Goal: Task Accomplishment & Management: Use online tool/utility

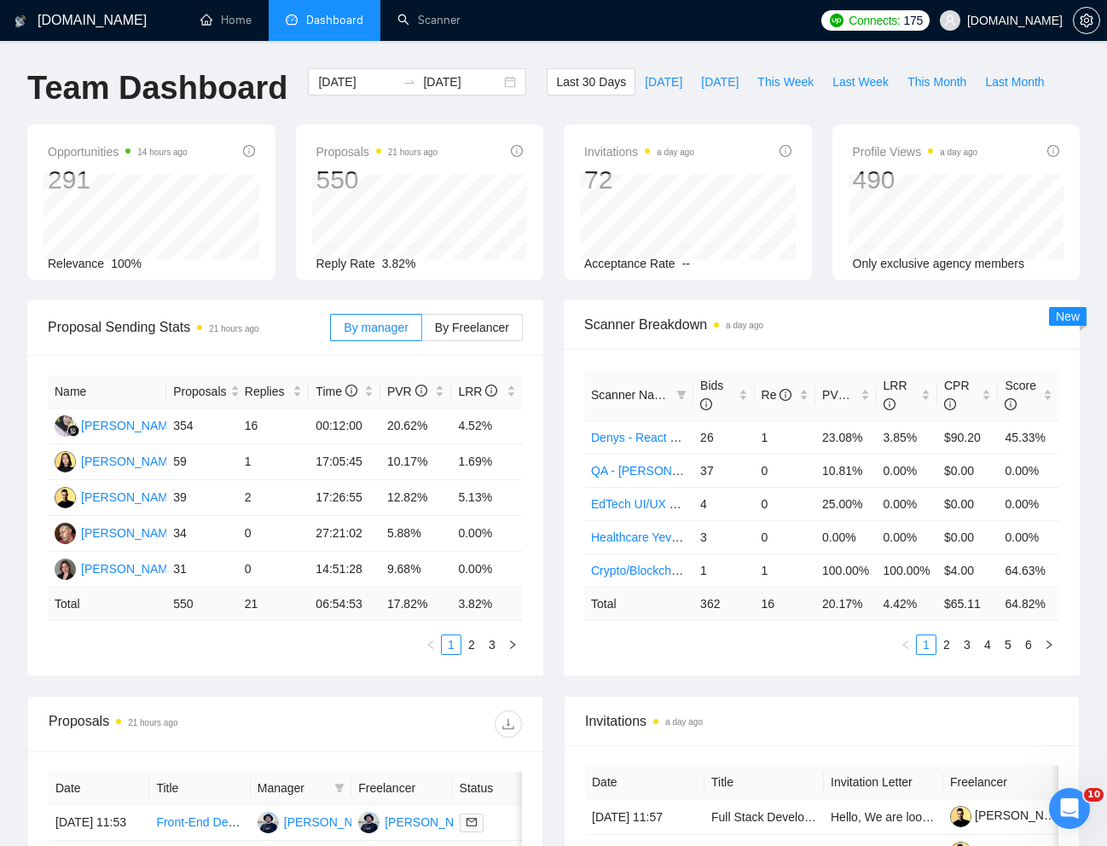
click at [332, 35] on li "Dashboard" at bounding box center [325, 20] width 112 height 41
click at [332, 26] on span "Dashboard" at bounding box center [334, 20] width 57 height 14
click at [233, 21] on link "Home" at bounding box center [225, 20] width 51 height 14
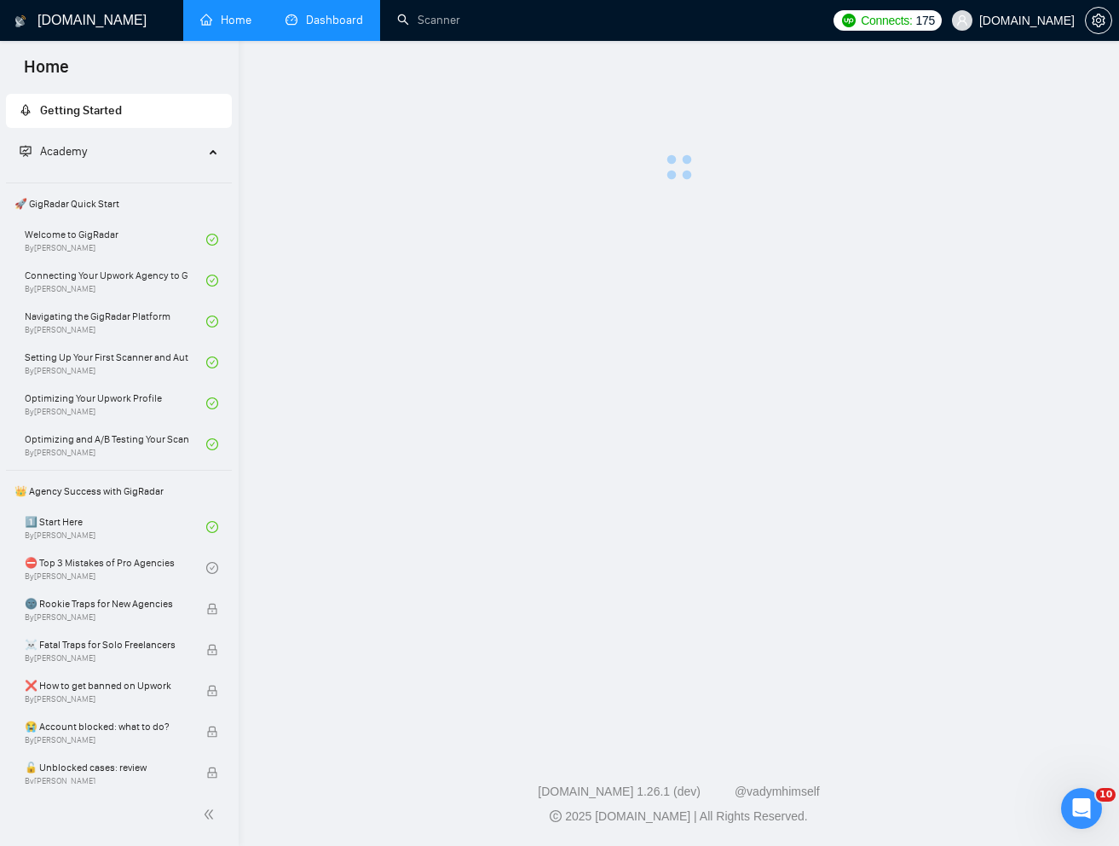
click at [322, 21] on link "Dashboard" at bounding box center [325, 20] width 78 height 14
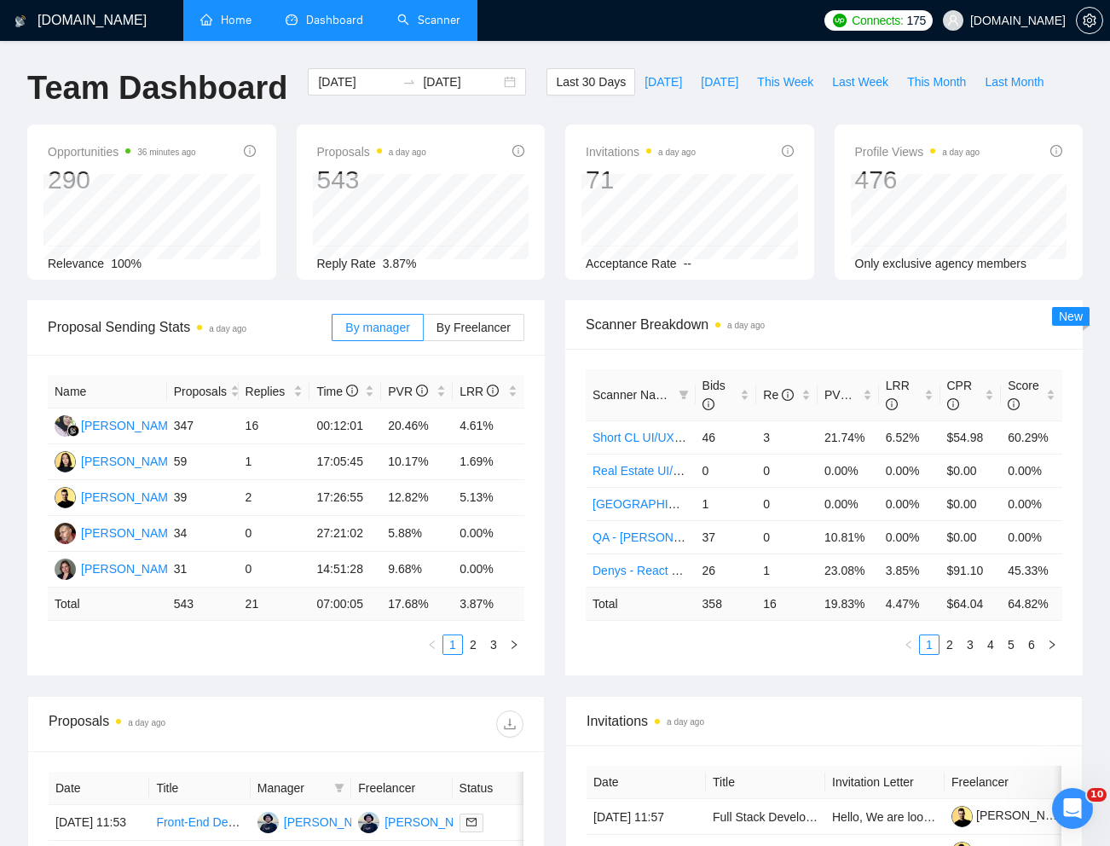
click at [447, 27] on link "Scanner" at bounding box center [428, 20] width 63 height 14
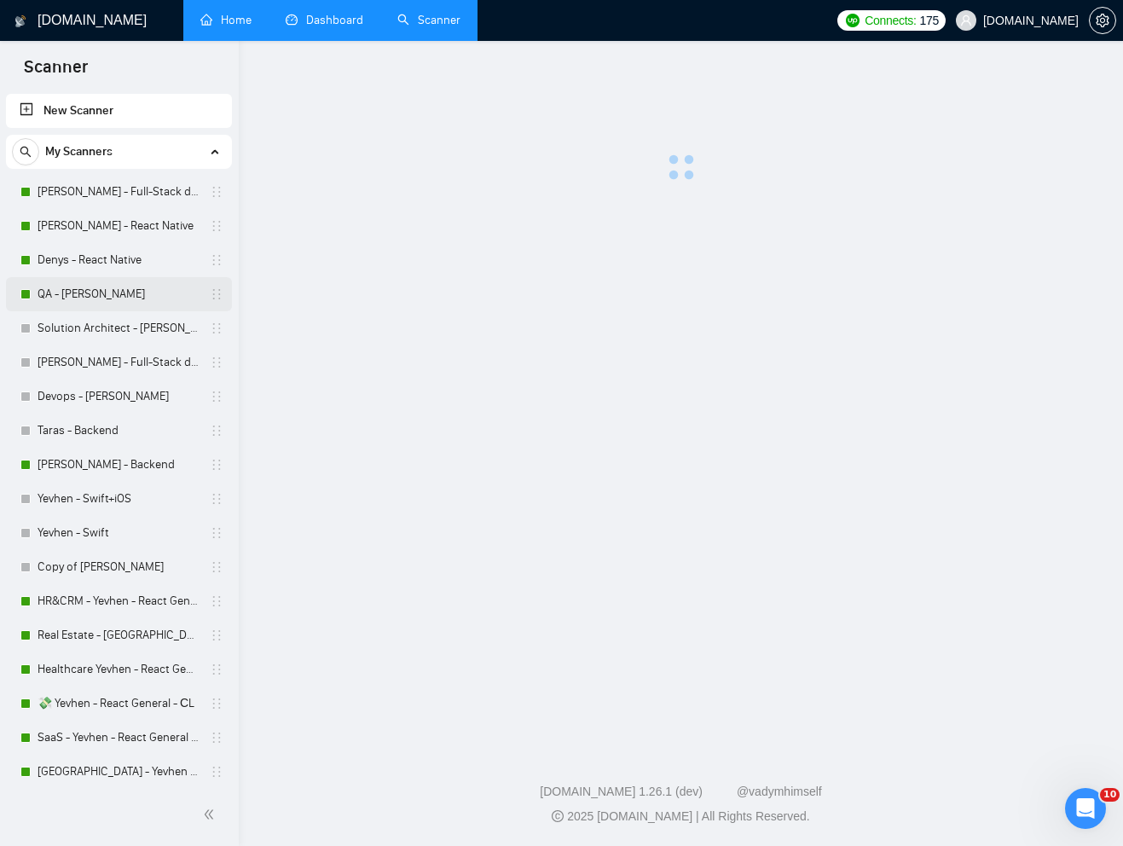
click at [142, 292] on link "QA - [PERSON_NAME]" at bounding box center [119, 294] width 162 height 34
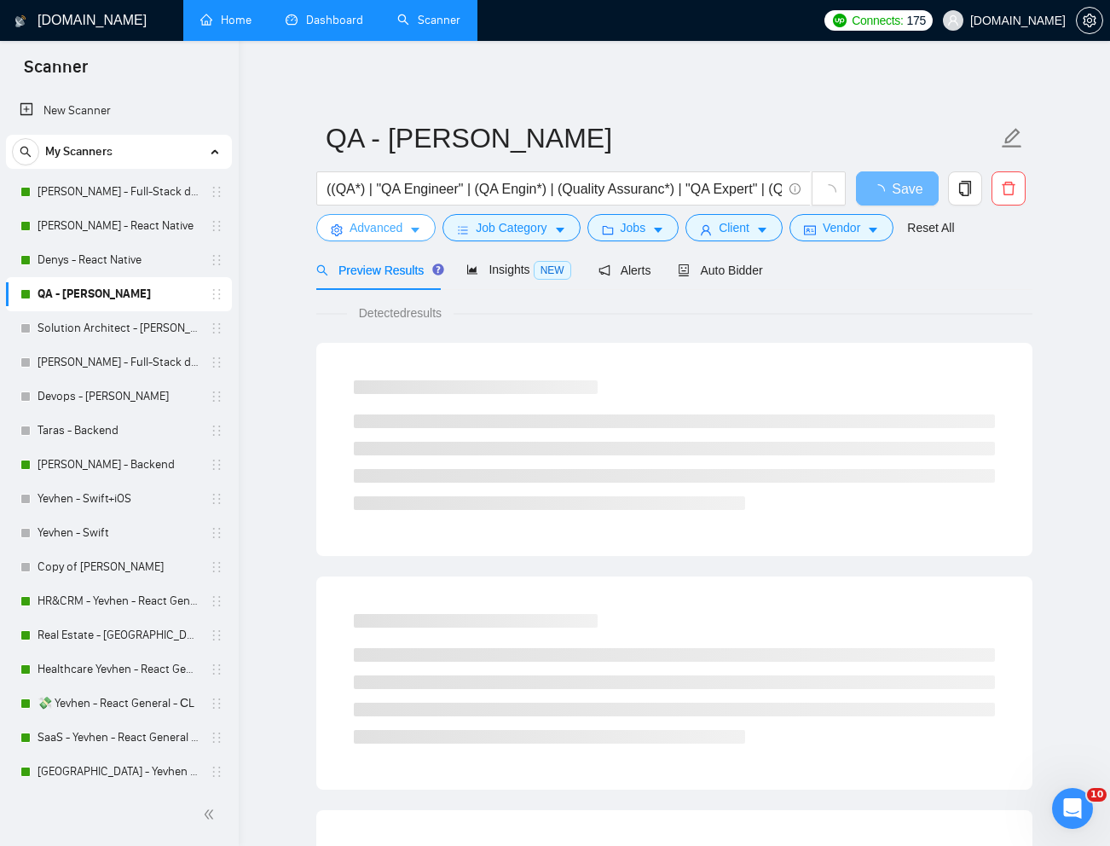
click at [373, 222] on span "Advanced" at bounding box center [376, 227] width 53 height 19
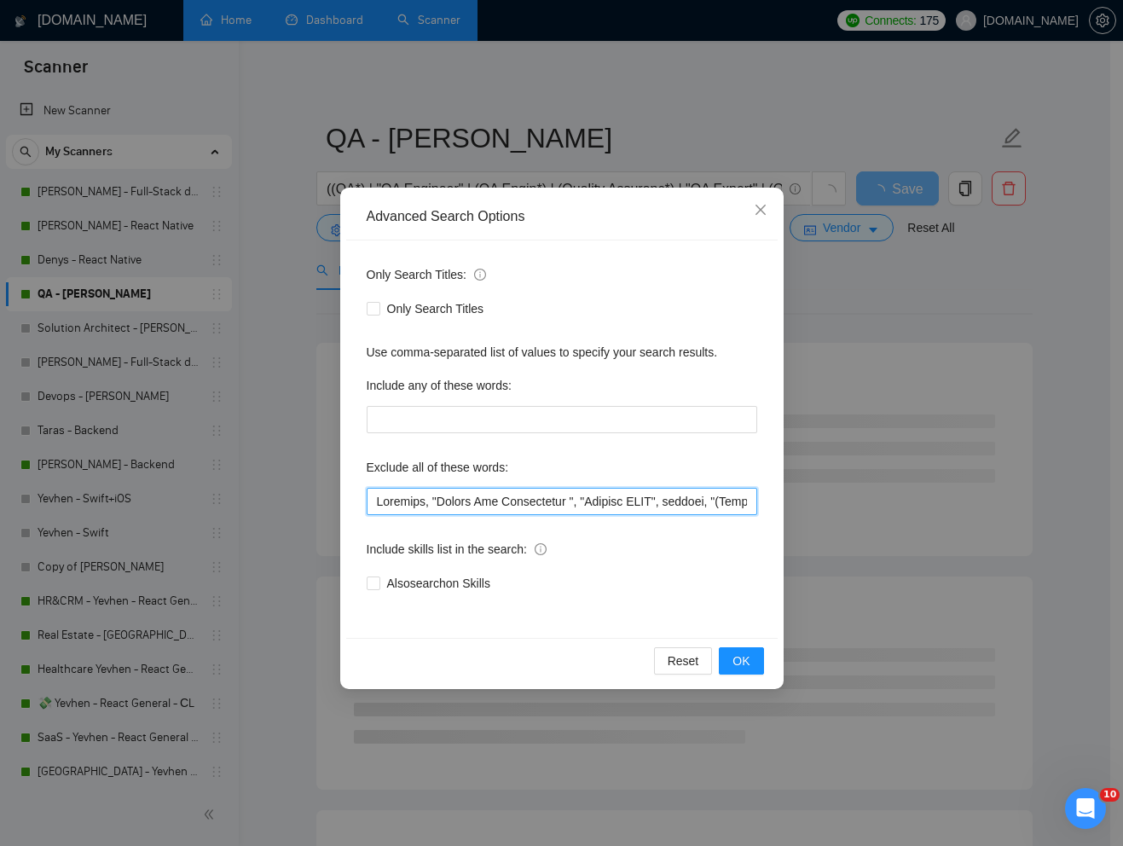
click at [372, 503] on input "text" at bounding box center [562, 501] width 390 height 27
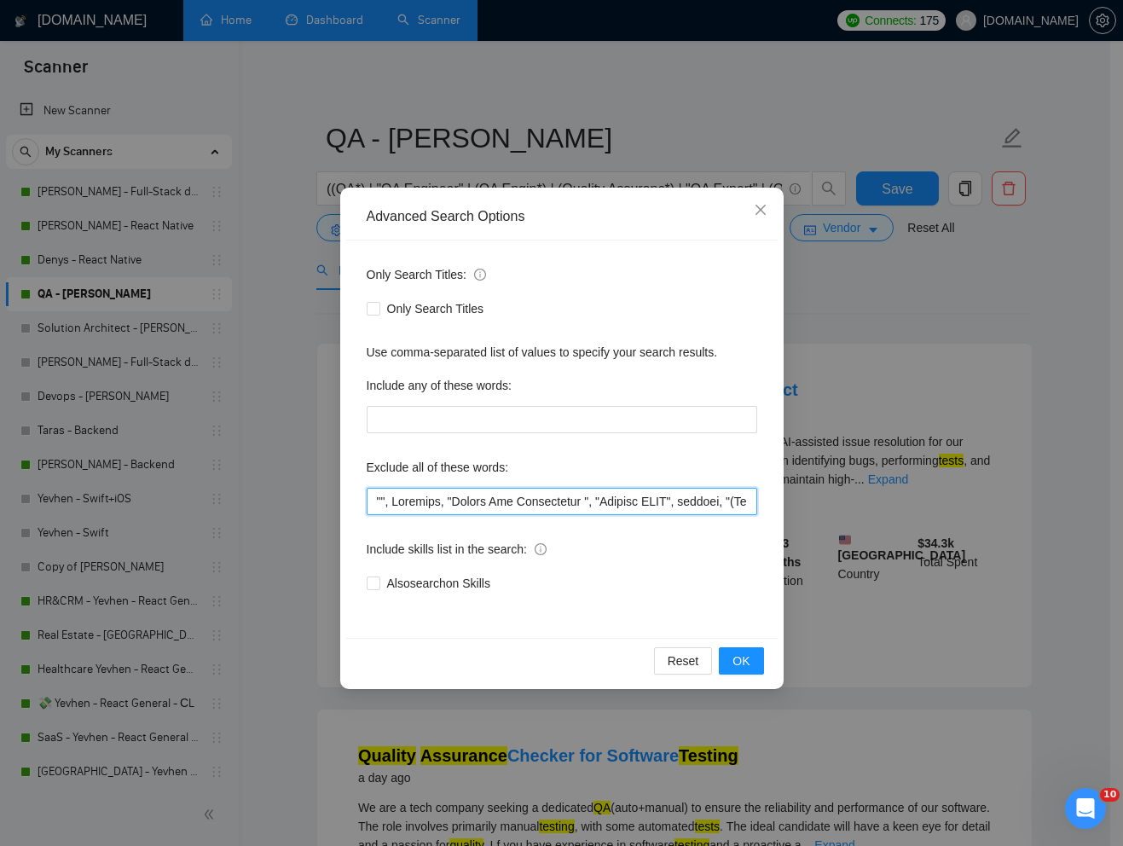
paste input "Playwright"
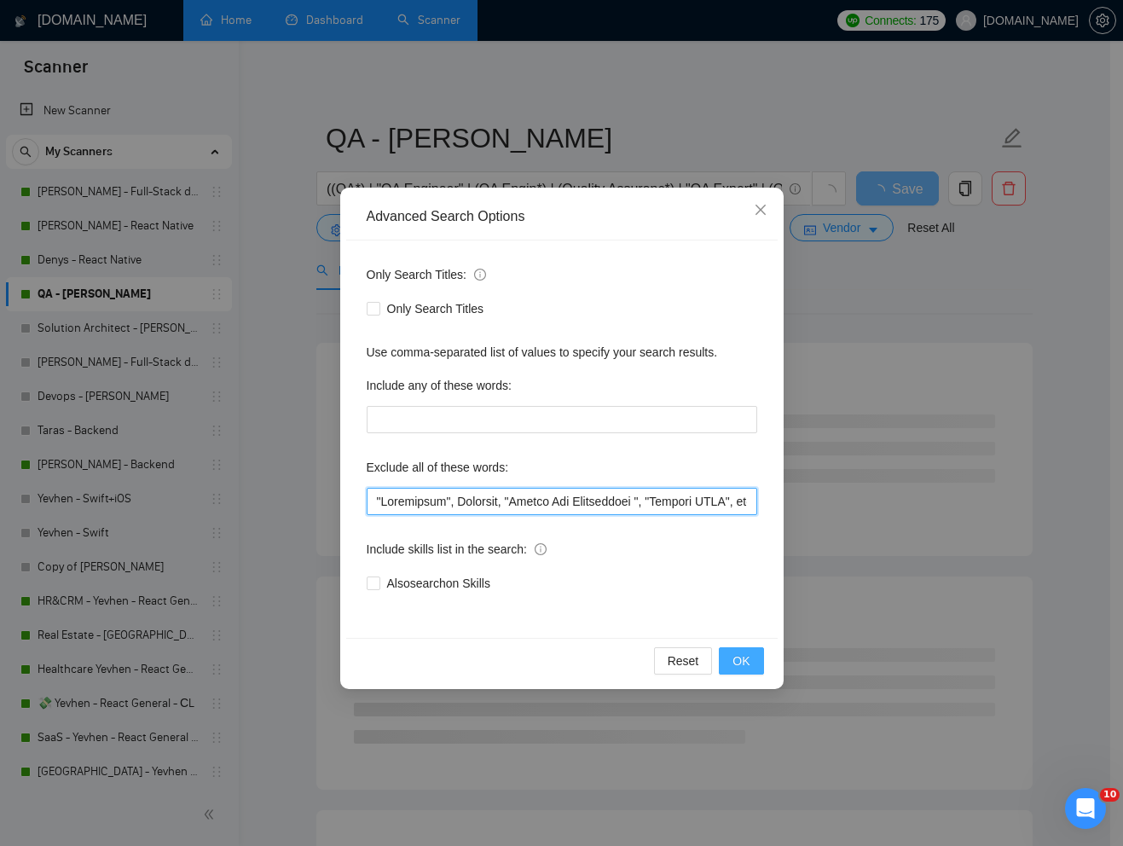
type input ""Playwright", Leapwork, "Mobile App Development ", "Senaite LIMS", website, "(N…"
click at [759, 661] on button "OK" at bounding box center [741, 660] width 44 height 27
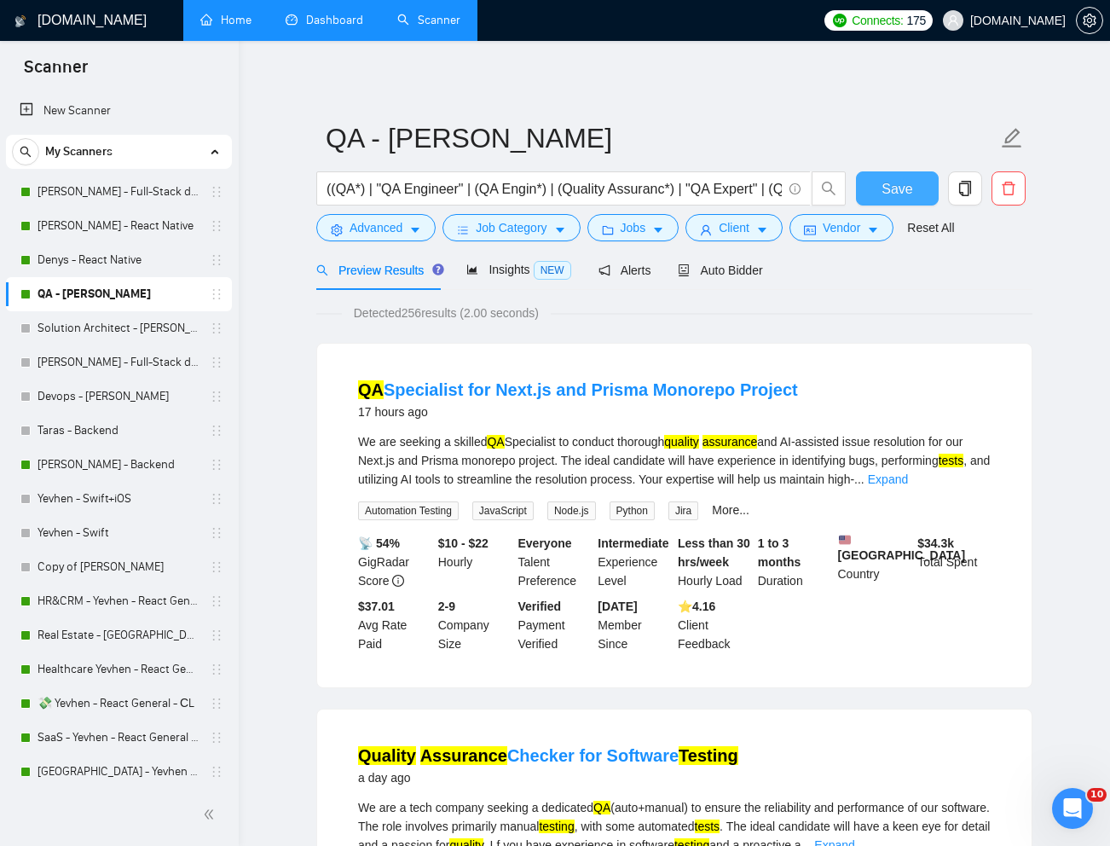
click at [893, 197] on span "Save" at bounding box center [896, 188] width 31 height 21
click at [113, 224] on link "[PERSON_NAME] - React Native" at bounding box center [119, 226] width 162 height 34
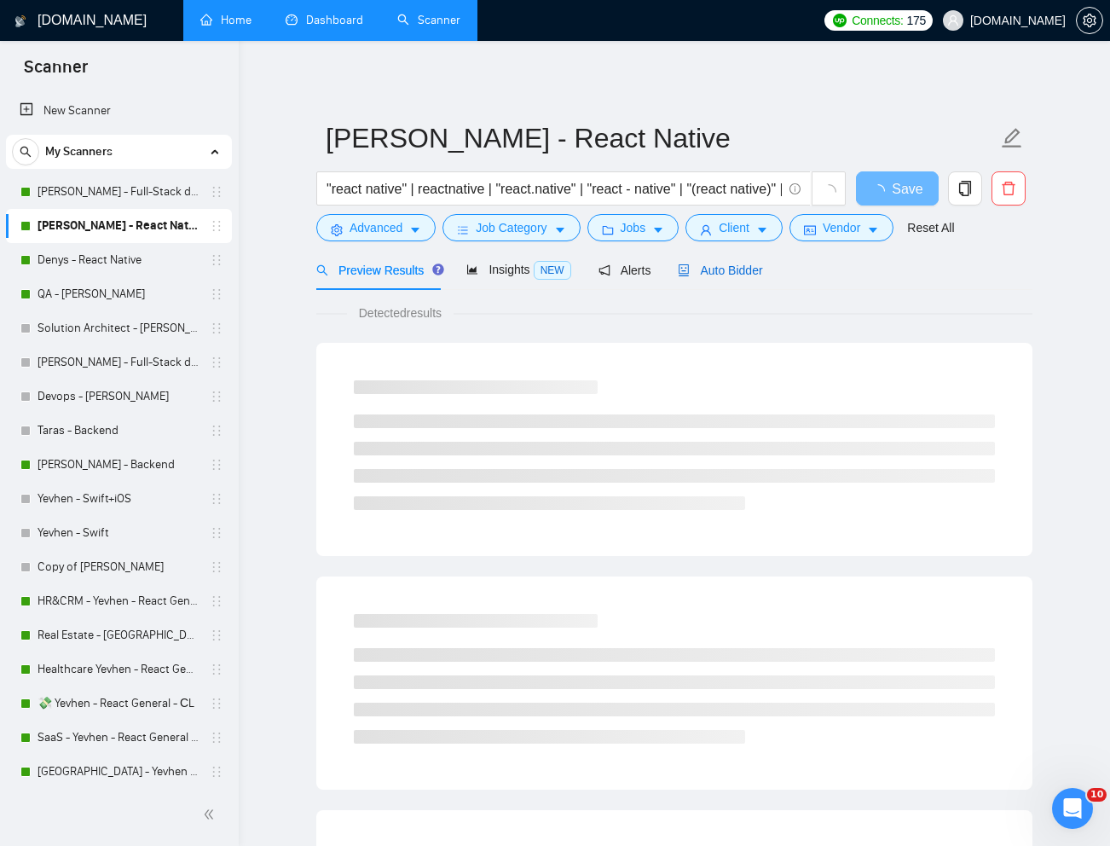
click at [748, 268] on span "Auto Bidder" at bounding box center [720, 270] width 84 height 14
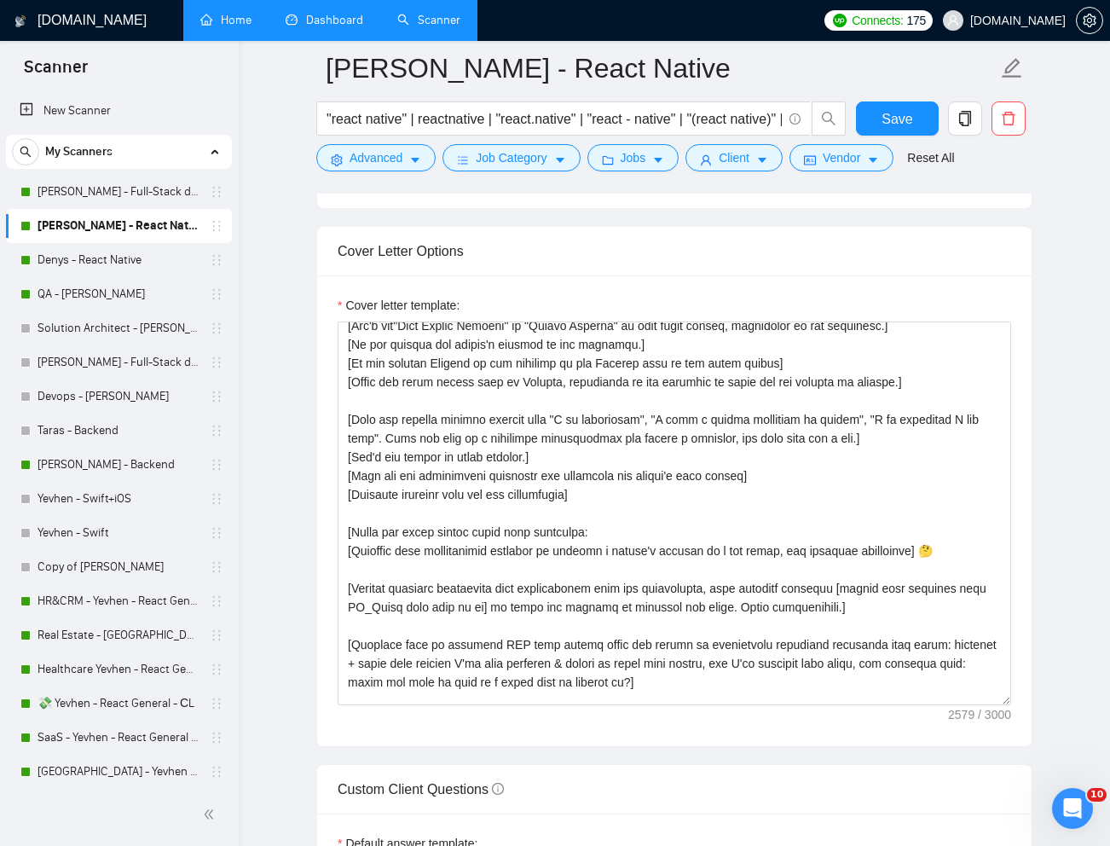
scroll to position [117, 0]
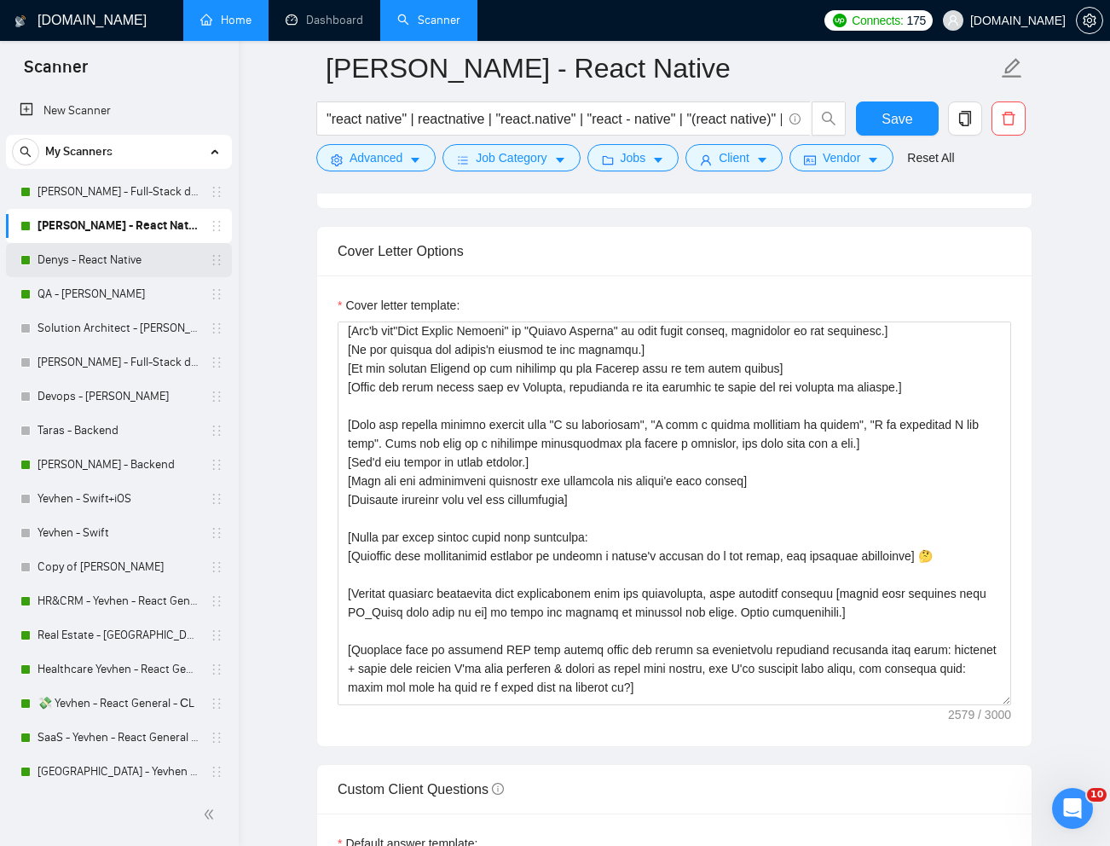
click at [113, 259] on link "Denys - React Native" at bounding box center [119, 260] width 162 height 34
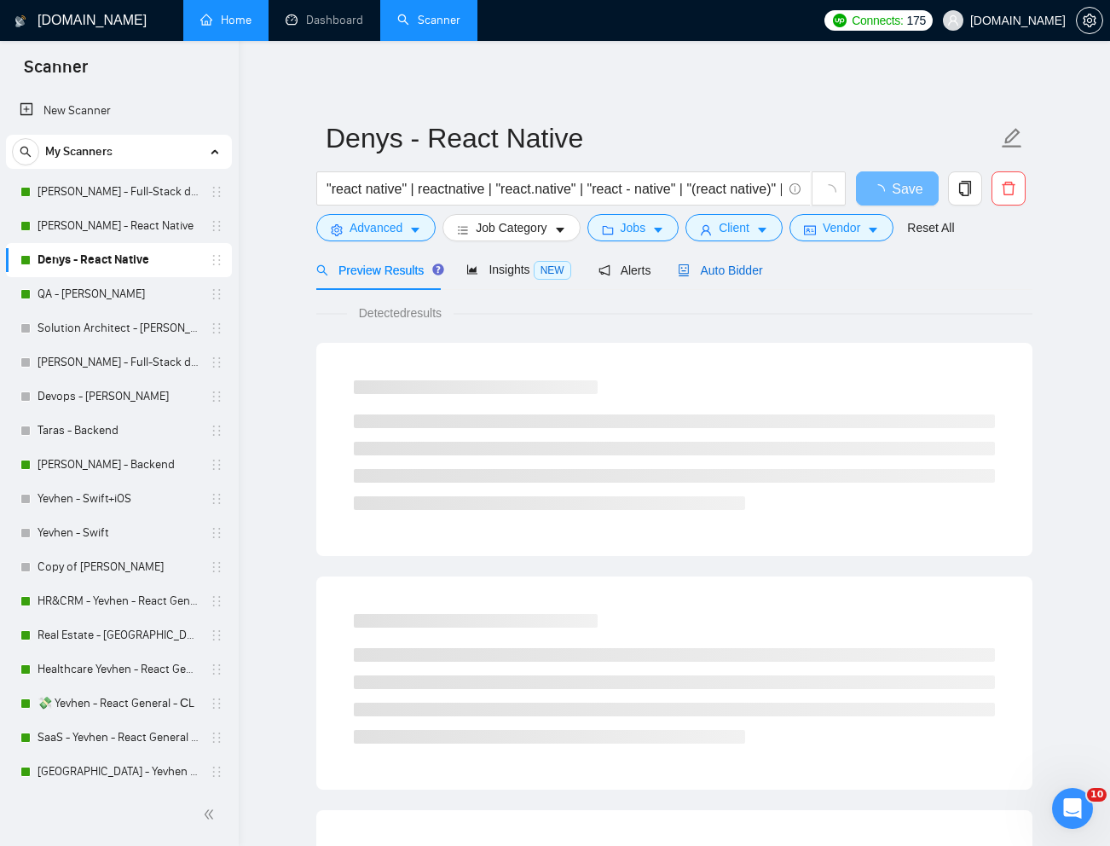
click at [711, 274] on span "Auto Bidder" at bounding box center [720, 270] width 84 height 14
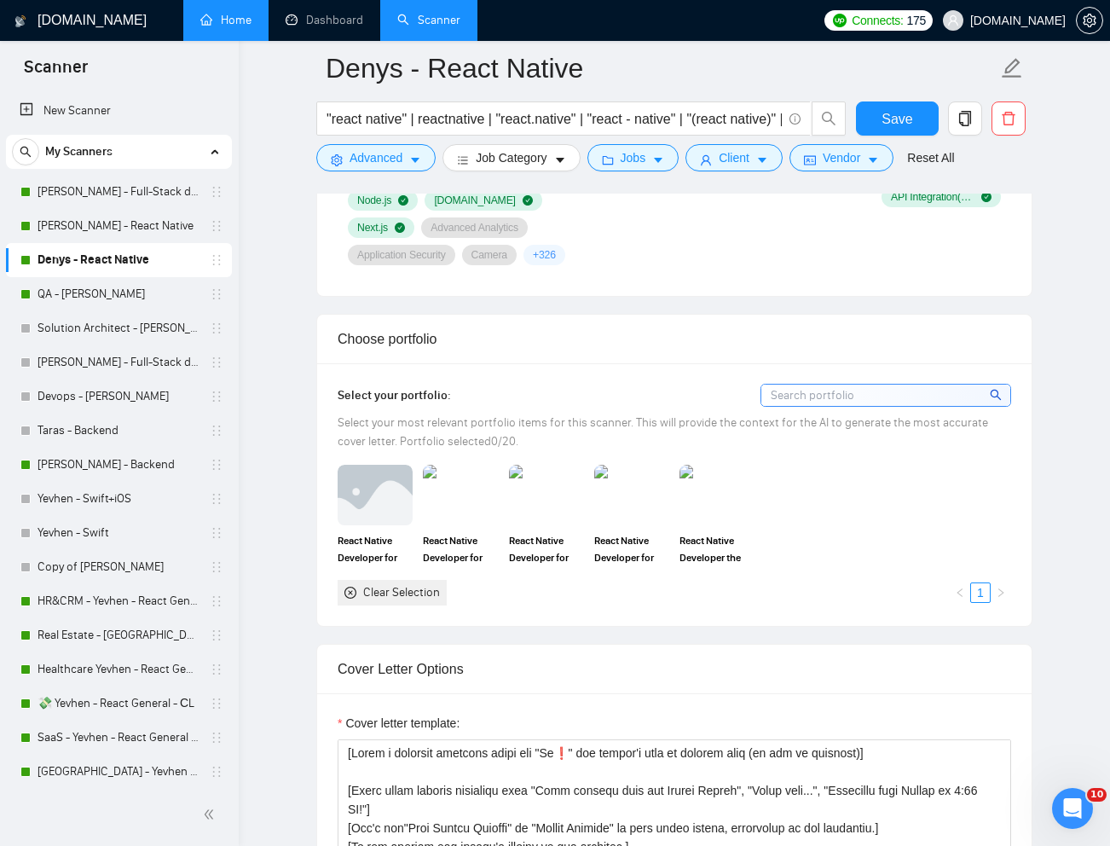
scroll to position [1349, 0]
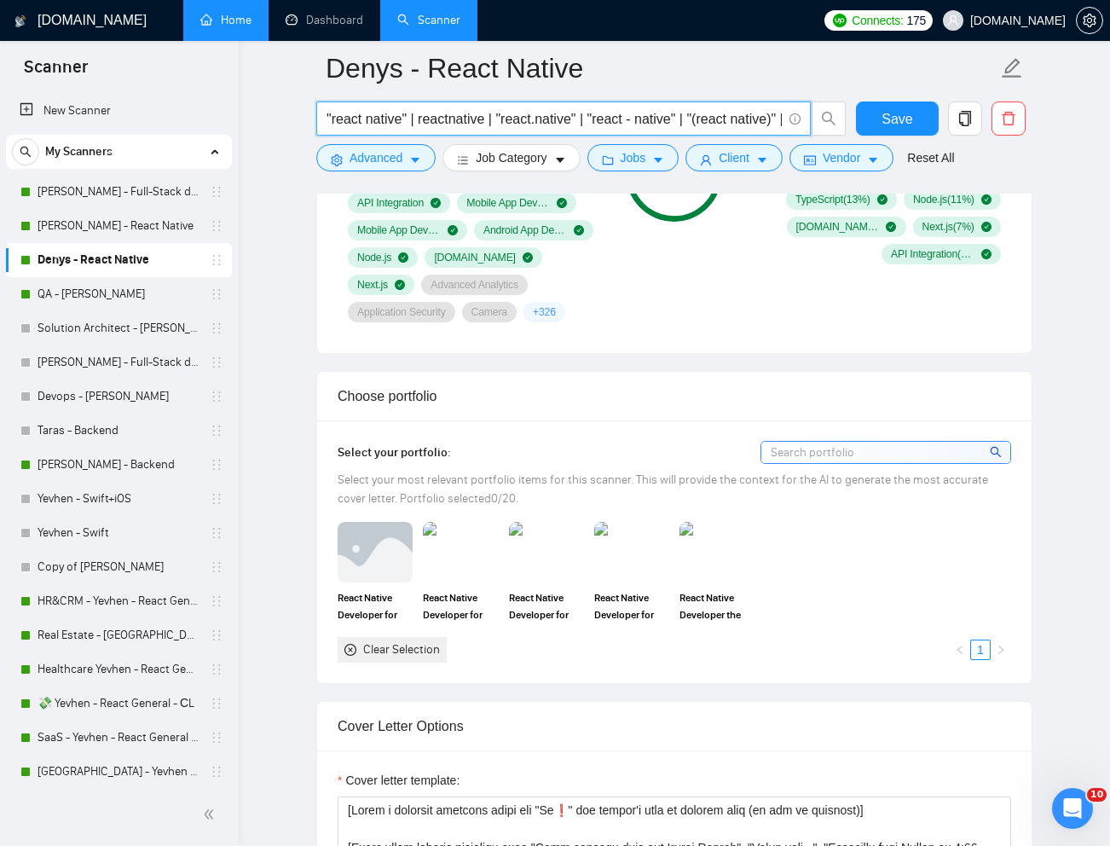
click at [545, 120] on input ""react native" | reactnative | "react.native" | "react - native" | "(react nati…" at bounding box center [554, 118] width 455 height 21
paste input "React Native Mobile App Developer Needed for Bug Fixing and Maintenance"
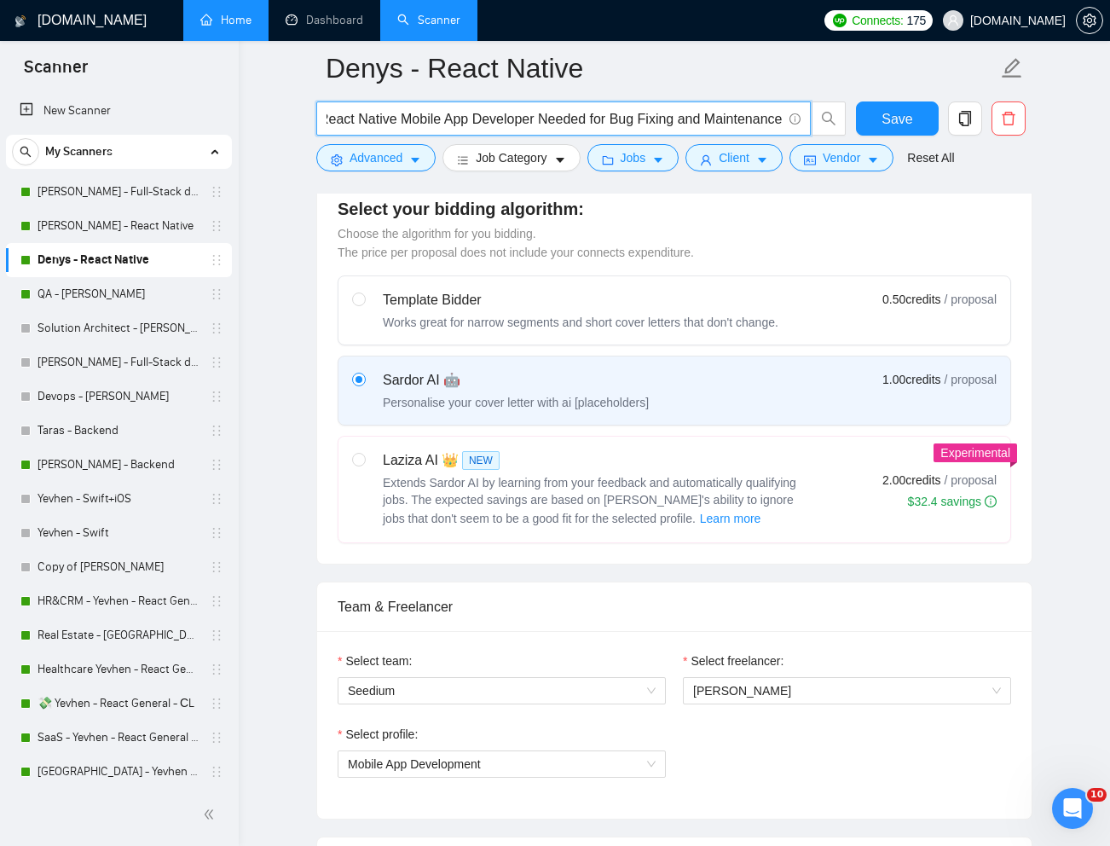
scroll to position [0, 0]
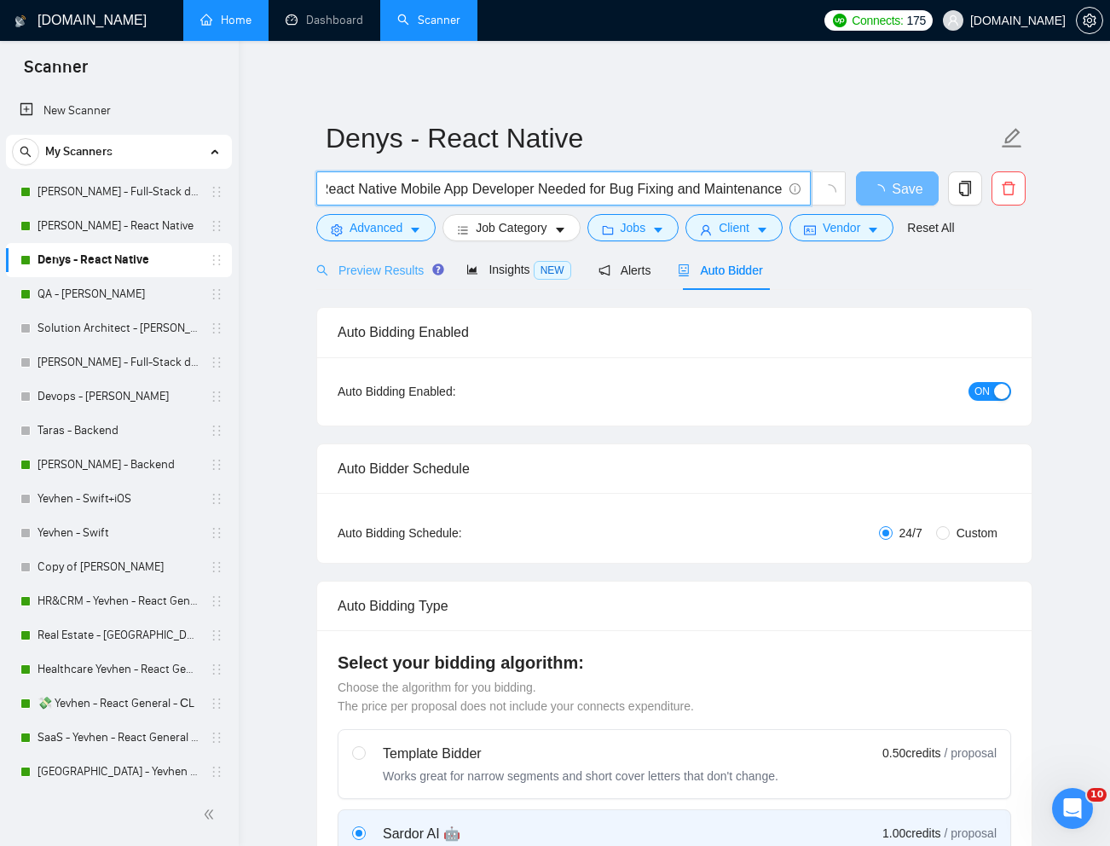
type input "React Native Mobile App Developer Needed for Bug Fixing and Maintenance"
click at [380, 280] on div "Preview Results" at bounding box center [377, 270] width 123 height 40
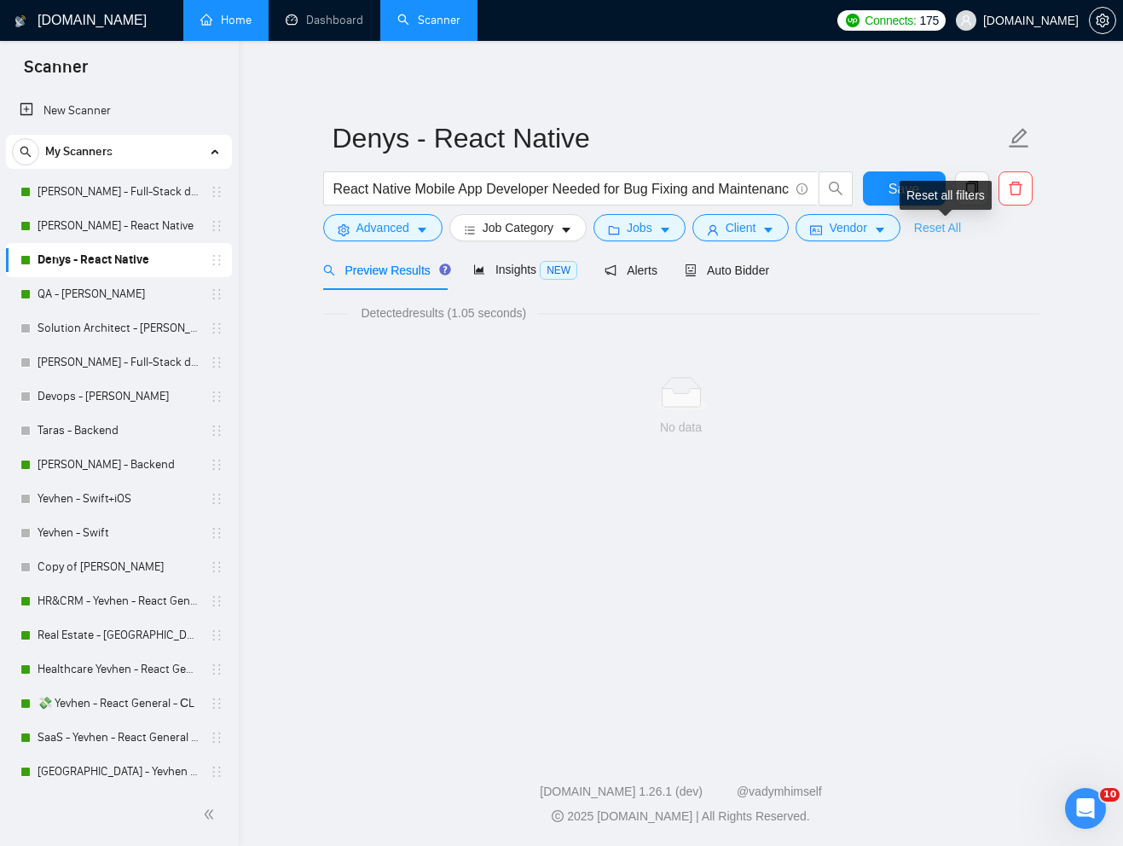
click at [951, 228] on link "Reset All" at bounding box center [937, 227] width 47 height 19
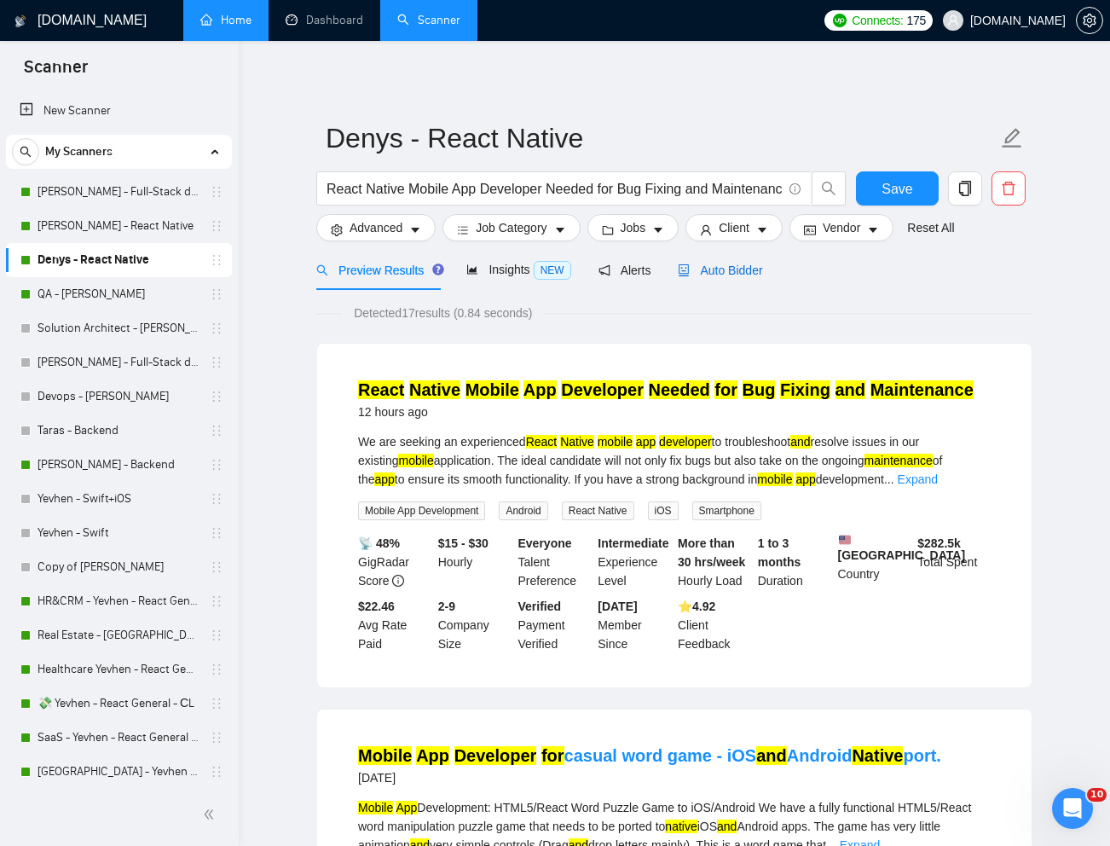
click at [740, 269] on span "Auto Bidder" at bounding box center [720, 270] width 84 height 14
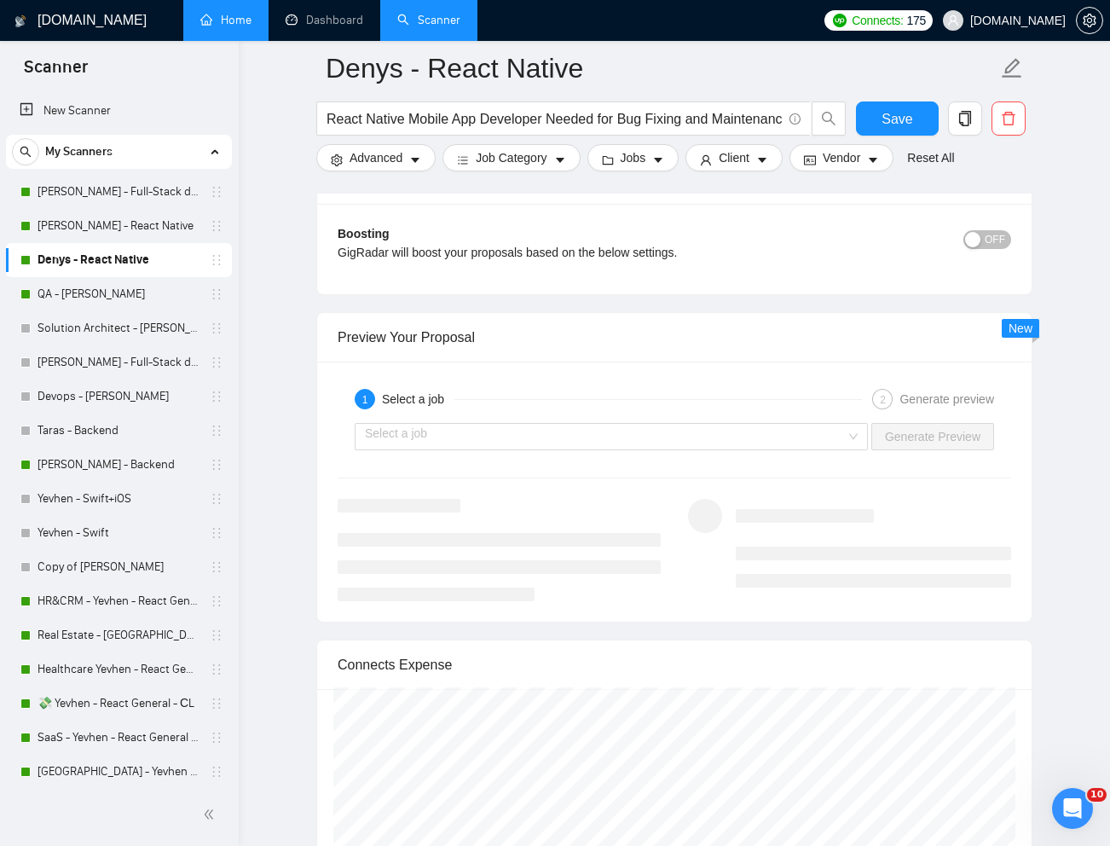
scroll to position [3123, 0]
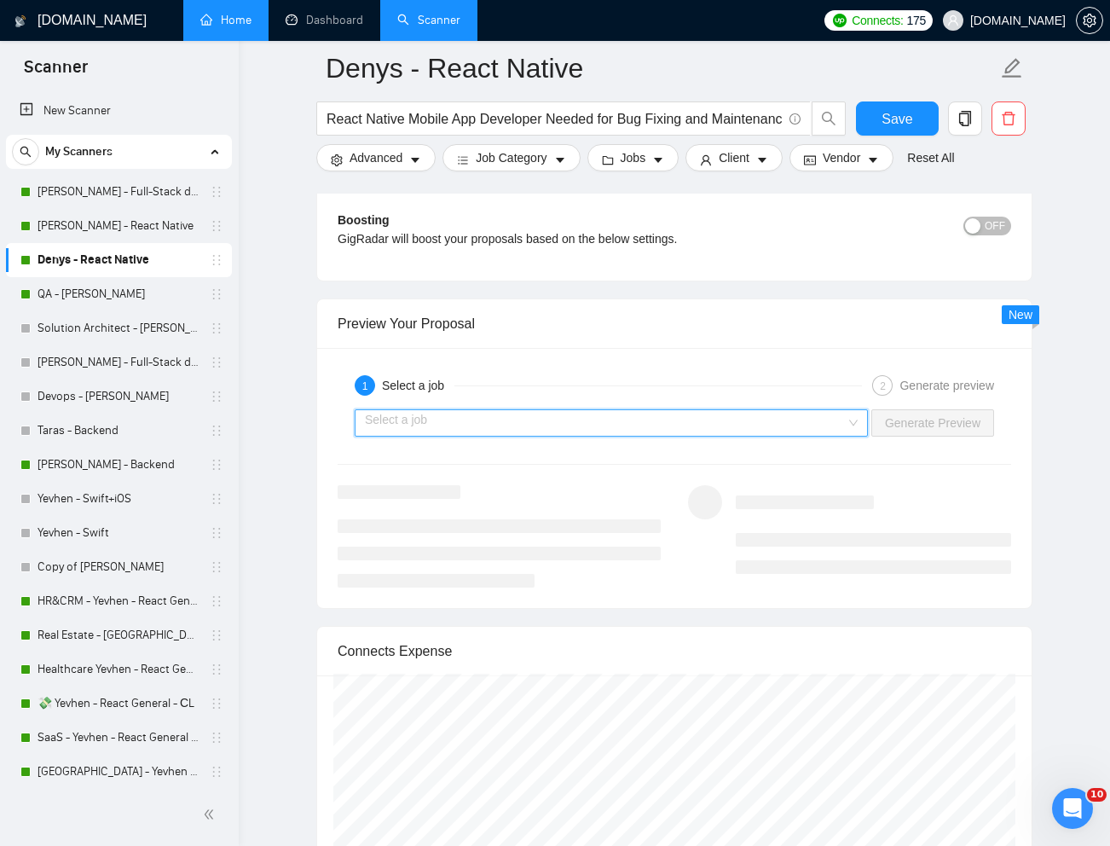
click at [771, 426] on input "search" at bounding box center [605, 423] width 481 height 26
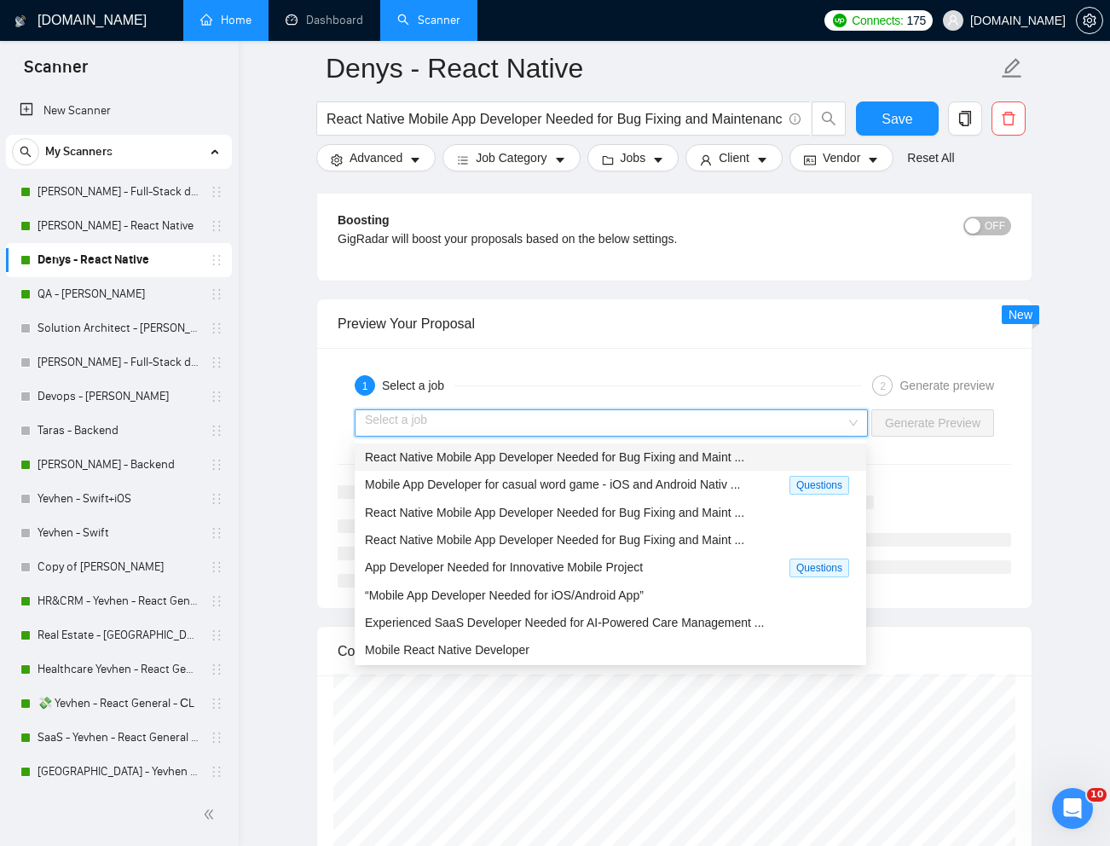
click at [670, 456] on span "React Native Mobile App Developer Needed for Bug Fixing and Maint ..." at bounding box center [554, 457] width 379 height 14
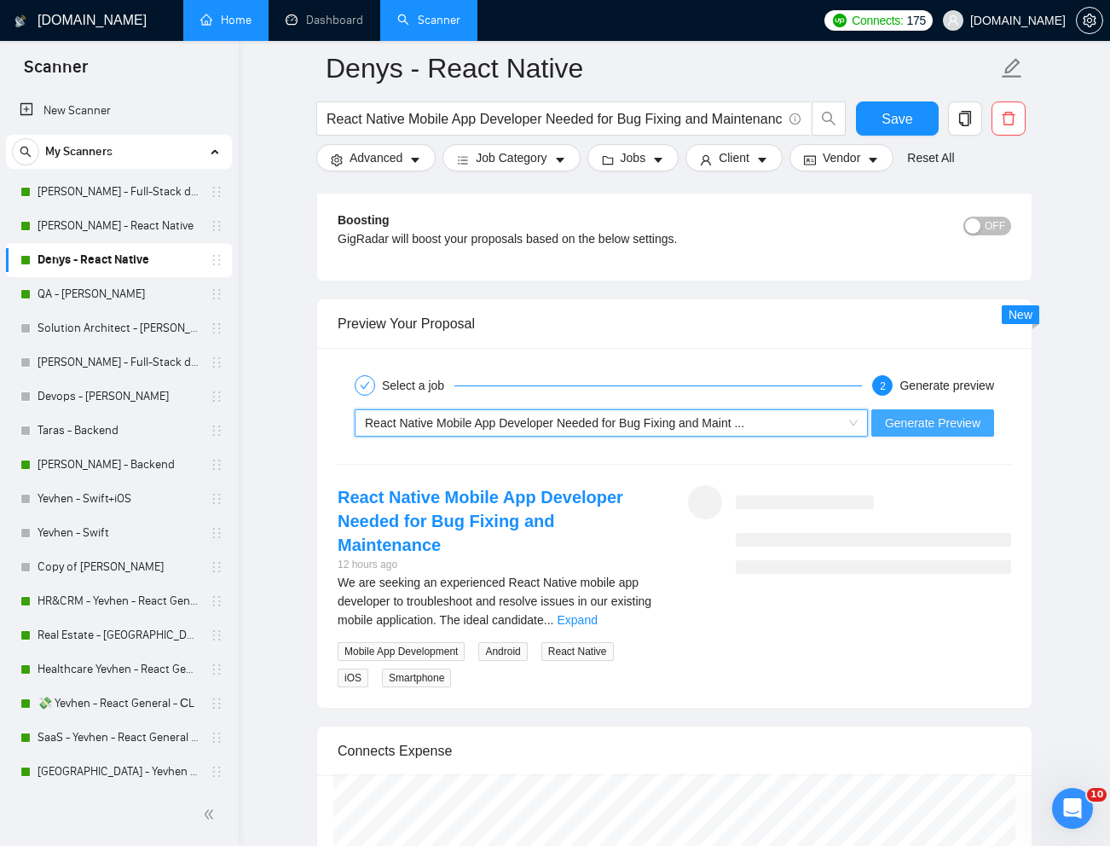
click at [915, 425] on span "Generate Preview" at bounding box center [932, 422] width 95 height 19
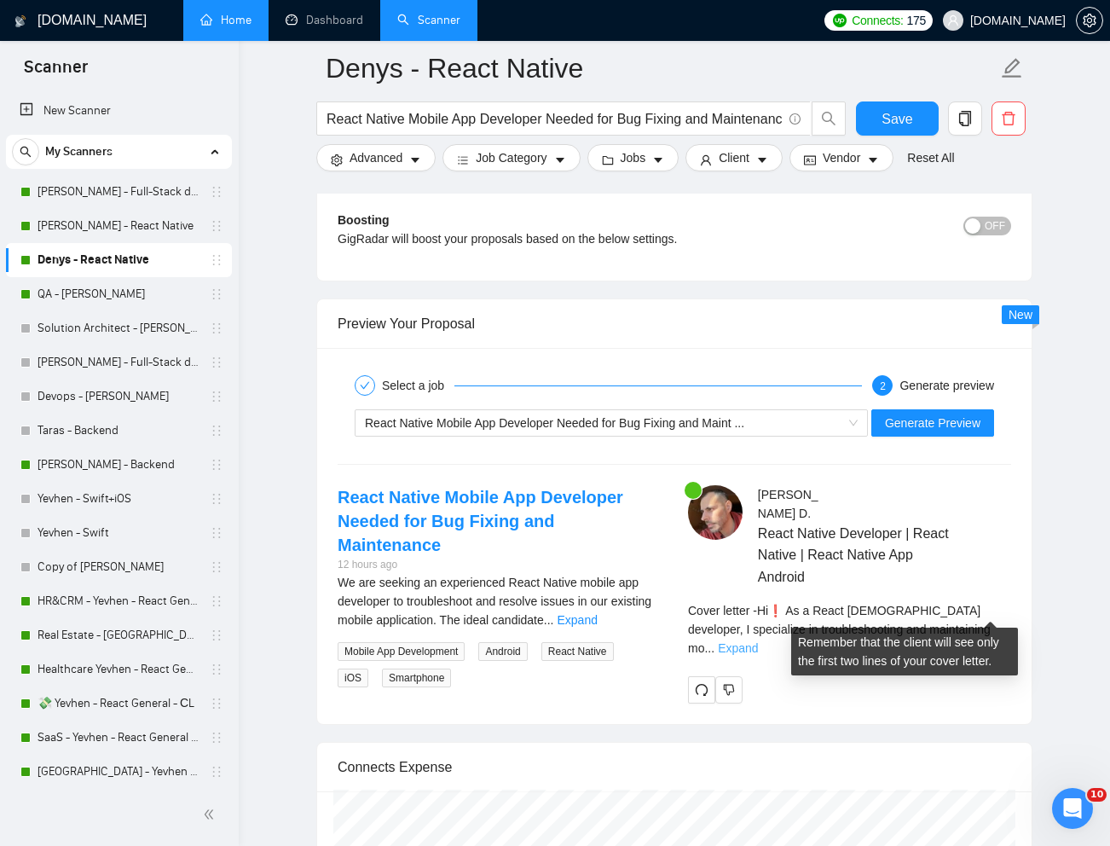
click at [758, 641] on link "Expand" at bounding box center [738, 648] width 40 height 14
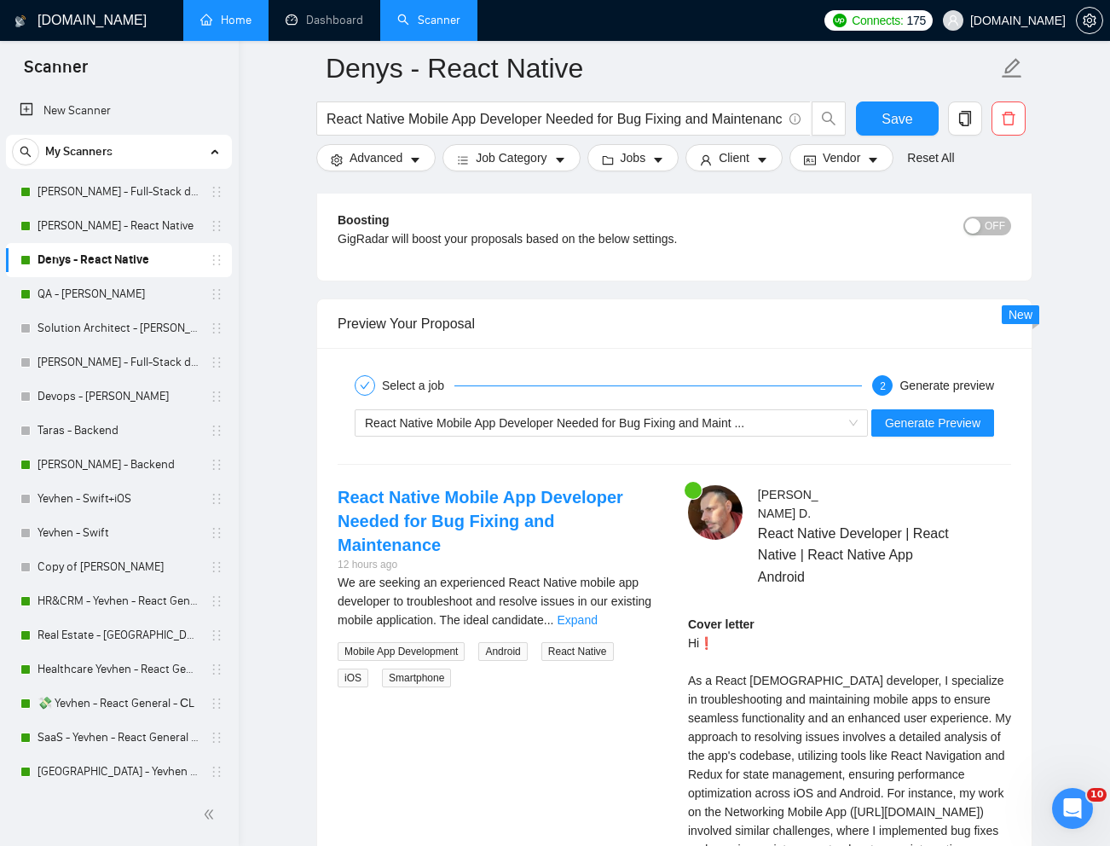
click at [703, 627] on div "Cover letter Hi❗ As a React [DEMOGRAPHIC_DATA] developer, I specialize in troub…" at bounding box center [849, 849] width 323 height 469
drag, startPoint x: 715, startPoint y: 621, endPoint x: 706, endPoint y: 623, distance: 9.7
click at [706, 623] on div "Cover letter Hi❗ As a React [DEMOGRAPHIC_DATA] developer, I specialize in troub…" at bounding box center [849, 849] width 323 height 469
copy div "❗"
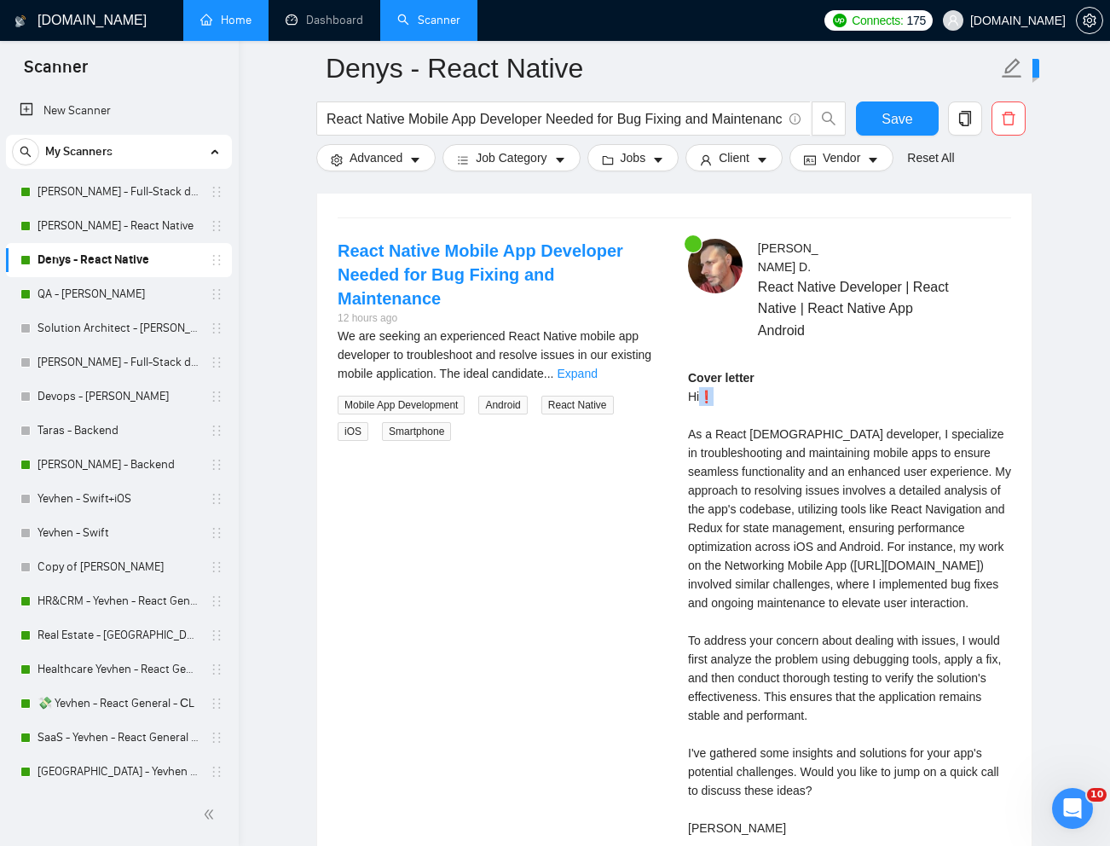
scroll to position [3392, 0]
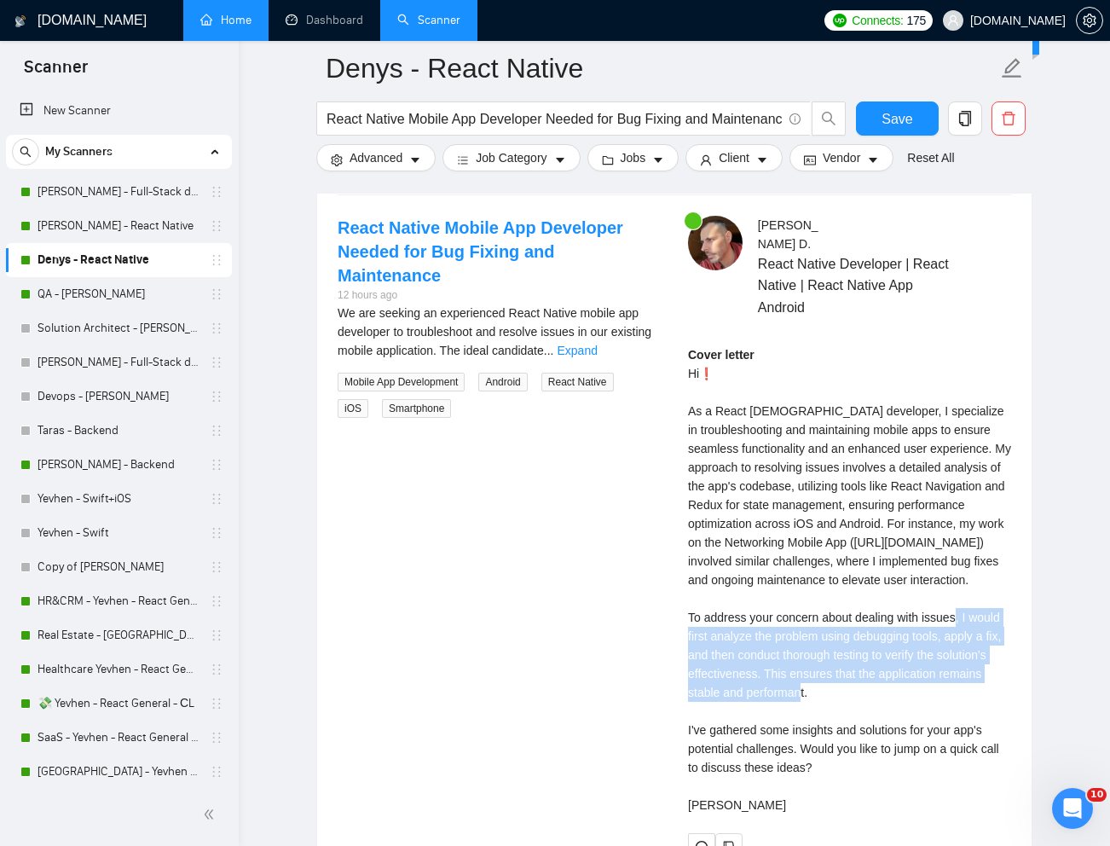
drag, startPoint x: 974, startPoint y: 619, endPoint x: 945, endPoint y: 691, distance: 76.9
click at [945, 691] on div "Cover letter Hi❗ As a React [DEMOGRAPHIC_DATA] developer, I specialize in troub…" at bounding box center [849, 579] width 323 height 469
copy div "I would first analyze the problem using debugging tools, apply a fix, and then …"
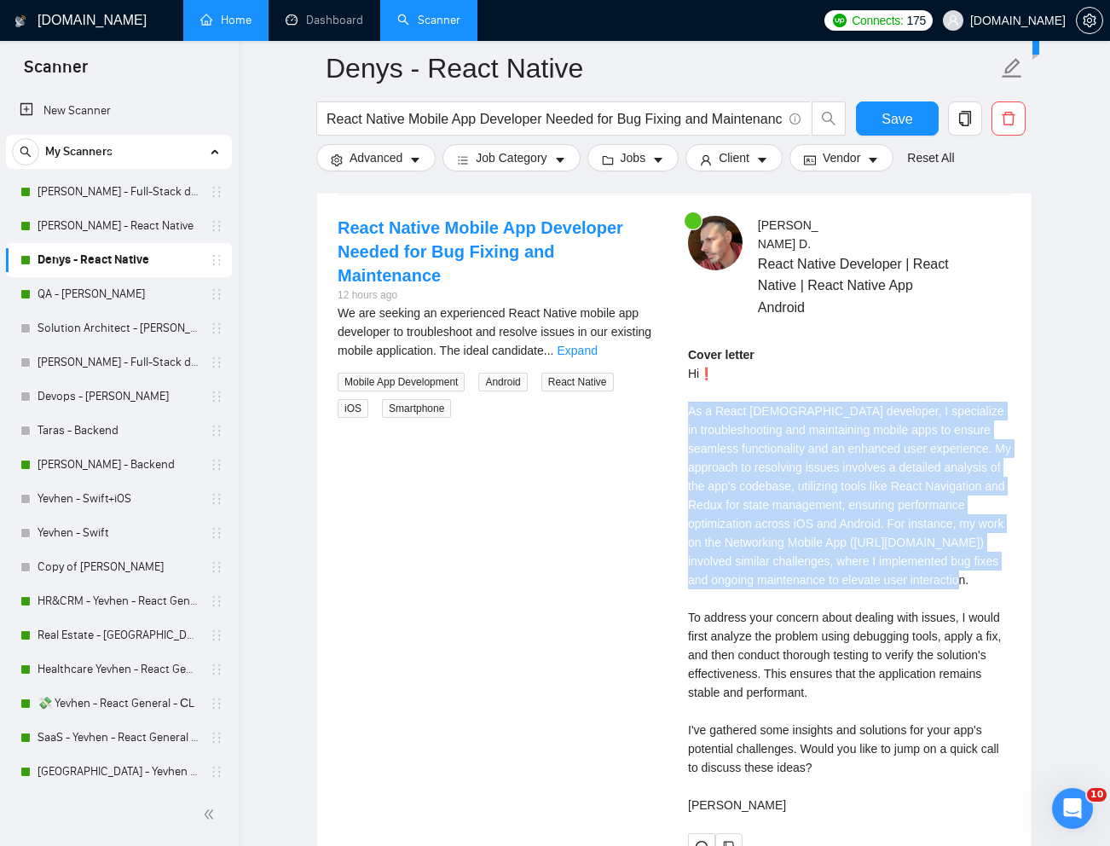
drag, startPoint x: 687, startPoint y: 393, endPoint x: 848, endPoint y: 578, distance: 245.3
click at [848, 578] on div "Cover letter Hi❗ As a React [DEMOGRAPHIC_DATA] developer, I specialize in troub…" at bounding box center [849, 579] width 323 height 469
copy div "As a React [DEMOGRAPHIC_DATA] developer, I specialize in troubleshooting and ma…"
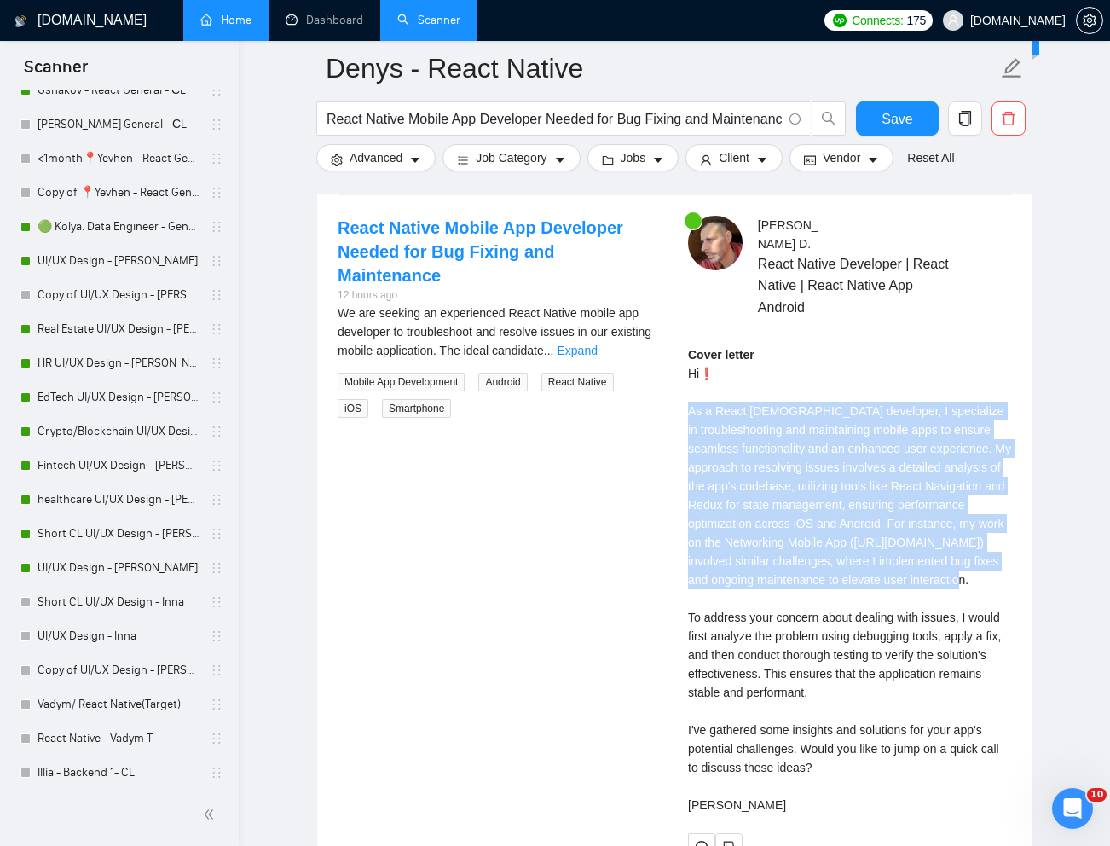
scroll to position [980, 0]
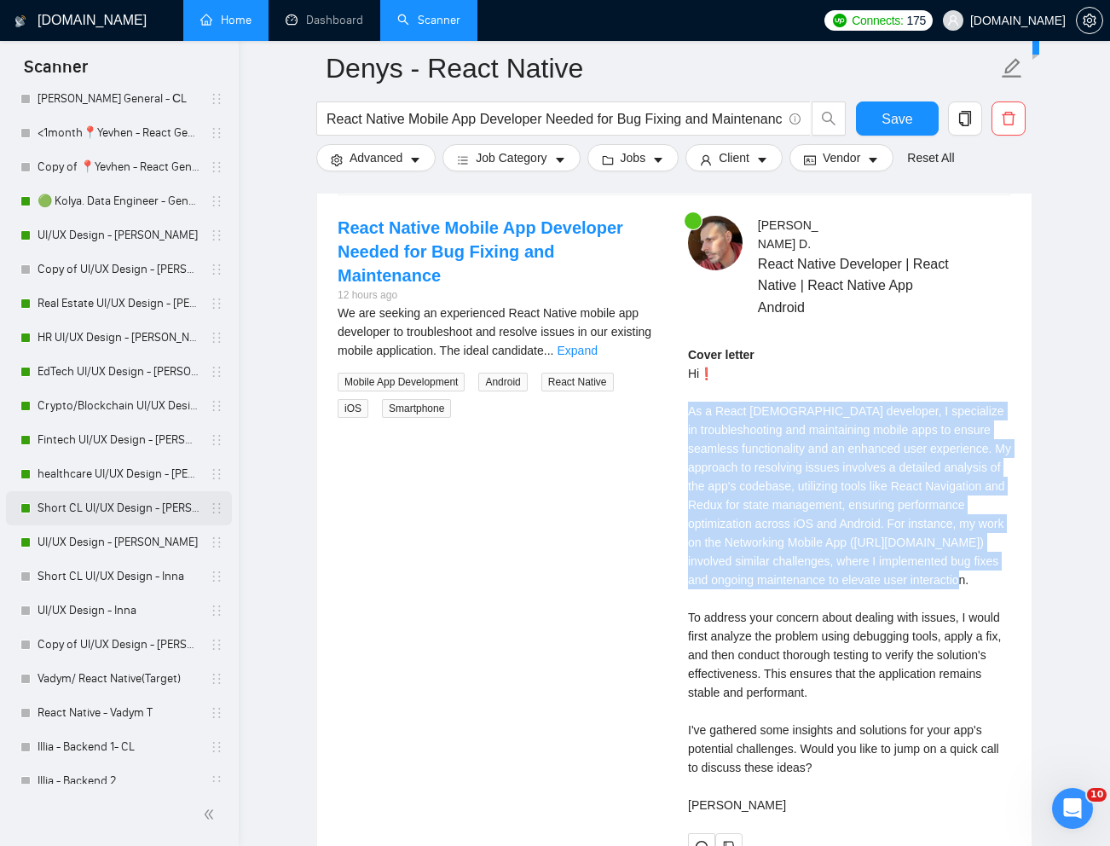
click at [90, 511] on link "Short CL UI/UX Design - [PERSON_NAME]" at bounding box center [119, 508] width 162 height 34
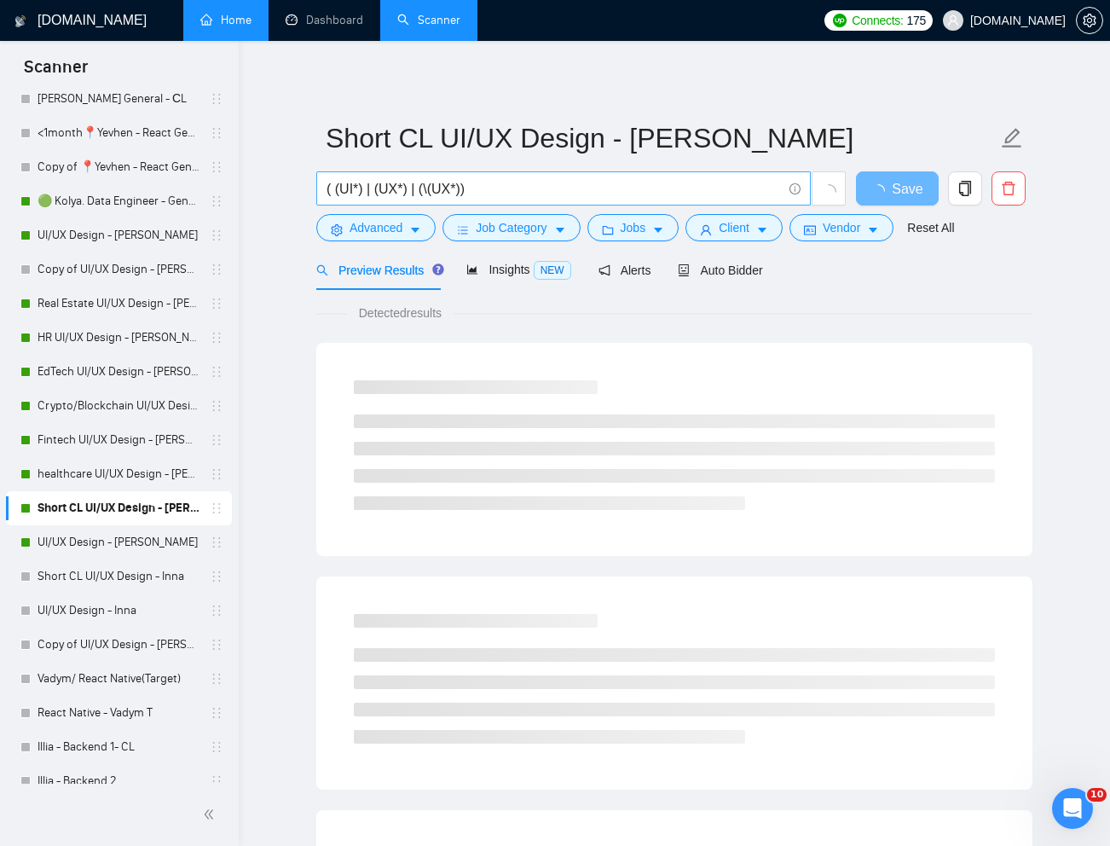
click at [581, 195] on input "( (UI*) | (UX*) | (\(UX*))" at bounding box center [554, 188] width 455 height 21
paste input "[URL][DOMAIN_NAME]"
click at [951, 236] on link "Reset All" at bounding box center [930, 227] width 47 height 19
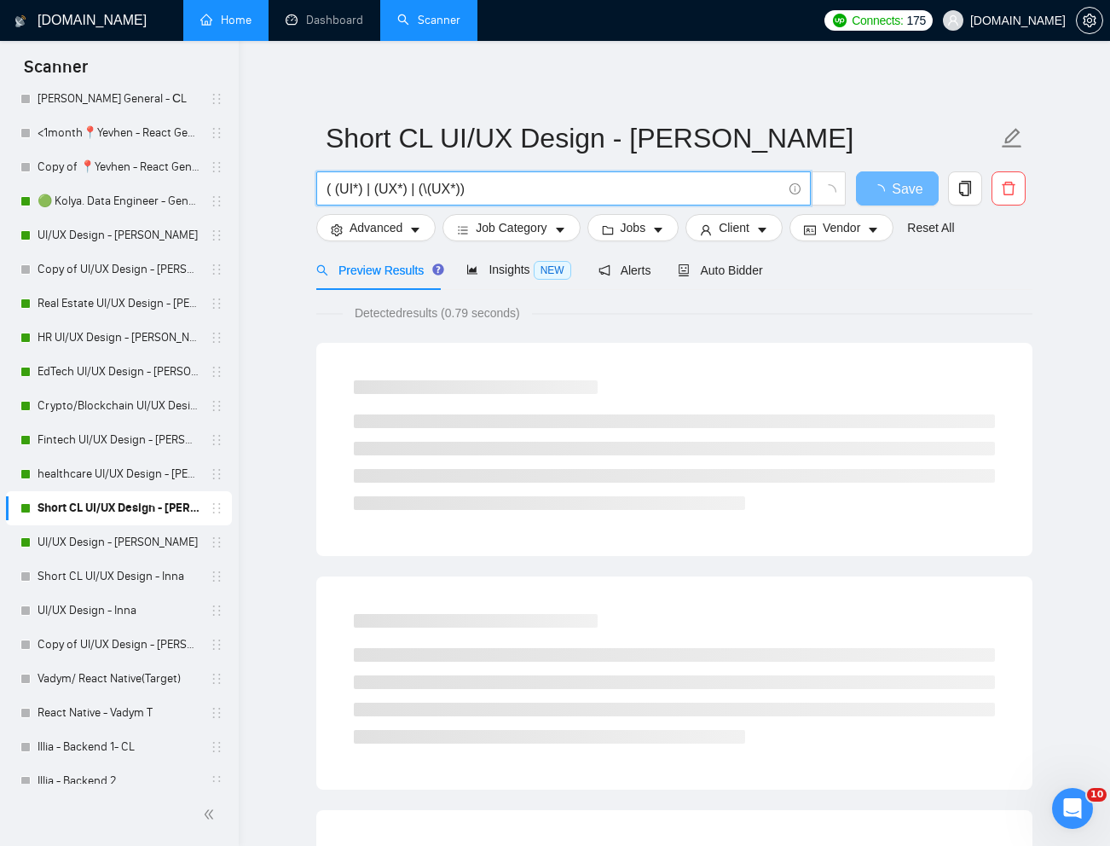
click at [714, 197] on input "( (UI*) | (UX*) | (\(UX*))" at bounding box center [554, 188] width 455 height 21
click at [712, 193] on input "( (UI*) | (UX*) | (\(UX*))" at bounding box center [554, 188] width 455 height 21
click at [712, 192] on input "( (UI*) | (UX*) | (\(UX*))" at bounding box center [554, 188] width 455 height 21
click at [714, 189] on input "( (UI*) | (UX*) | (\(UX*))" at bounding box center [554, 188] width 455 height 21
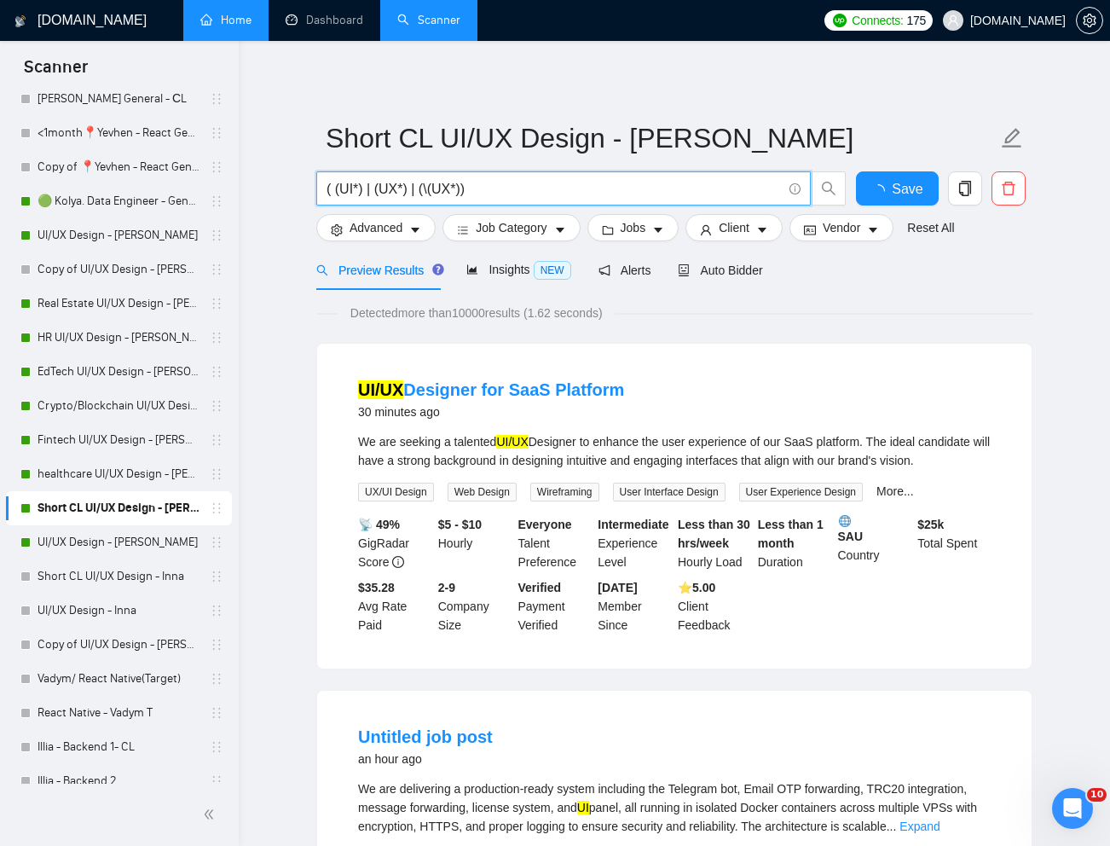
click at [714, 189] on input "( (UI*) | (UX*) | (\(UX*))" at bounding box center [554, 188] width 455 height 21
paste input "Mobile App Design Revamp for MVP"
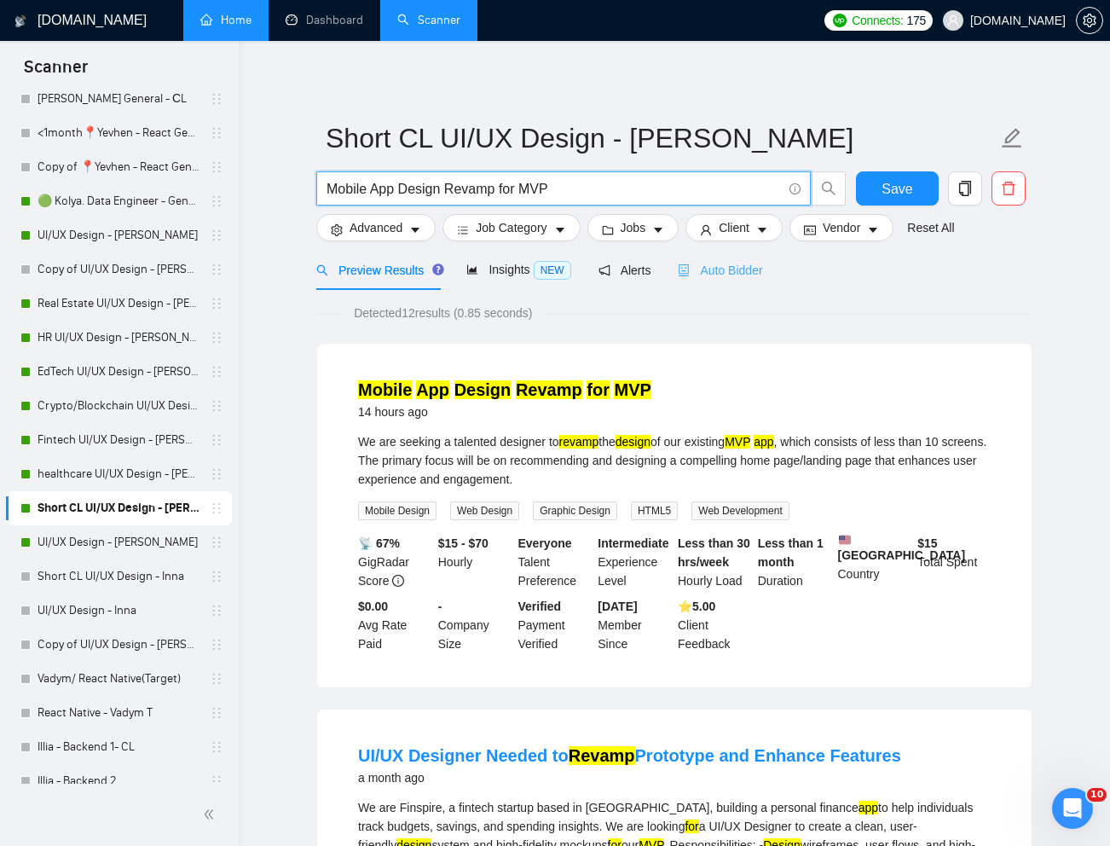
type input "Mobile App Design Revamp for MVP"
click at [741, 280] on div "Auto Bidder" at bounding box center [720, 270] width 84 height 40
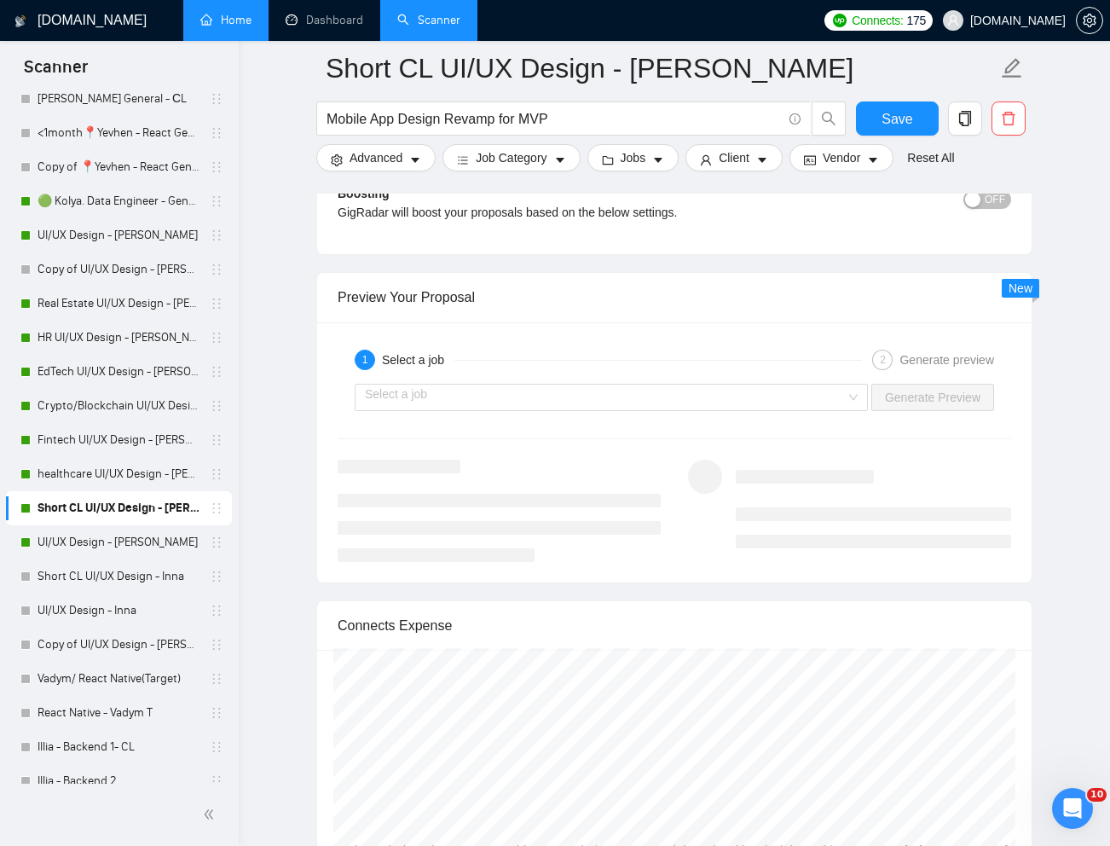
scroll to position [3268, 0]
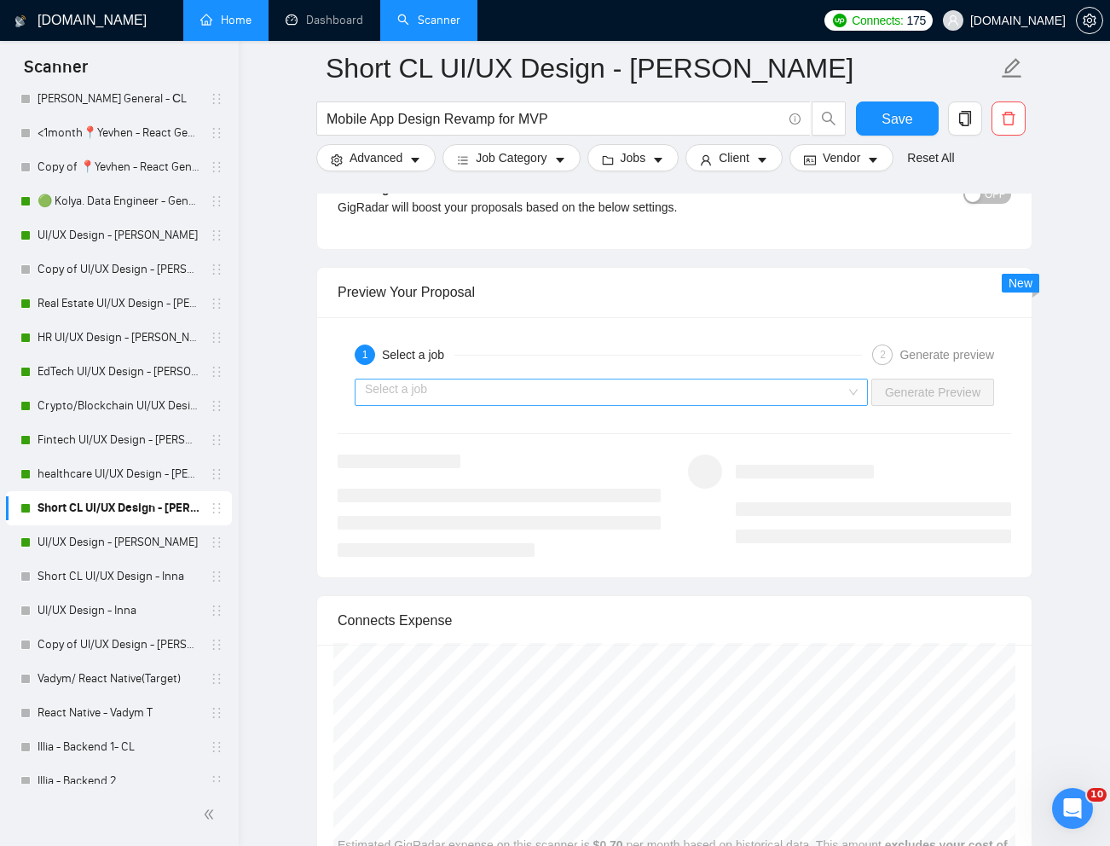
click at [843, 394] on input "search" at bounding box center [605, 392] width 481 height 26
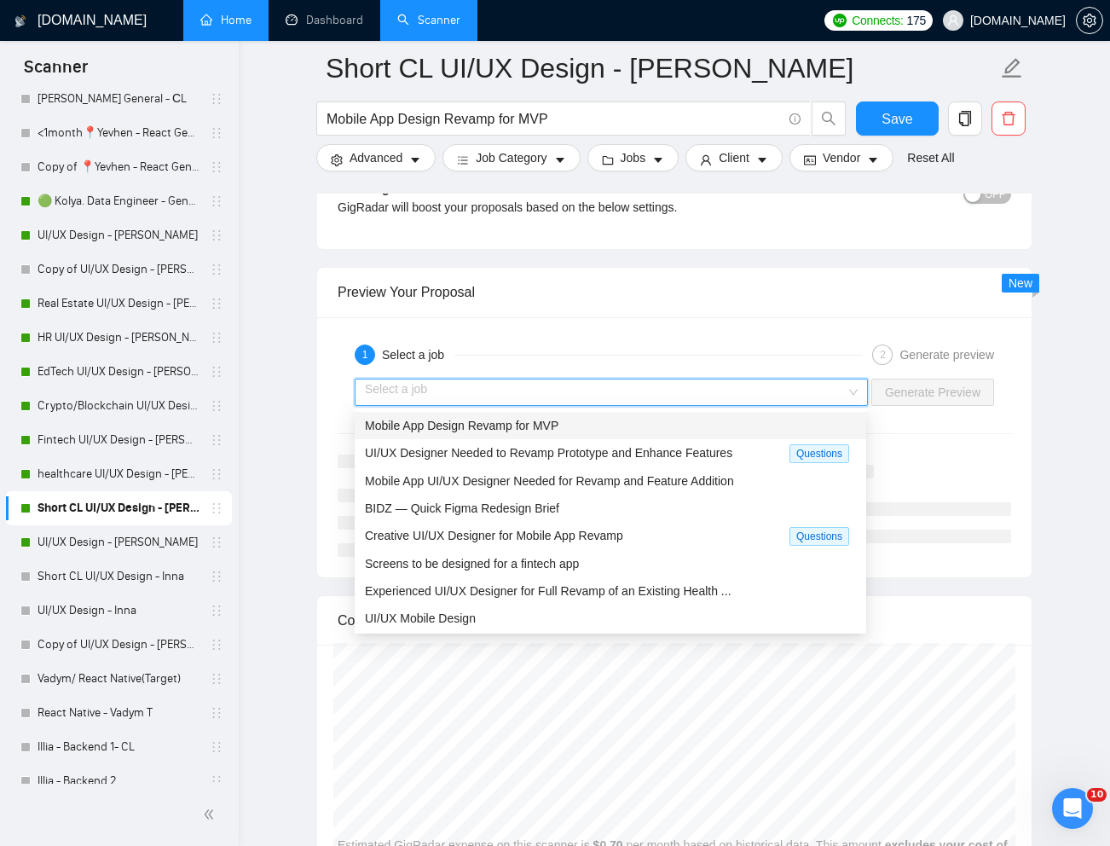
click at [645, 423] on div "Mobile App Design Revamp for MVP" at bounding box center [610, 425] width 491 height 19
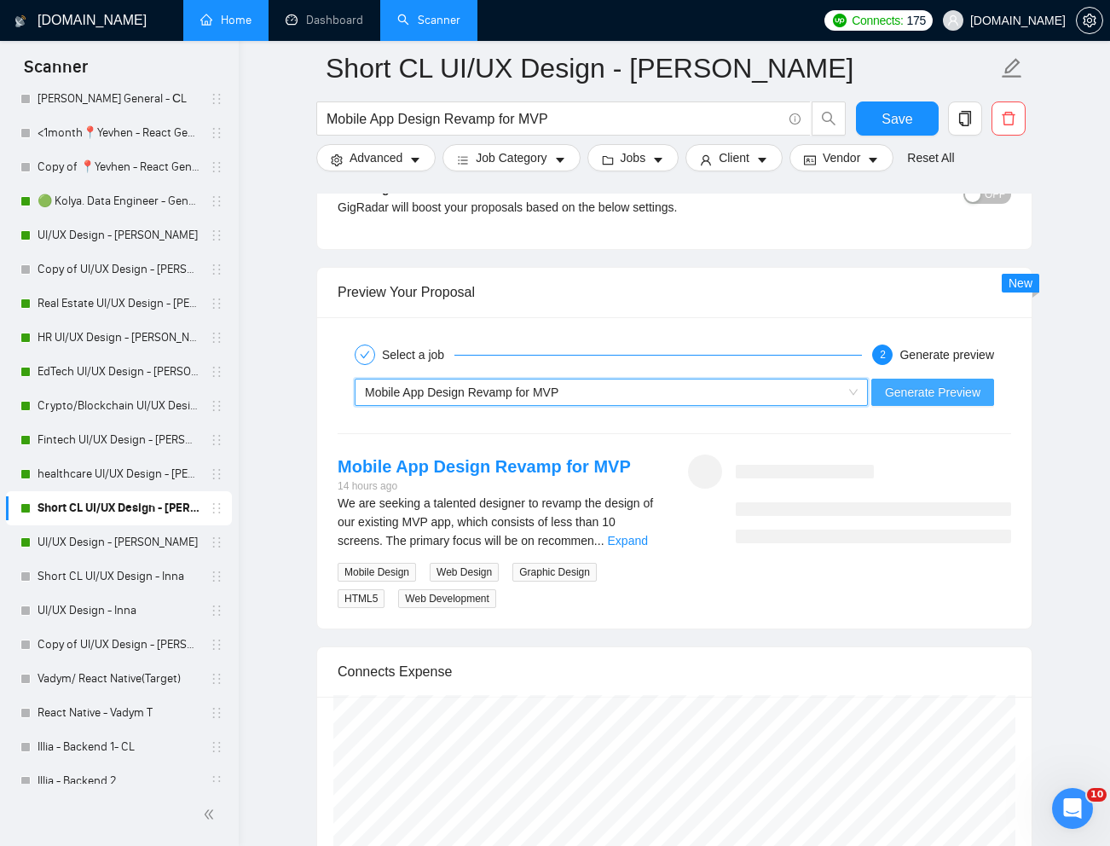
click at [919, 401] on span "Generate Preview" at bounding box center [932, 392] width 95 height 19
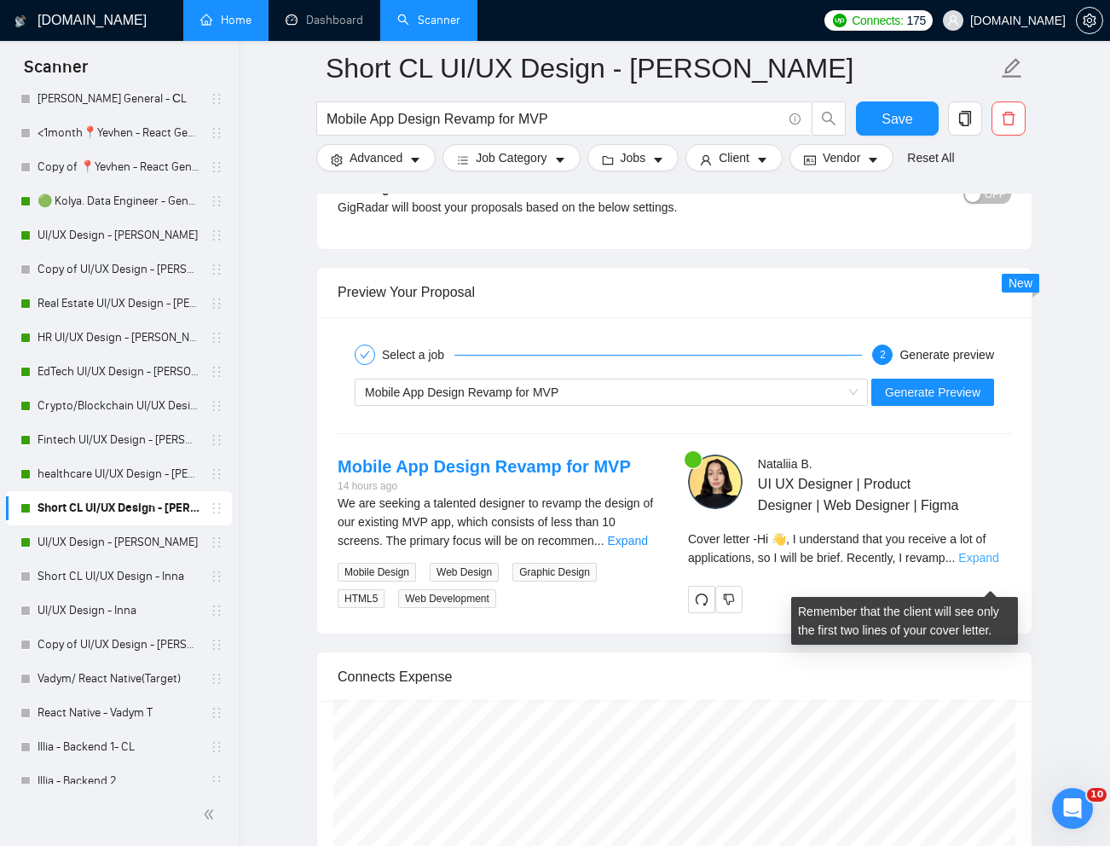
click at [976, 564] on link "Expand" at bounding box center [978, 558] width 40 height 14
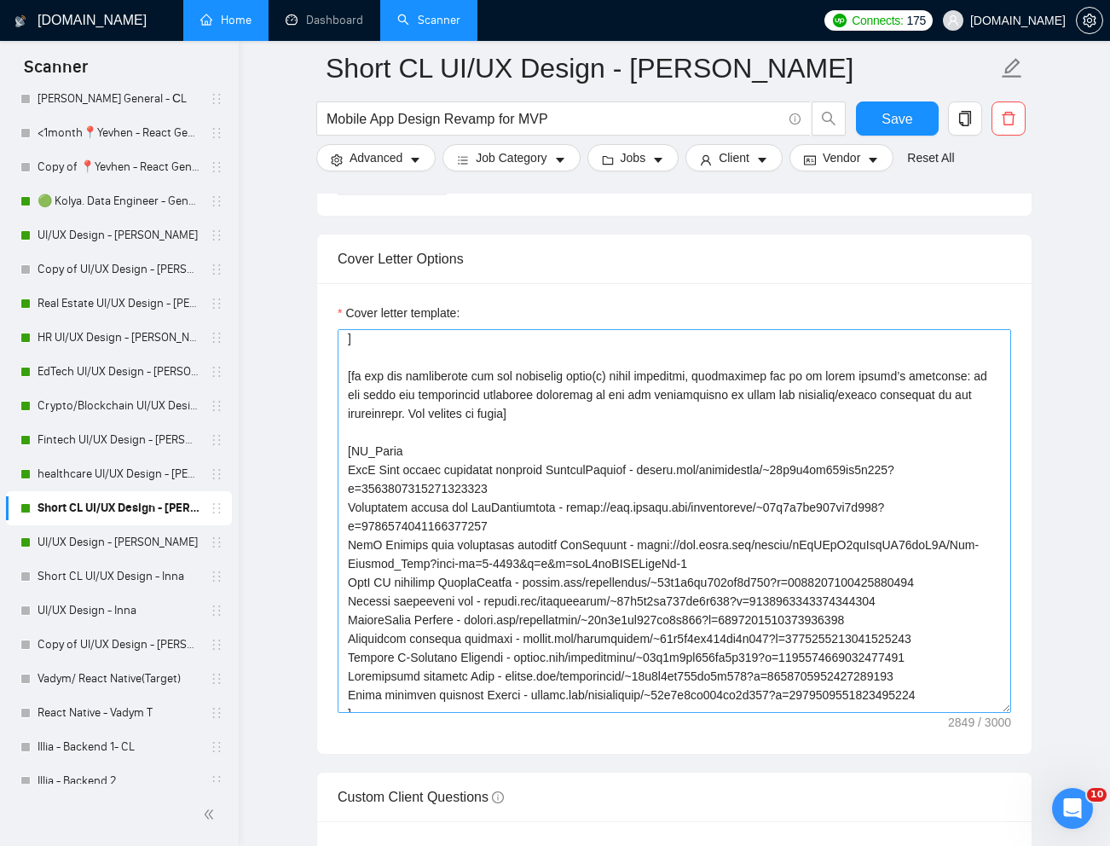
scroll to position [269, 0]
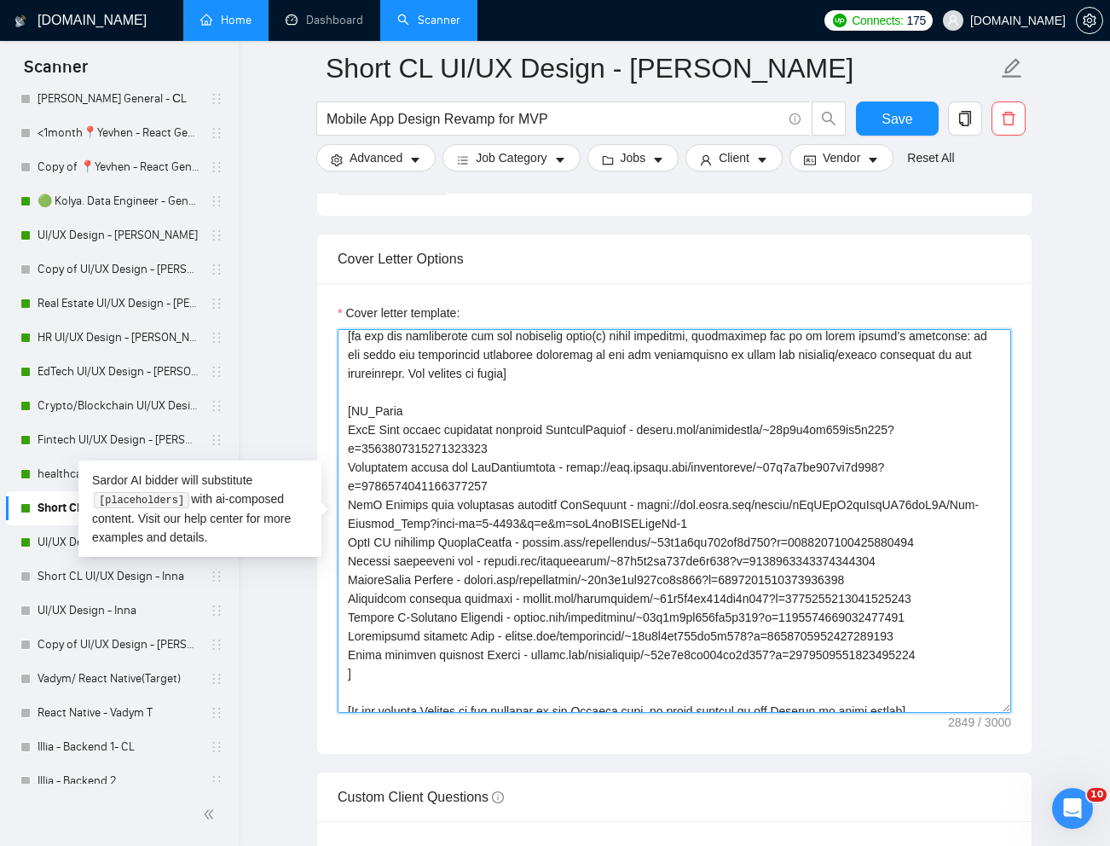
drag, startPoint x: 349, startPoint y: 433, endPoint x: 510, endPoint y: 450, distance: 162.0
click at [510, 450] on textarea "Cover letter template:" at bounding box center [674, 521] width 673 height 384
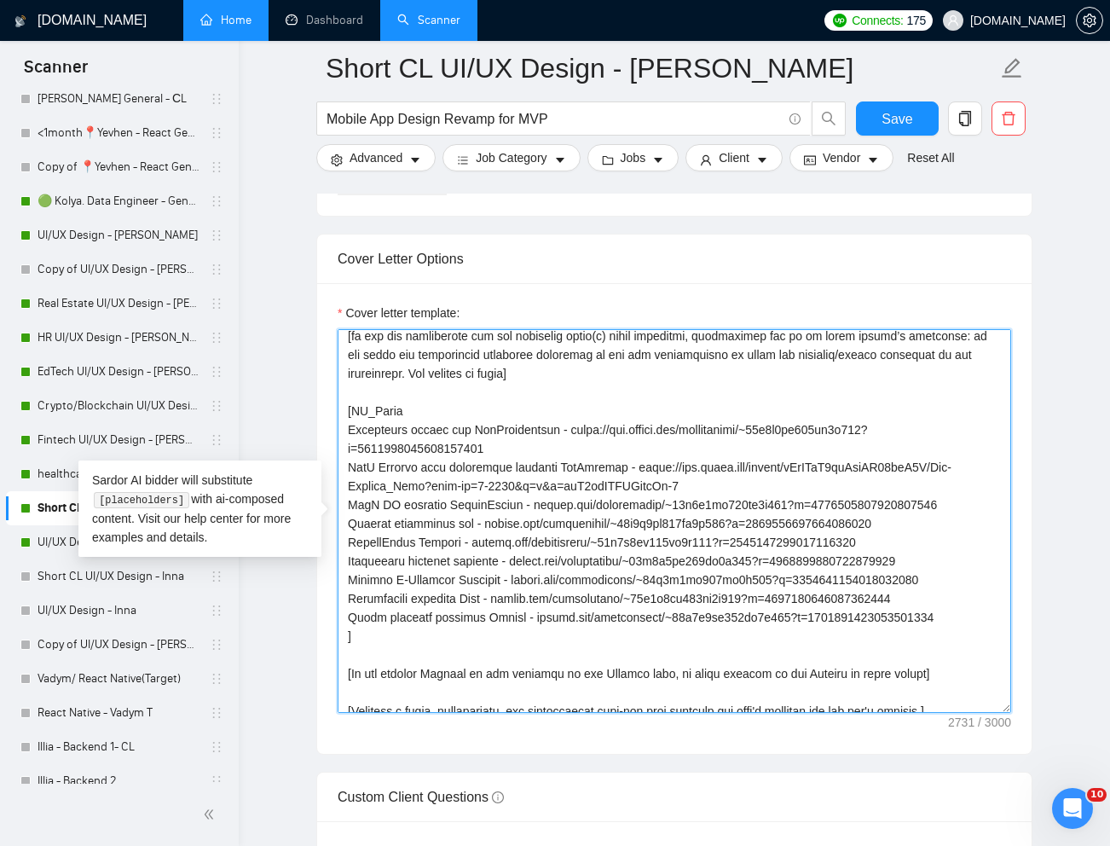
drag, startPoint x: 348, startPoint y: 468, endPoint x: 958, endPoint y: 618, distance: 628.5
click at [958, 618] on textarea "Cover letter template:" at bounding box center [674, 521] width 673 height 384
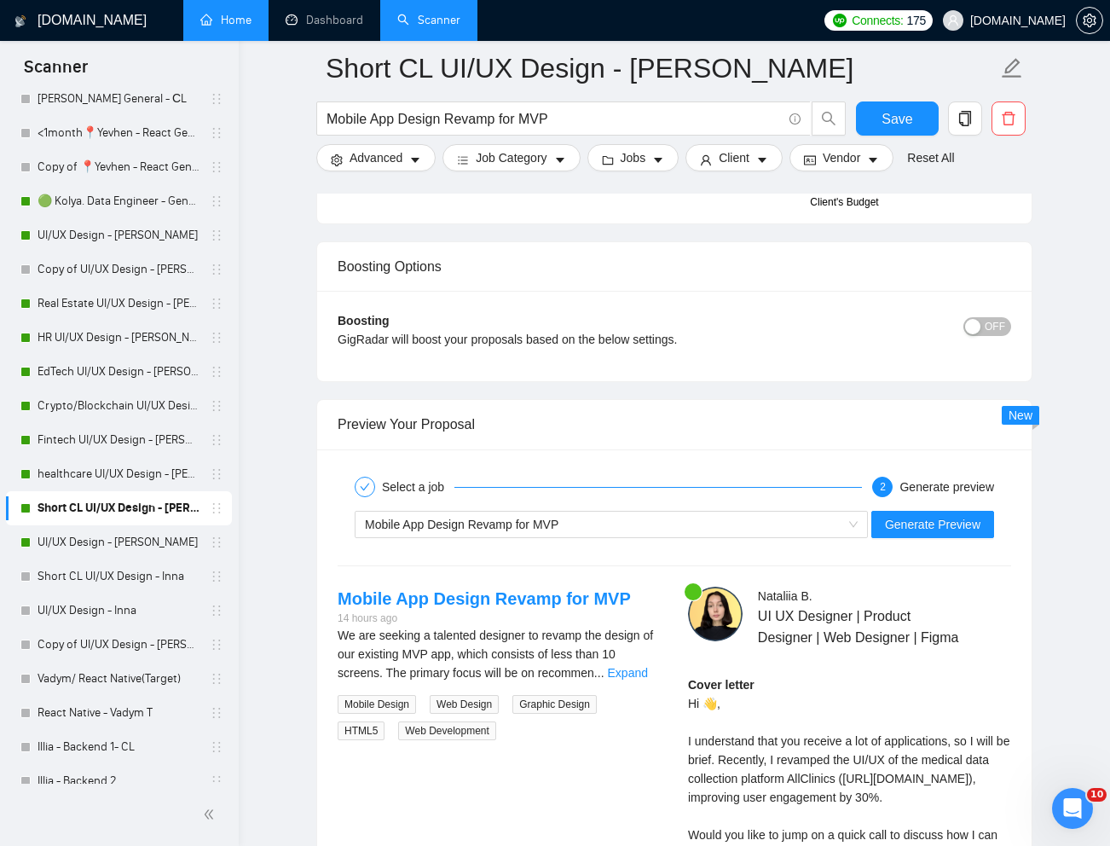
scroll to position [3141, 0]
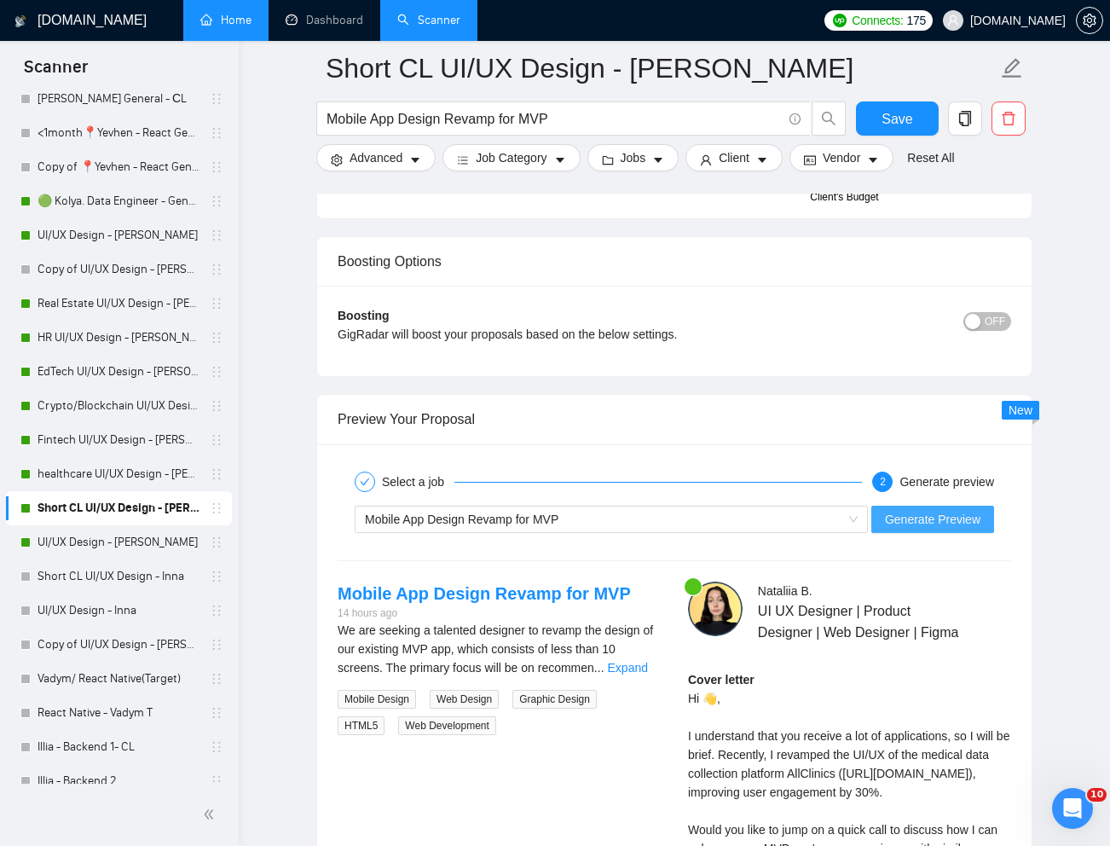
type textarea "[Lorem i dolorsit ametcons adipi eli "Se 👋" doe tempor'i utla et dolorem aliq (…"
click at [924, 525] on span "Generate Preview" at bounding box center [932, 519] width 95 height 19
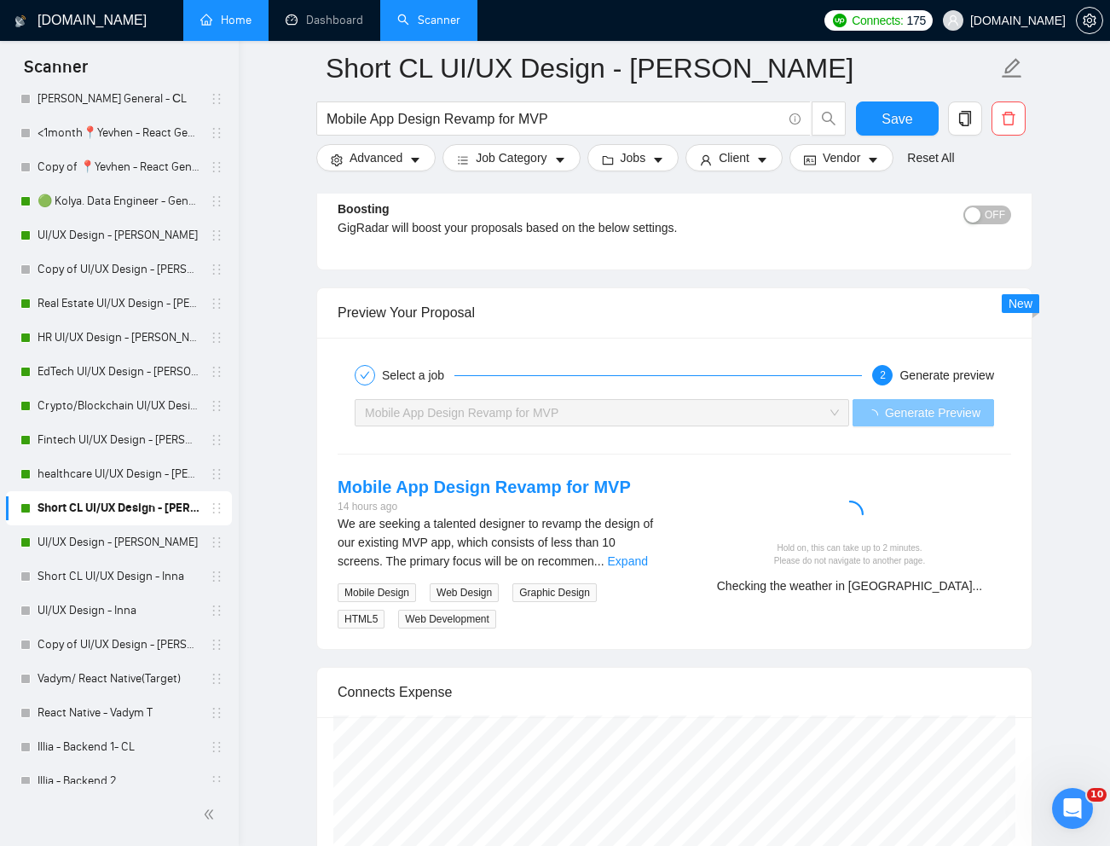
scroll to position [3276, 0]
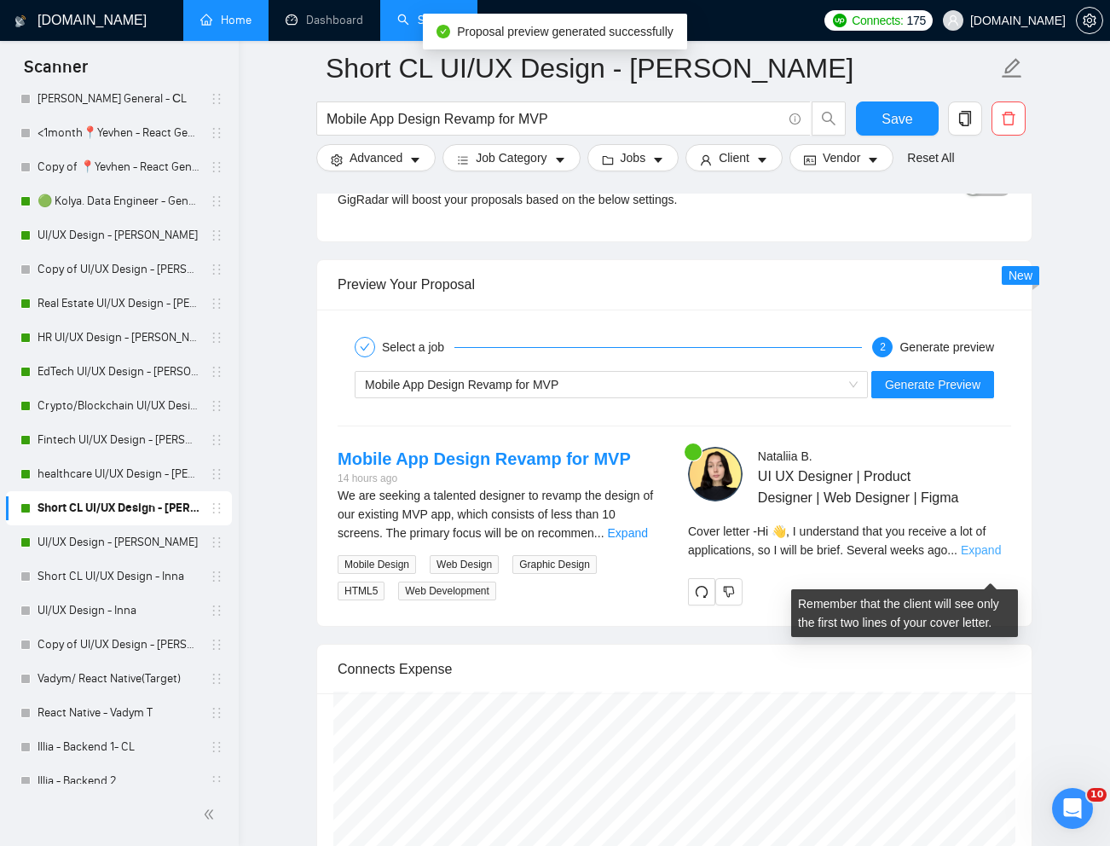
click at [990, 557] on link "Expand" at bounding box center [981, 550] width 40 height 14
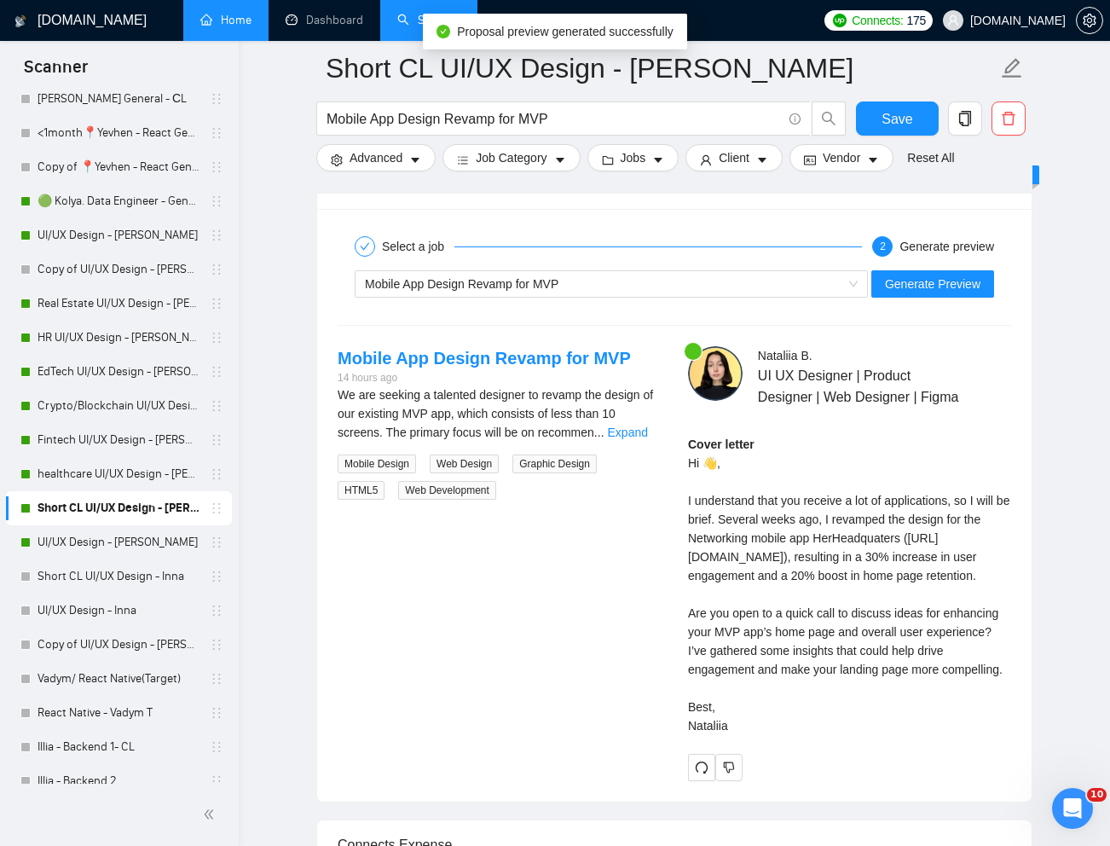
scroll to position [3411, 0]
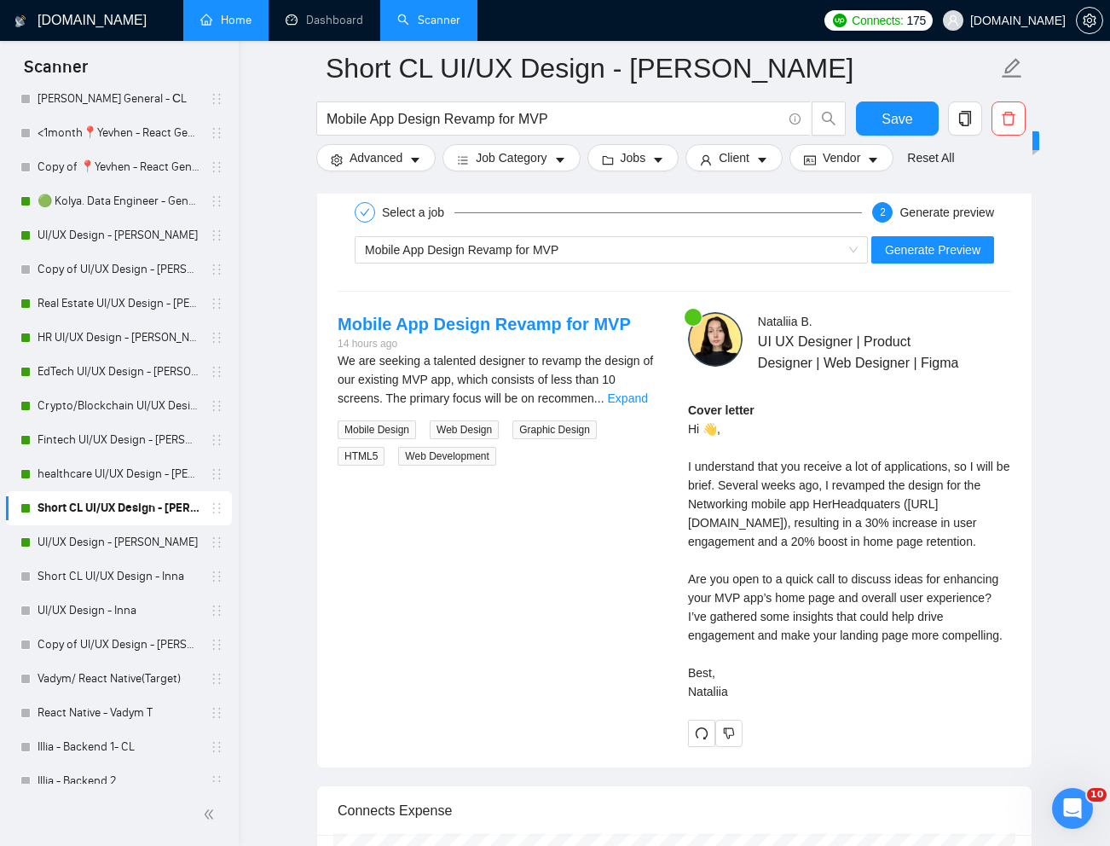
drag, startPoint x: 679, startPoint y: 483, endPoint x: 738, endPoint y: 762, distance: 285.7
click at [738, 747] on div "[PERSON_NAME] UI UX Designer | Product Designer | Web Designer | Figma Cover le…" at bounding box center [849, 529] width 350 height 435
copy div "understand that you receive a lot of applications, so I will be brief. Several …"
click at [895, 617] on div "Cover letter Hi 👋, I understand that you receive a lot of applications, so I wi…" at bounding box center [849, 551] width 323 height 300
drag, startPoint x: 689, startPoint y: 450, endPoint x: 743, endPoint y: 766, distance: 320.1
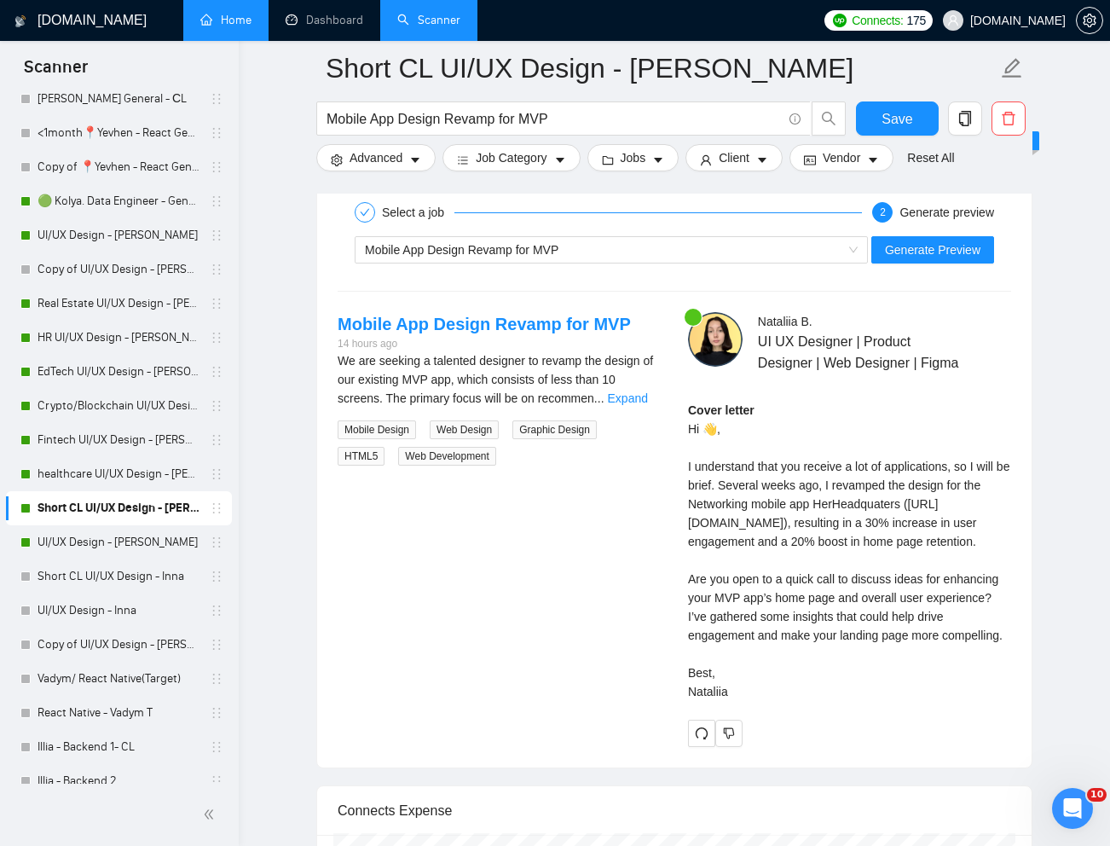
click at [743, 701] on div "Cover letter Hi 👋, I understand that you receive a lot of applications, so I wi…" at bounding box center [849, 551] width 323 height 300
copy div "Hi 👋, I understand that you receive a lot of applications, so I will be brief. …"
click at [453, 249] on span "Mobile App Design Revamp for MVP" at bounding box center [462, 250] width 194 height 14
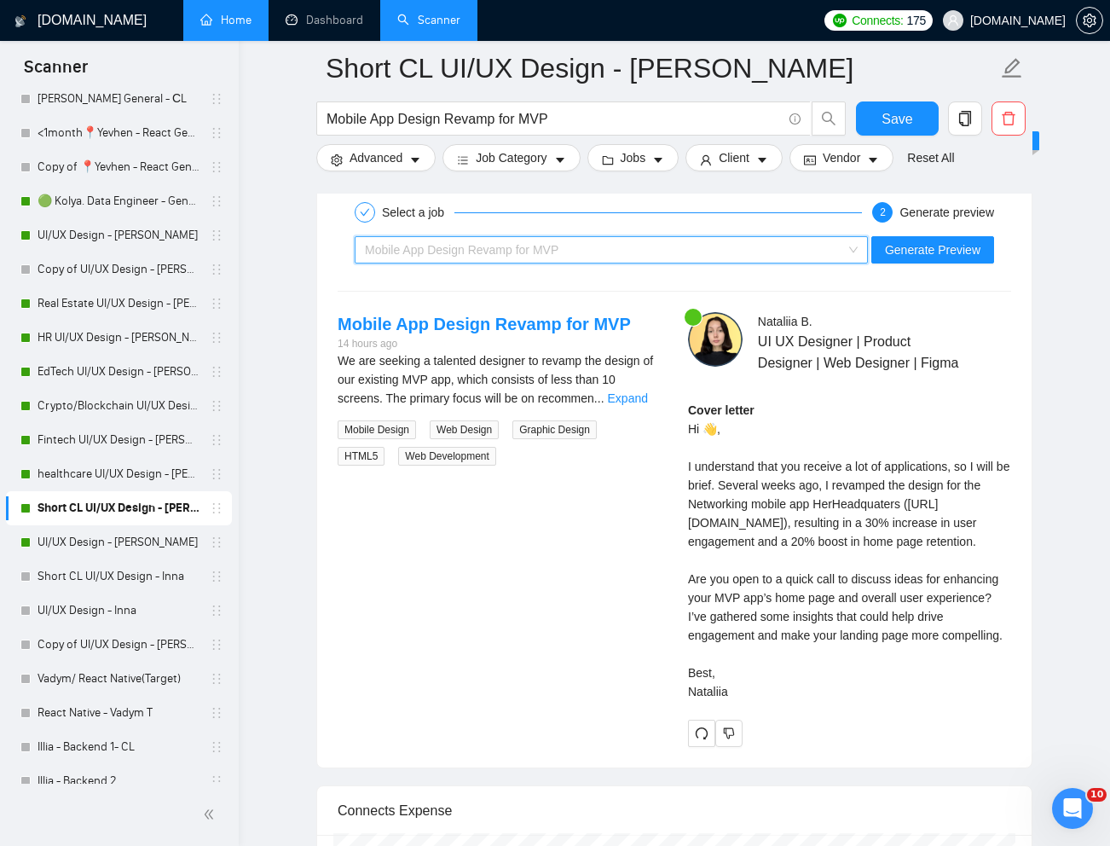
click at [453, 249] on span "Mobile App Design Revamp for MVP" at bounding box center [462, 250] width 194 height 14
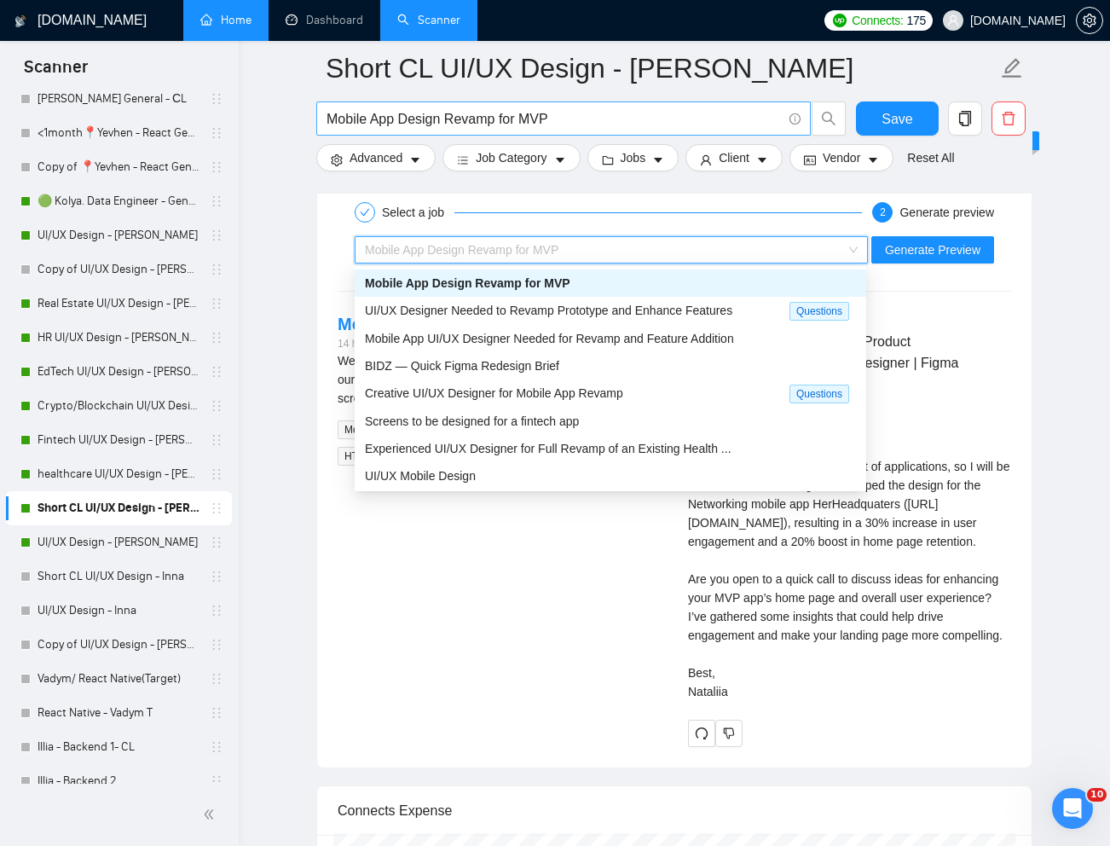
click at [412, 110] on input "Mobile App Design Revamp for MVP" at bounding box center [554, 118] width 455 height 21
click at [412, 111] on input "Mobile App Design Revamp for MVP" at bounding box center [554, 118] width 455 height 21
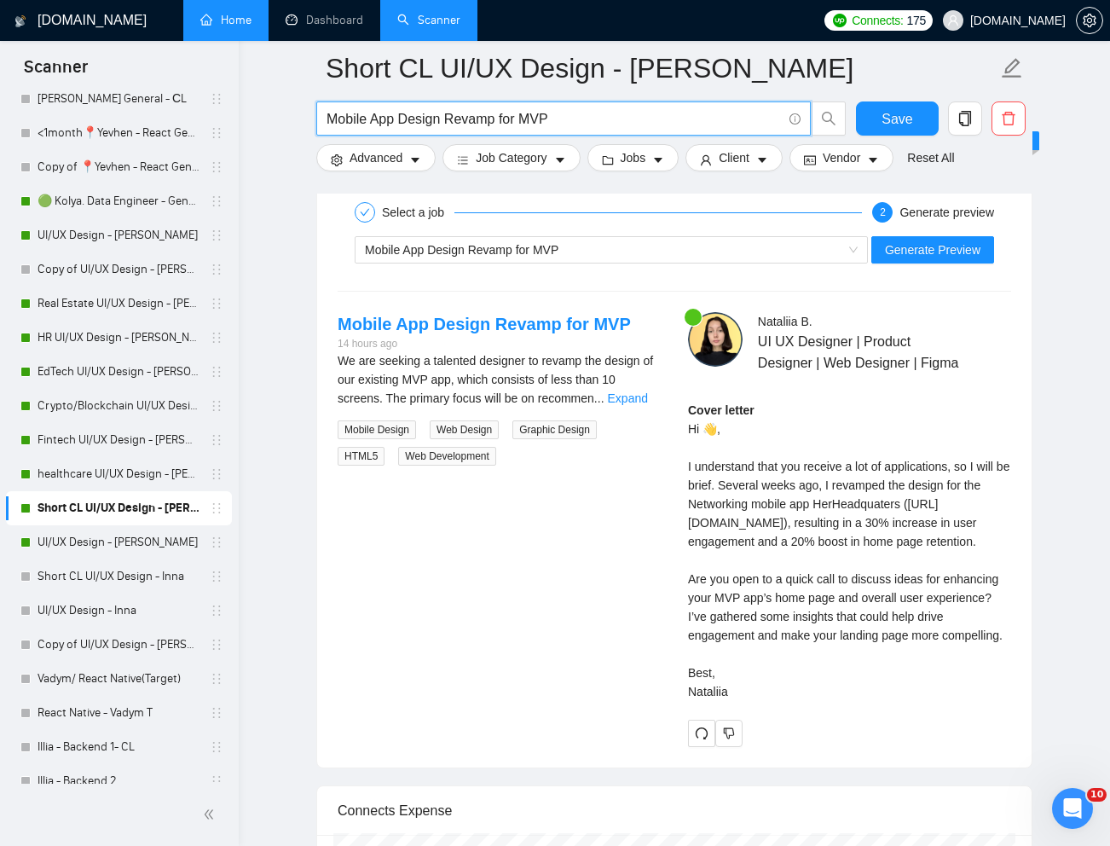
click at [412, 111] on input "Mobile App Design Revamp for MVP" at bounding box center [554, 118] width 455 height 21
paste input "App Designer Needed for User Experience and Interface Design"
type input "App Designer Needed for User Experience and Interface Design"
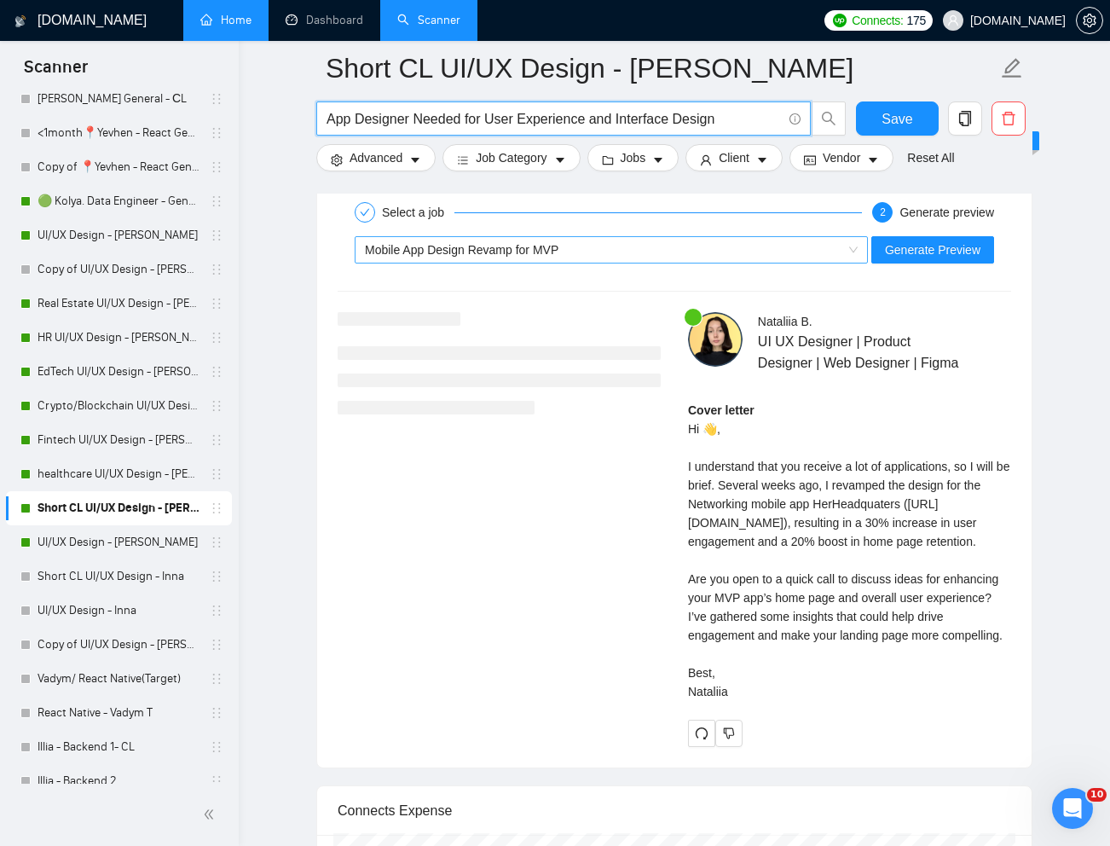
click at [553, 257] on div "Mobile App Design Revamp for MVP" at bounding box center [603, 250] width 477 height 26
type input "App Designer Needed for User Experience and Interface Design"
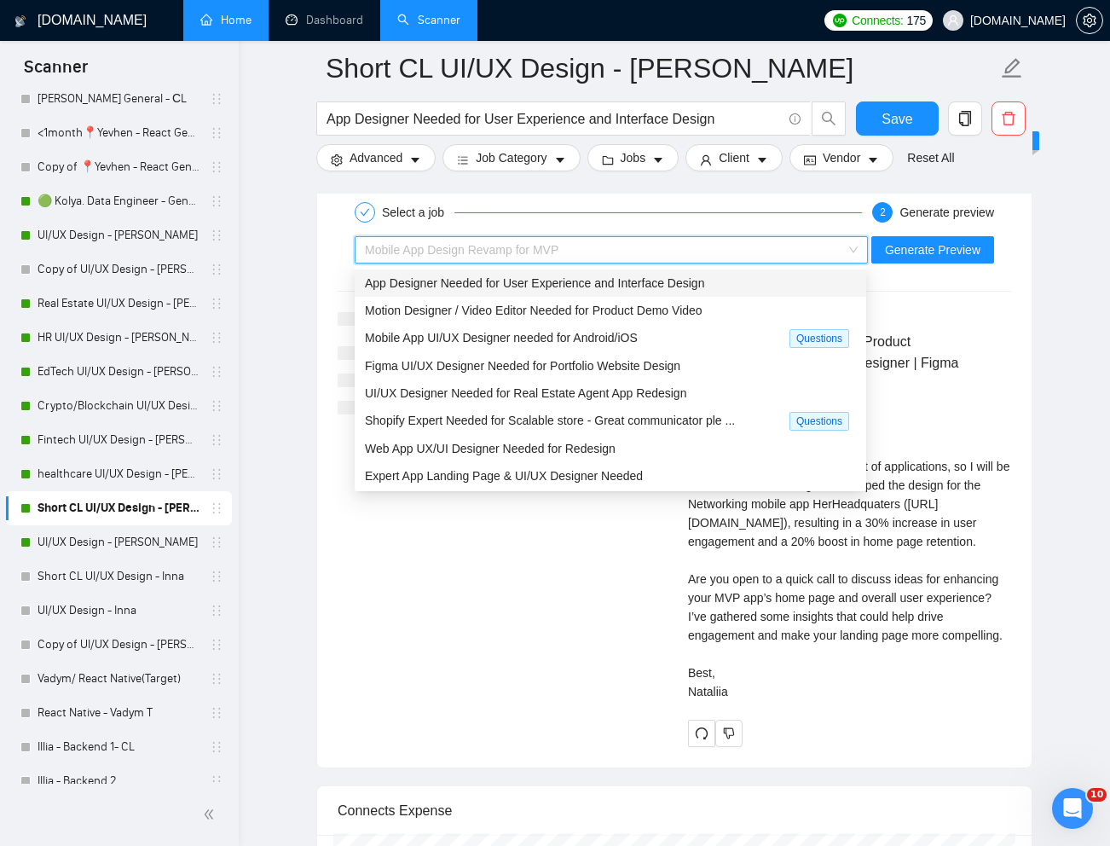
click at [545, 276] on span "App Designer Needed for User Experience and Interface Design" at bounding box center [534, 283] width 339 height 14
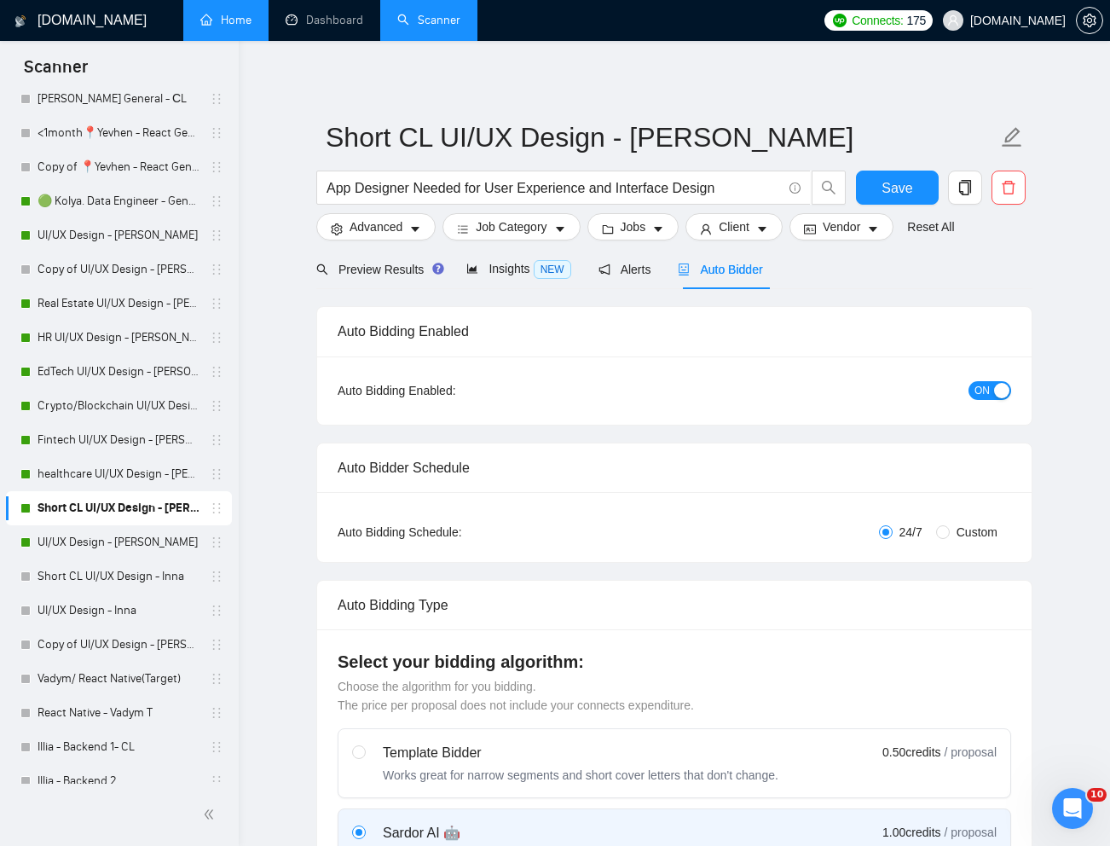
scroll to position [0, 0]
click at [384, 274] on span "Preview Results" at bounding box center [377, 270] width 123 height 14
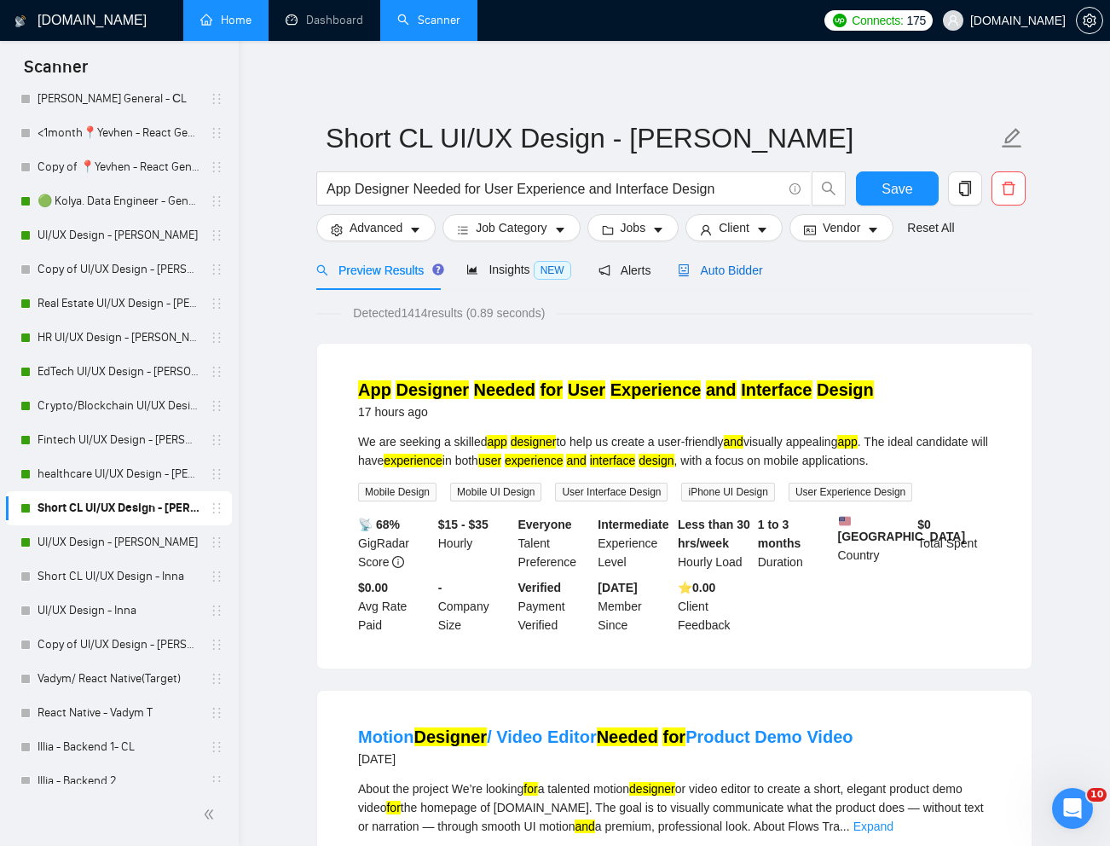
click at [737, 276] on span "Auto Bidder" at bounding box center [720, 270] width 84 height 14
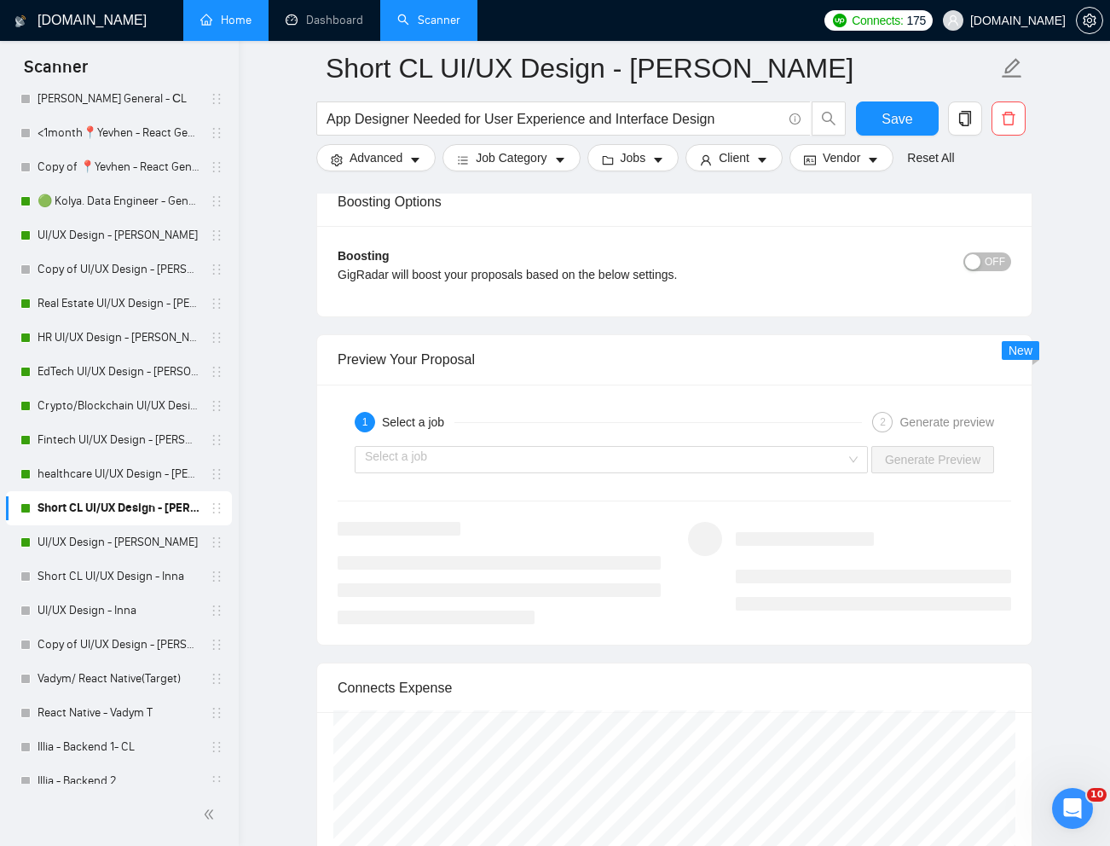
scroll to position [3250, 0]
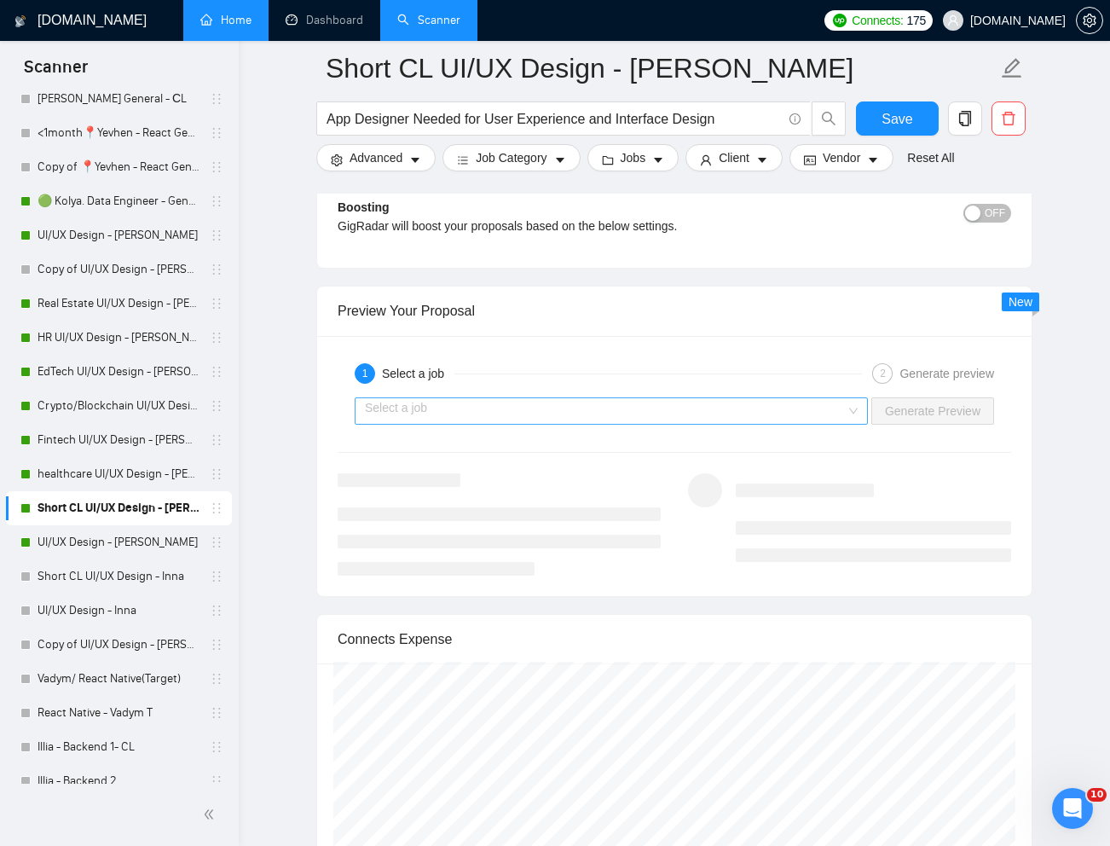
click at [835, 419] on input "search" at bounding box center [605, 411] width 481 height 26
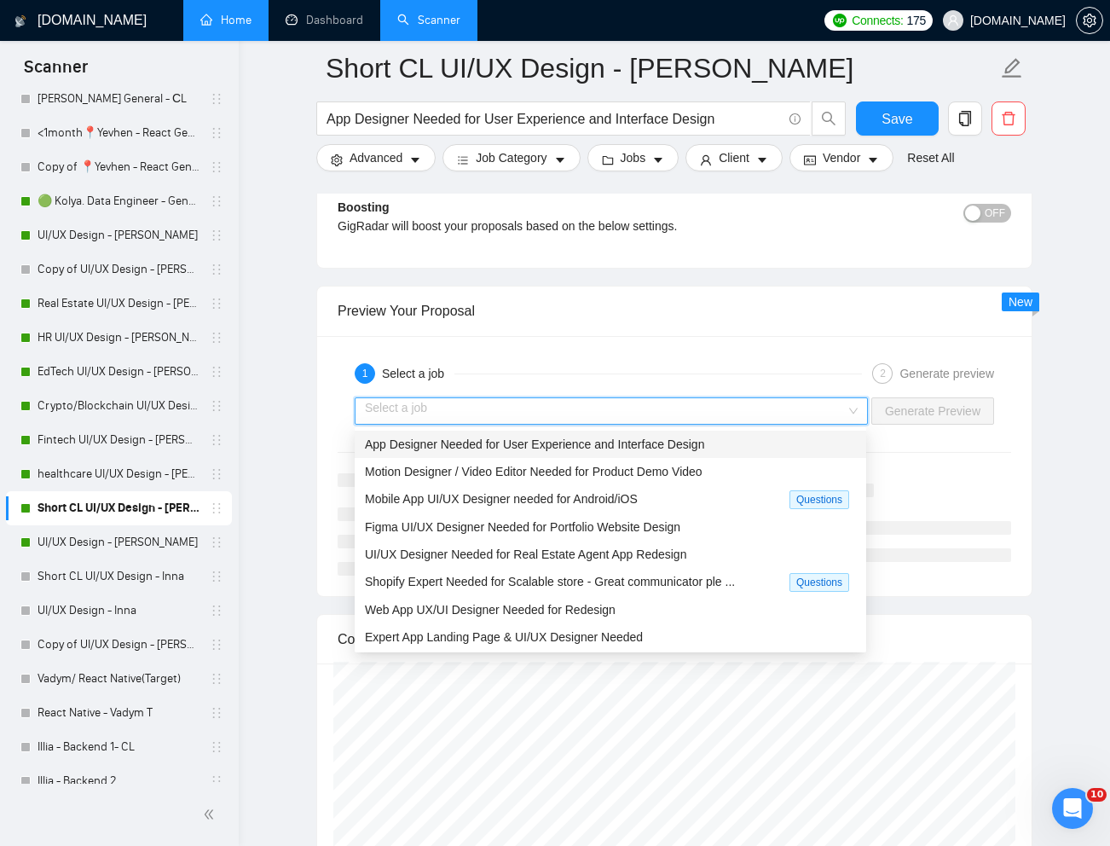
click at [720, 438] on div "App Designer Needed for User Experience and Interface Design" at bounding box center [610, 444] width 491 height 19
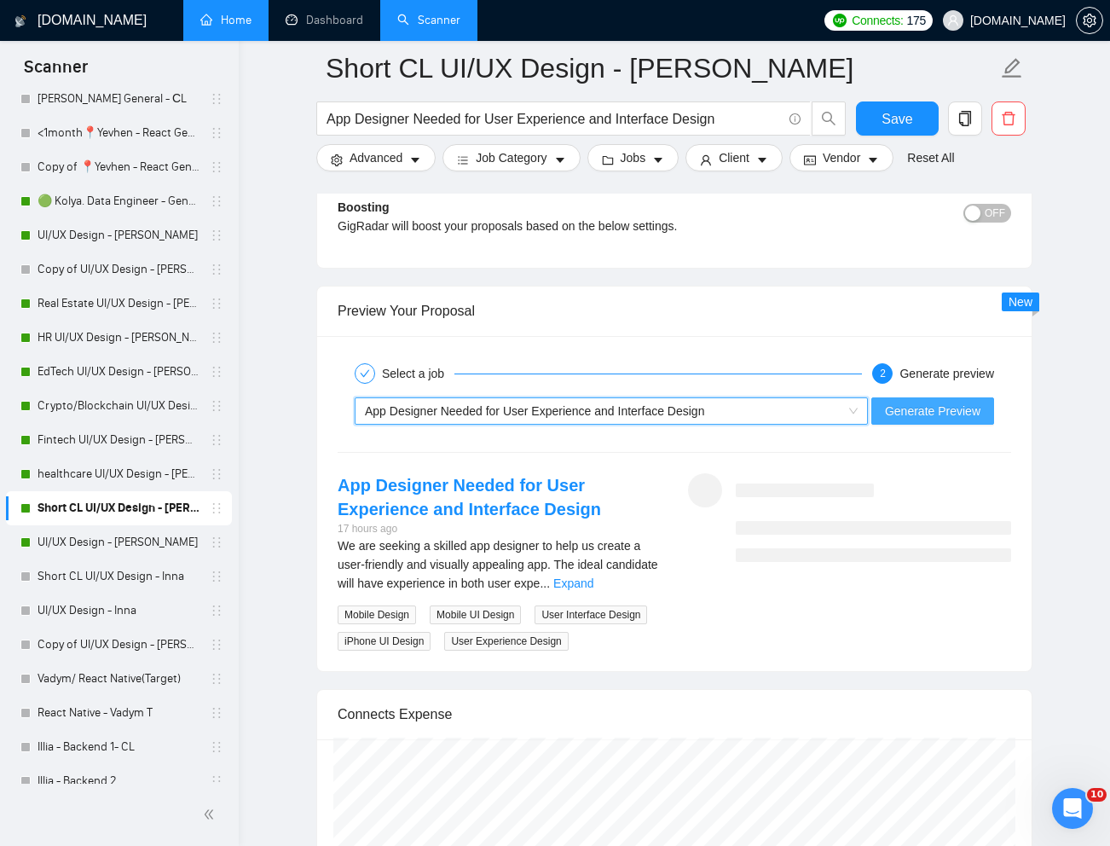
click at [939, 418] on span "Generate Preview" at bounding box center [932, 411] width 95 height 19
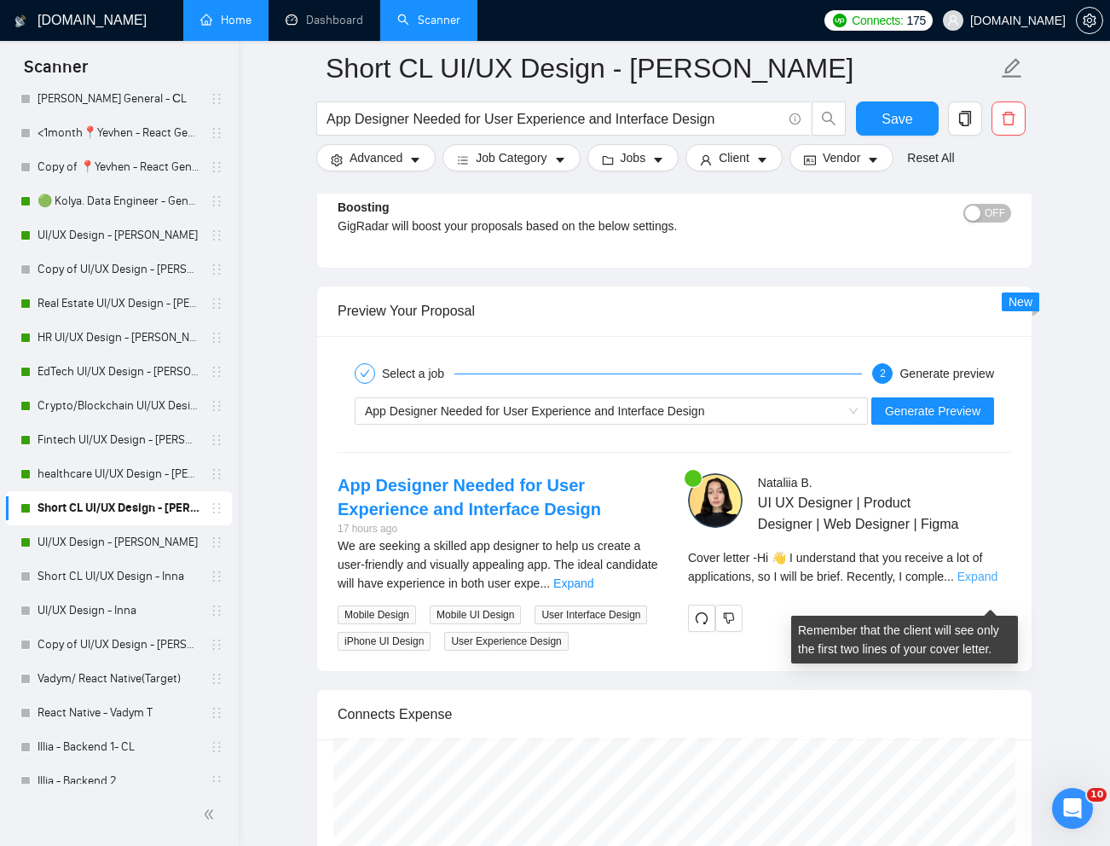
click at [983, 583] on link "Expand" at bounding box center [977, 576] width 40 height 14
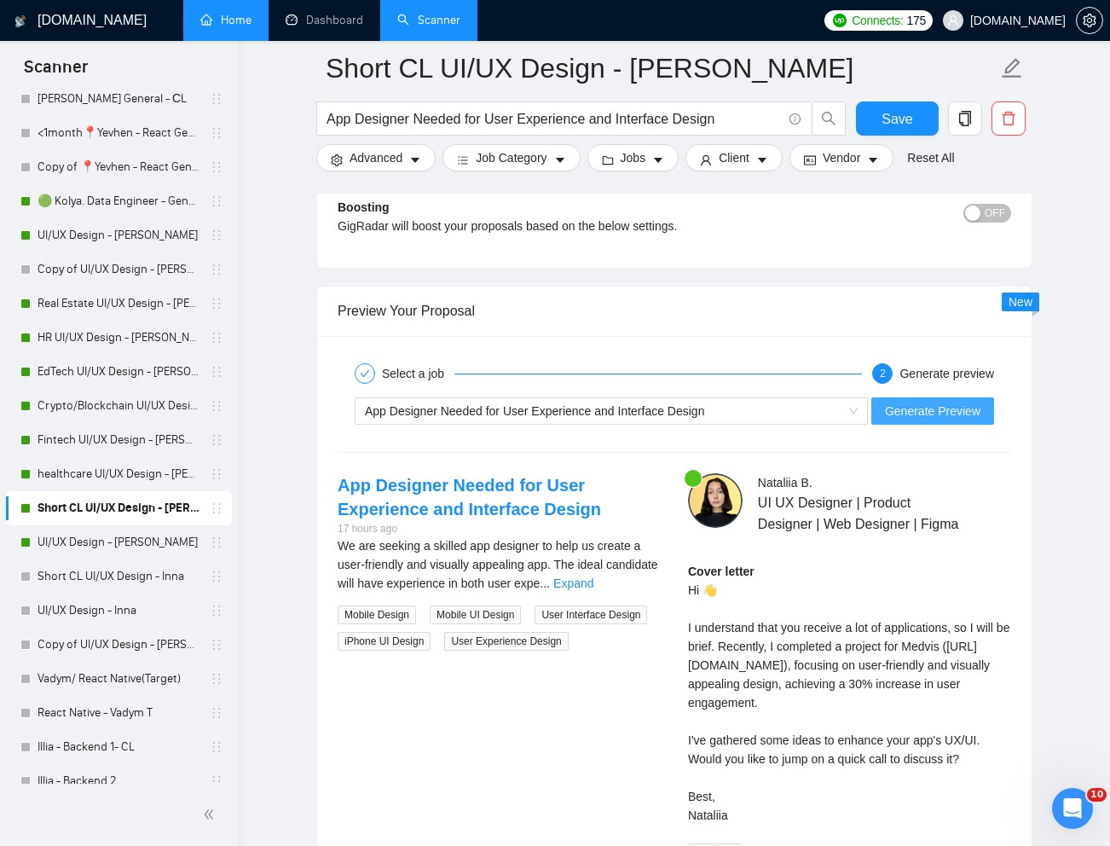
click at [949, 410] on span "Generate Preview" at bounding box center [932, 411] width 95 height 19
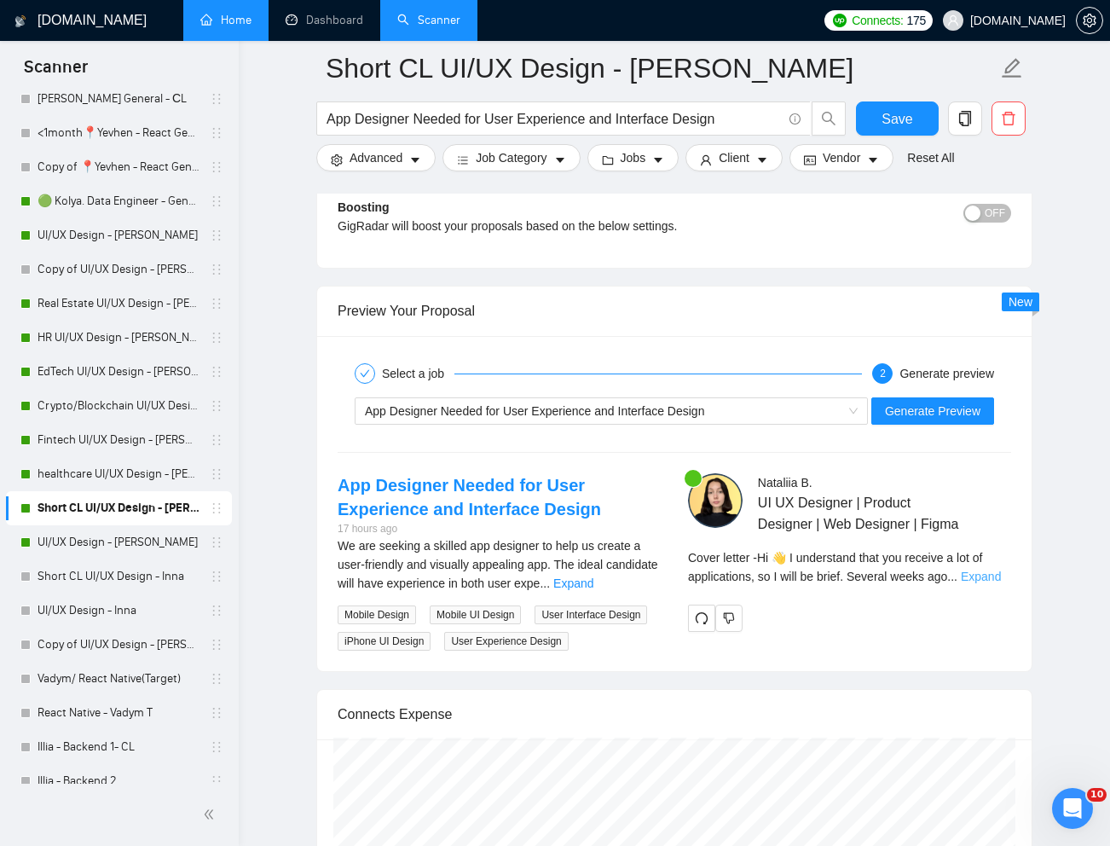
click at [991, 583] on link "Expand" at bounding box center [981, 576] width 40 height 14
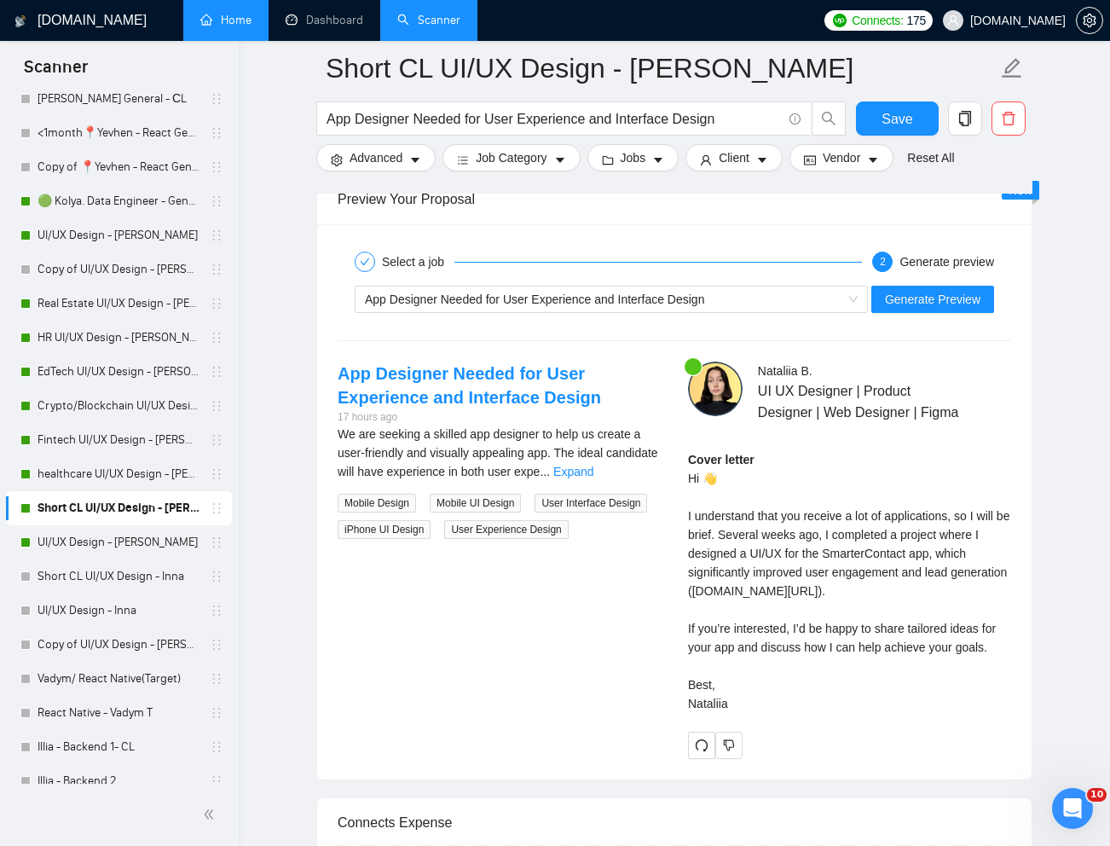
scroll to position [3384, 0]
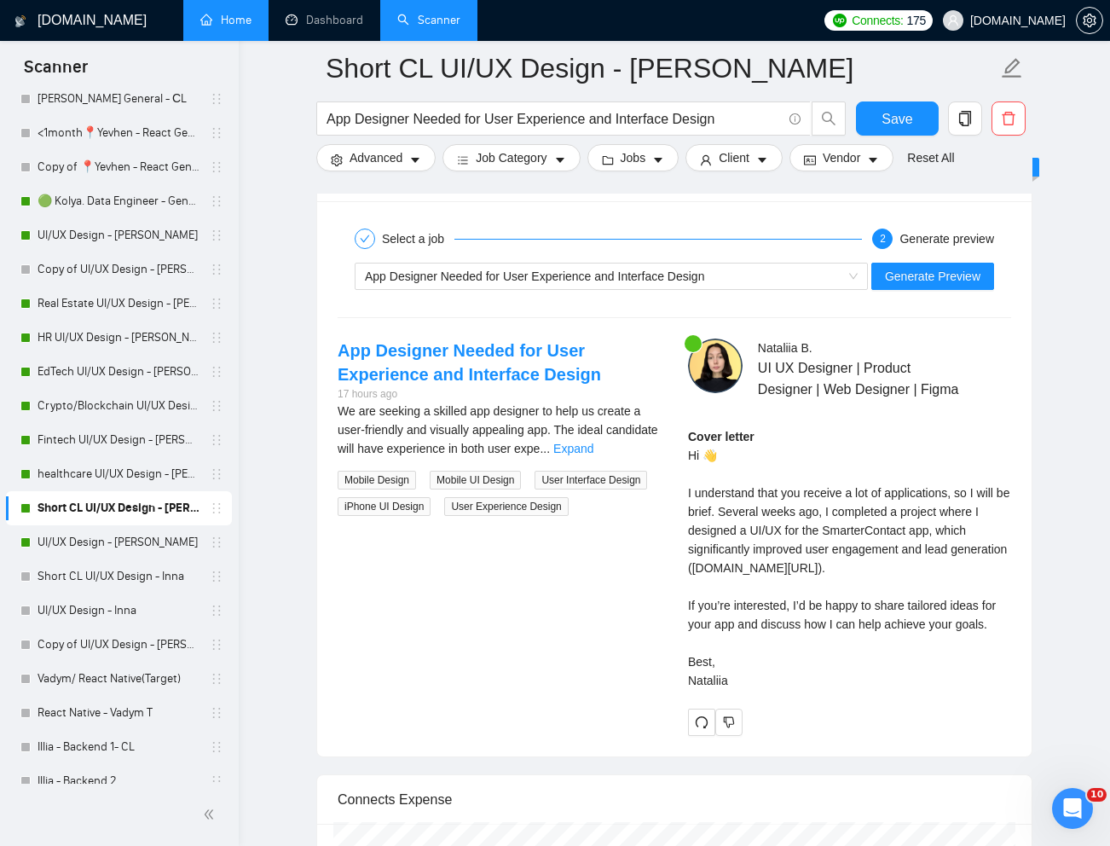
drag, startPoint x: 687, startPoint y: 475, endPoint x: 758, endPoint y: 733, distance: 267.8
click at [758, 690] on div "Cover letter Hi 👋 I understand that you receive a lot of applications, so I wil…" at bounding box center [849, 558] width 323 height 263
copy div "Hi 👋 I understand that you receive a lot of applications, so I will be brief. S…"
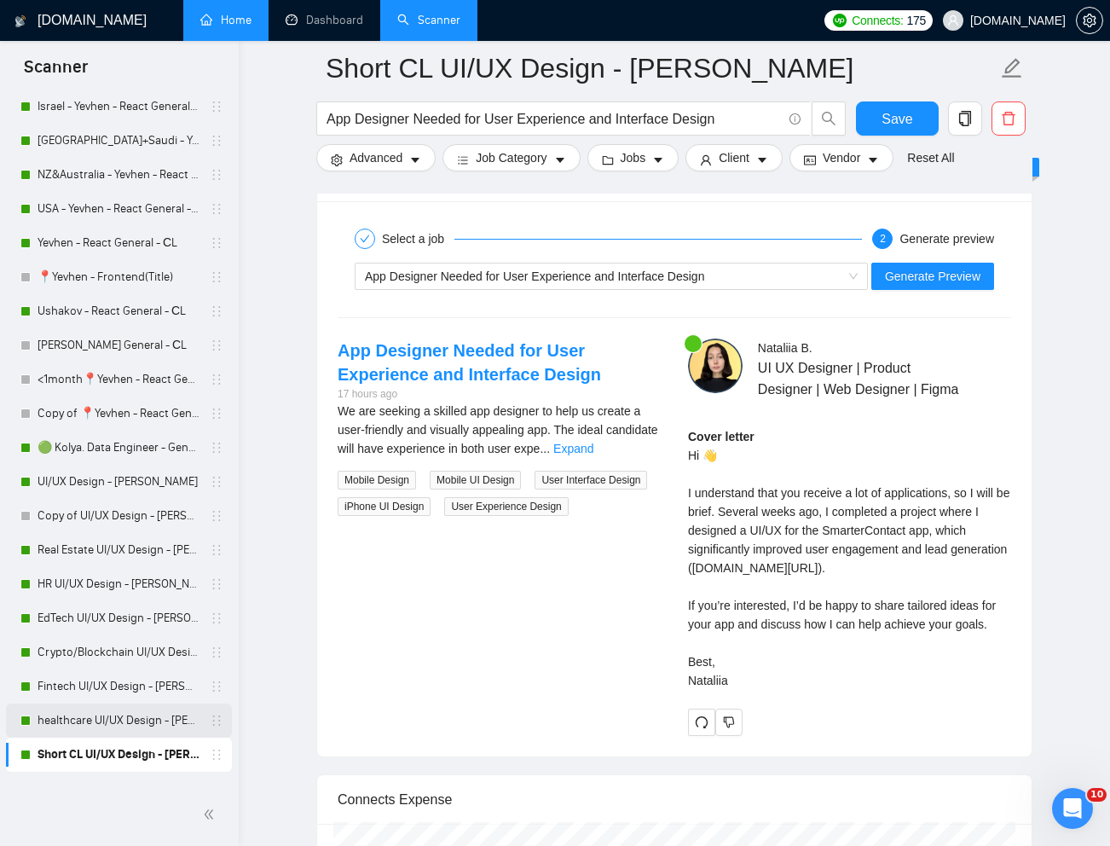
scroll to position [693, 0]
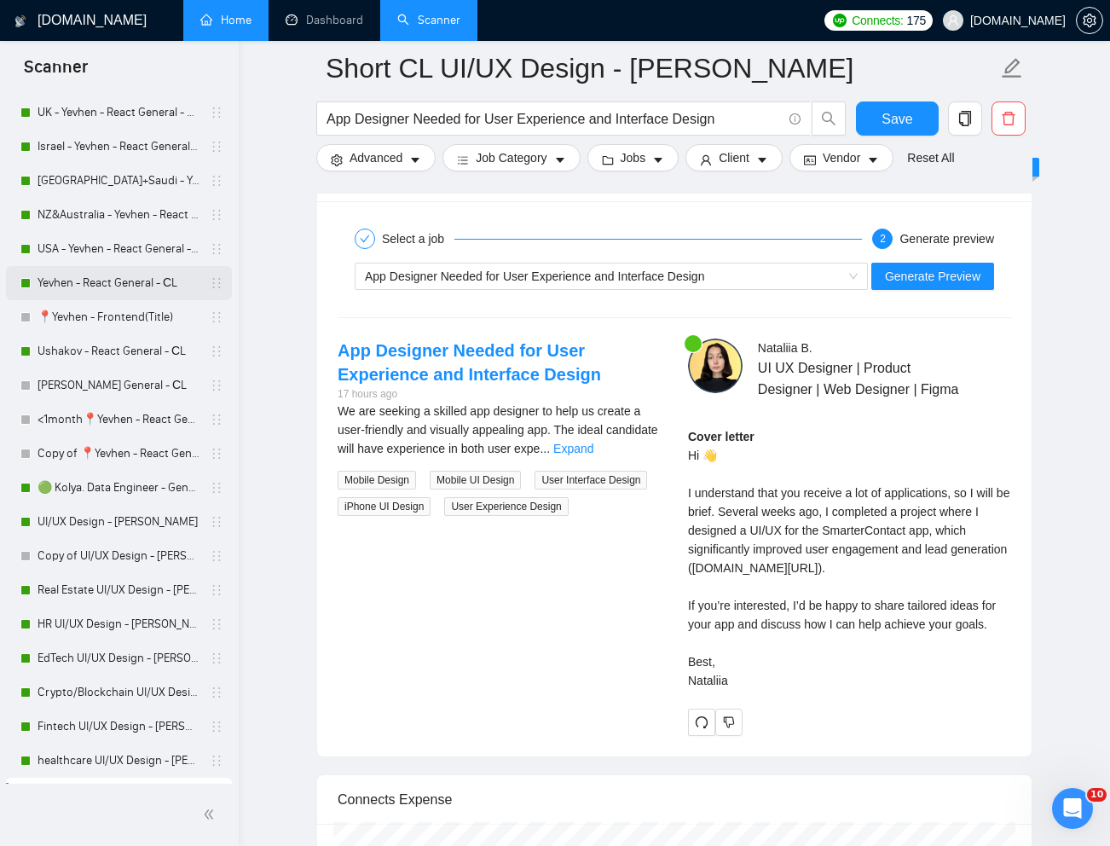
click at [124, 282] on link "Yevhen - React General - СL" at bounding box center [119, 283] width 162 height 34
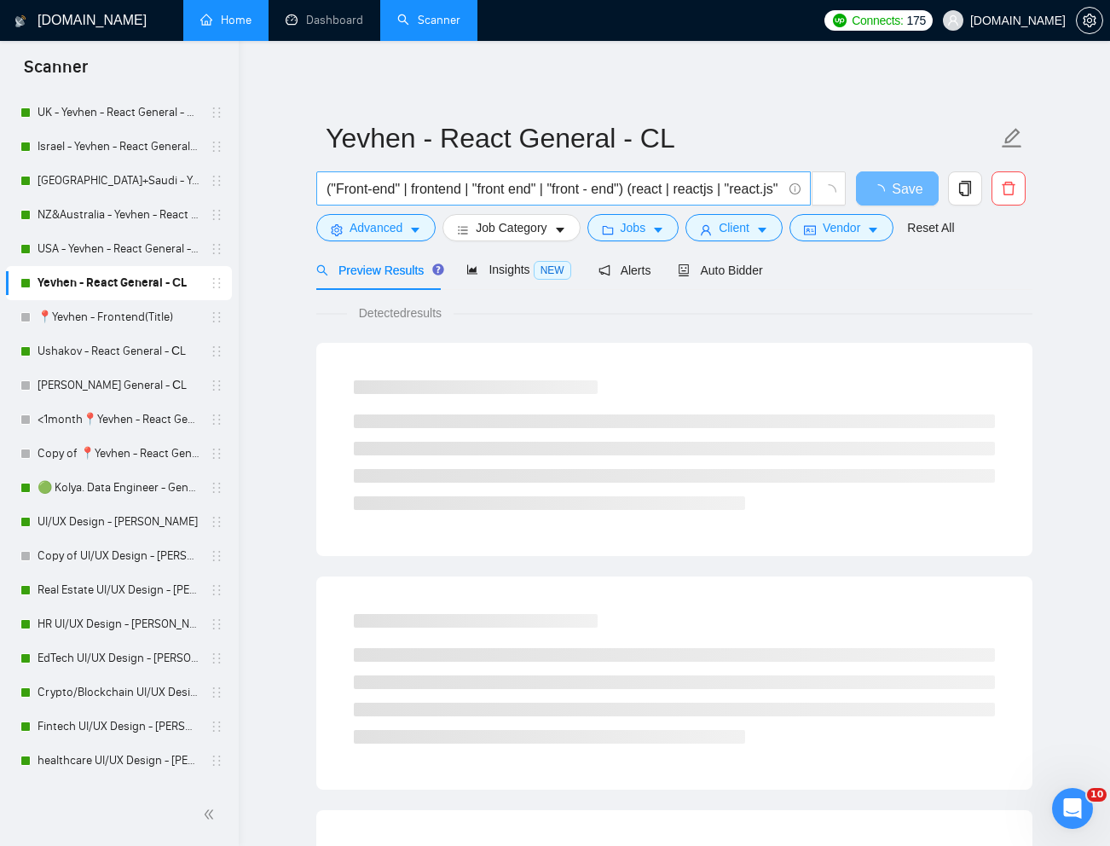
click at [531, 183] on input "("Front-end" | frontend | "front end" | "front - end") (react | reactjs | "reac…" at bounding box center [554, 188] width 455 height 21
click at [531, 185] on input "("Front-end" | frontend | "front end" | "front - end") (react | reactjs | "reac…" at bounding box center [554, 188] width 455 height 21
paste input "Senior Frontend Developer – React (Remote – CET ±3) (m/f/d)"
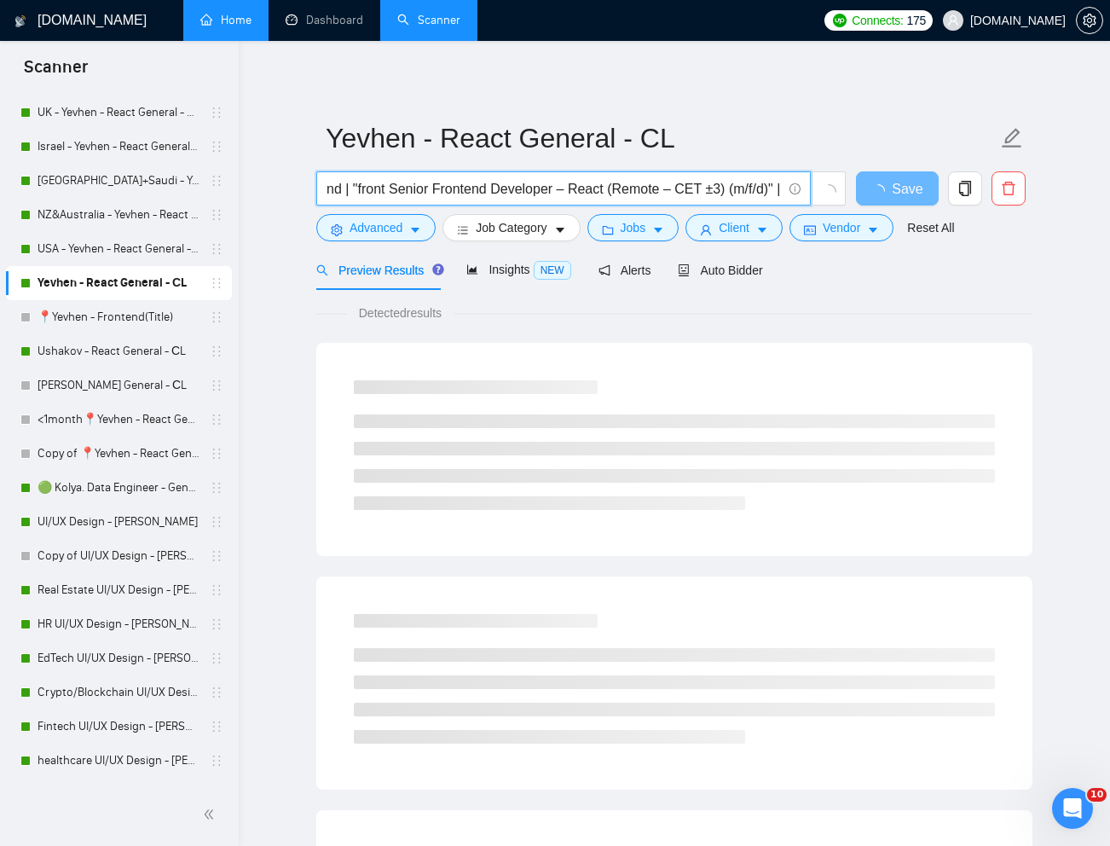
paste input "Senior Frontend Developer – React (Remote – CET ±3) (m/f/d"
click at [933, 225] on link "Reset All" at bounding box center [930, 227] width 47 height 19
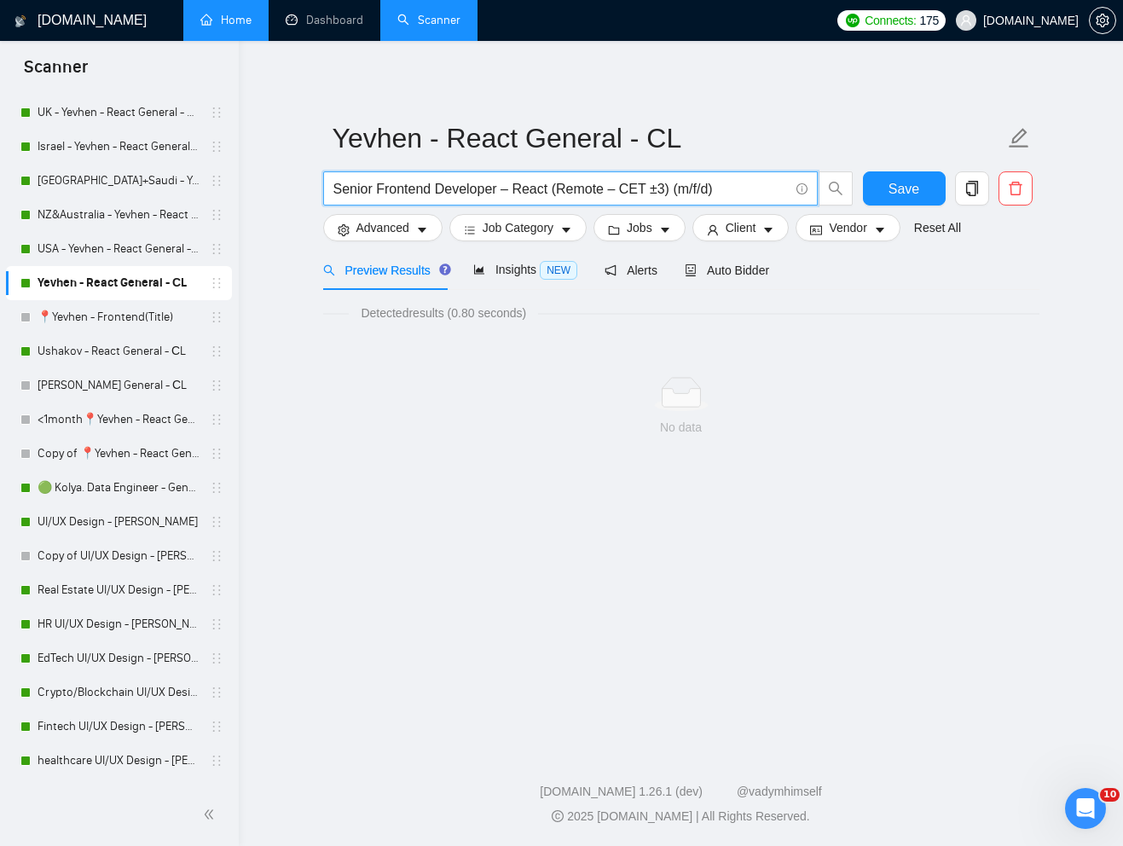
drag, startPoint x: 734, startPoint y: 191, endPoint x: 673, endPoint y: 189, distance: 61.4
click at [673, 189] on input "Senior Frontend Developer – React (Remote – CET ±3) (m/f/d)" at bounding box center [560, 188] width 455 height 21
click at [558, 192] on input "Senior Frontend Developer – React (Remote – CET ±3" at bounding box center [560, 188] width 455 height 21
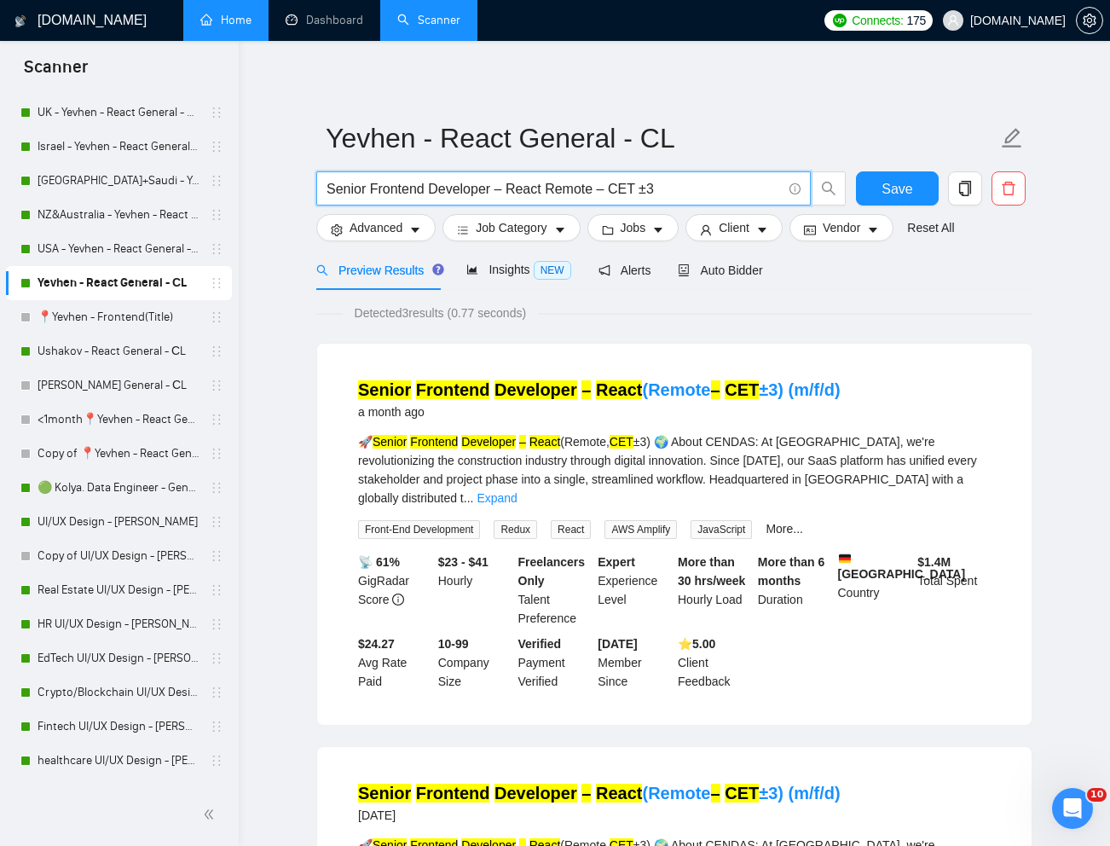
type input "Senior Frontend Developer – React Remote – CET ±3"
click at [517, 491] on link "Expand" at bounding box center [497, 498] width 40 height 14
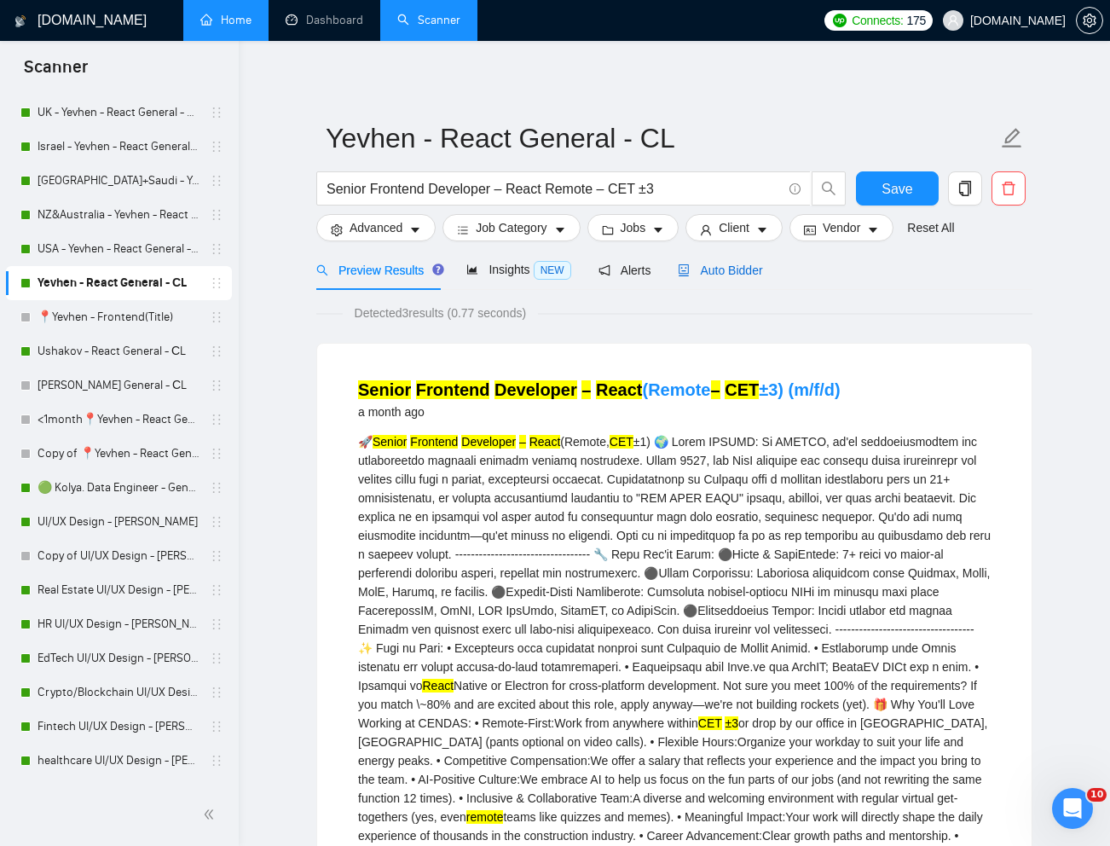
click at [743, 265] on span "Auto Bidder" at bounding box center [720, 270] width 84 height 14
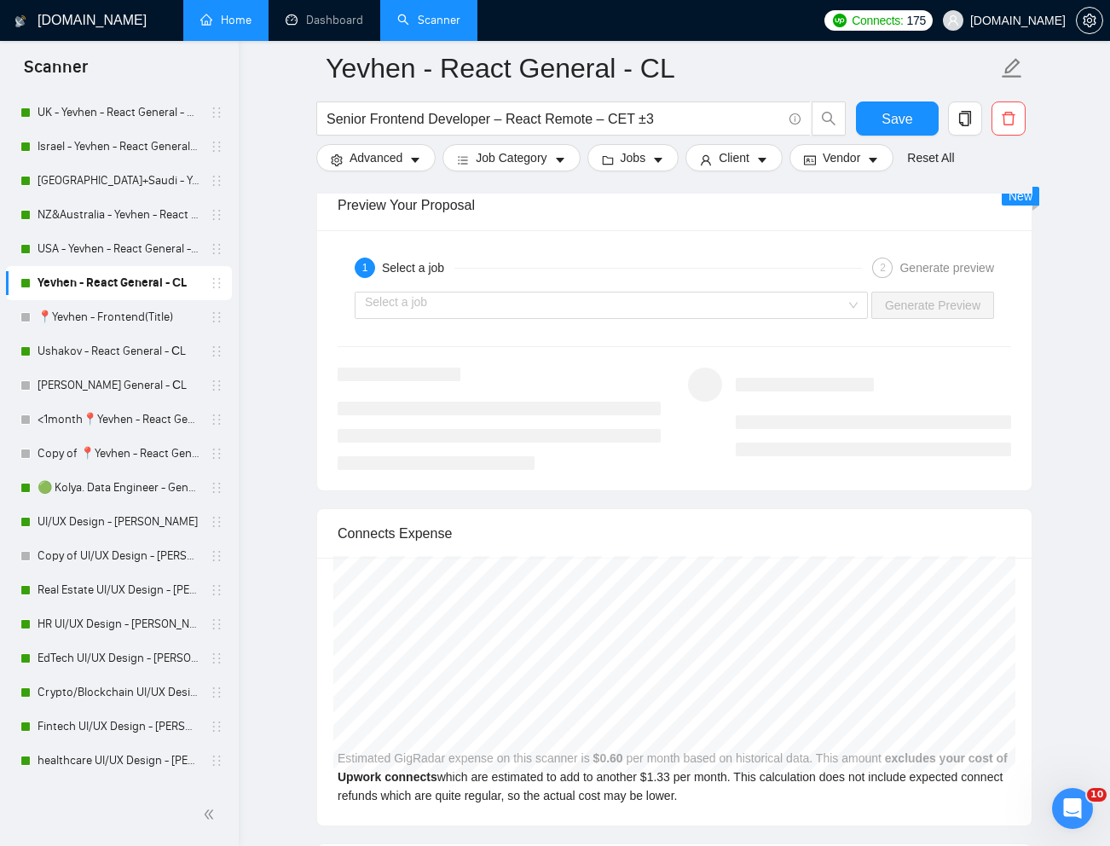
scroll to position [3346, 0]
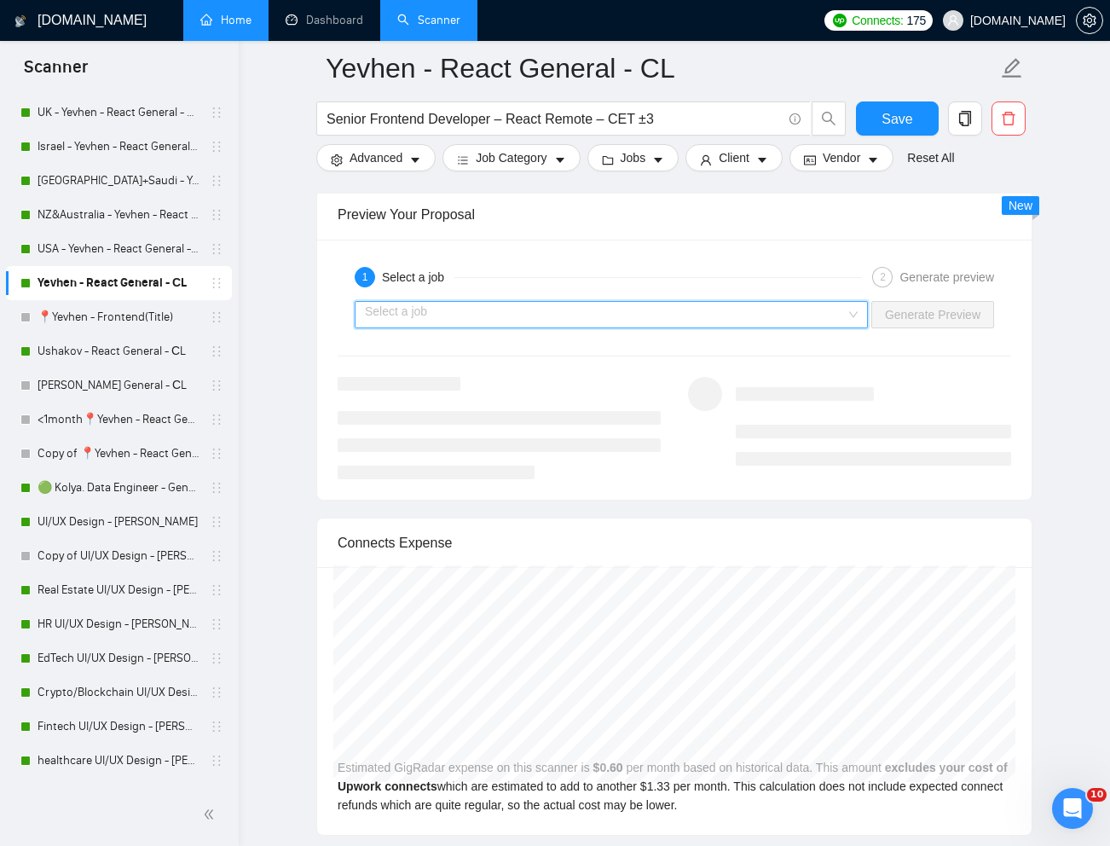
click at [835, 327] on input "search" at bounding box center [605, 315] width 481 height 26
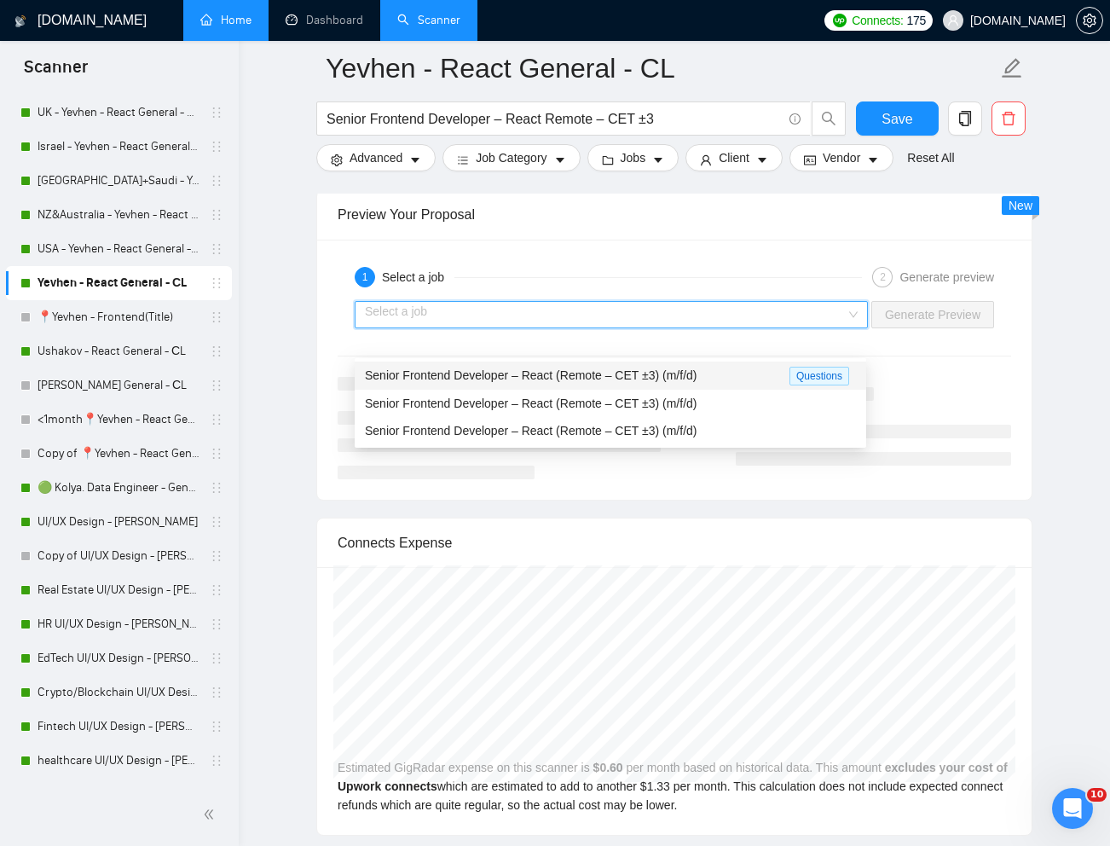
click at [710, 371] on div "Senior Frontend Developer – React (Remote – CET ±3) (m/f/d)" at bounding box center [577, 376] width 425 height 20
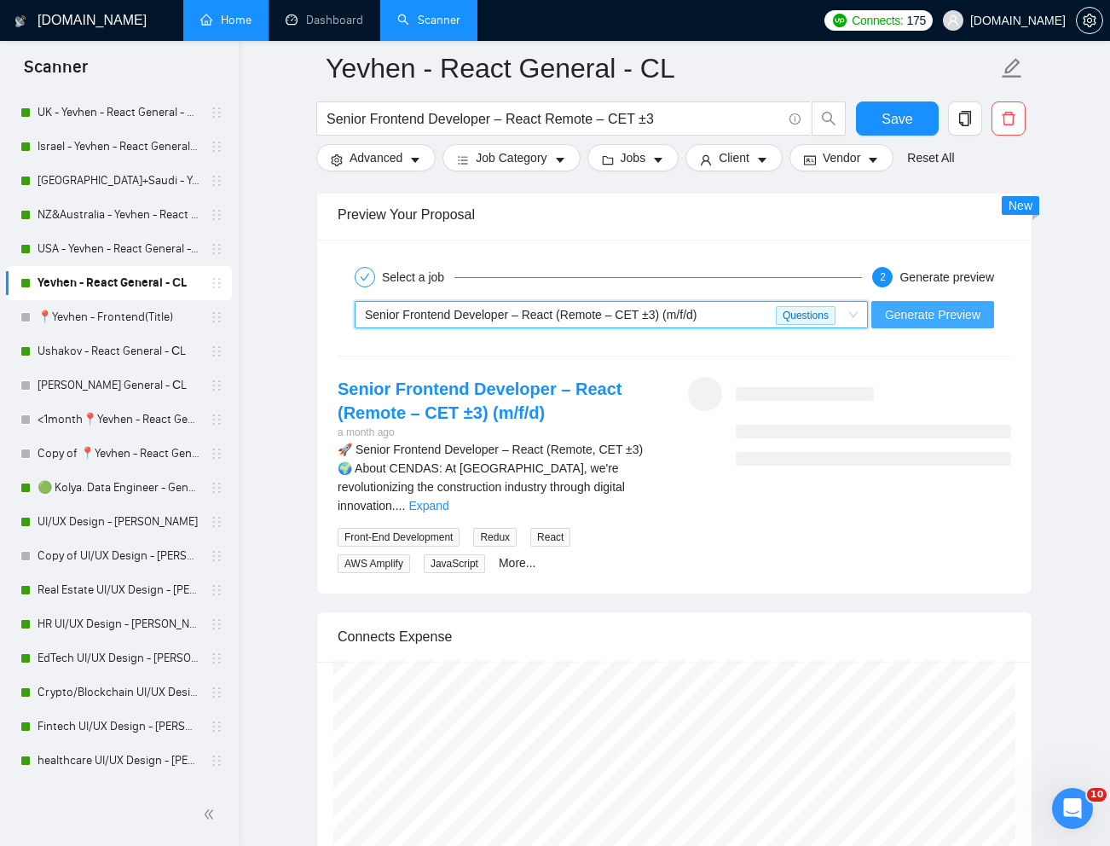
click at [978, 324] on span "Generate Preview" at bounding box center [932, 314] width 95 height 19
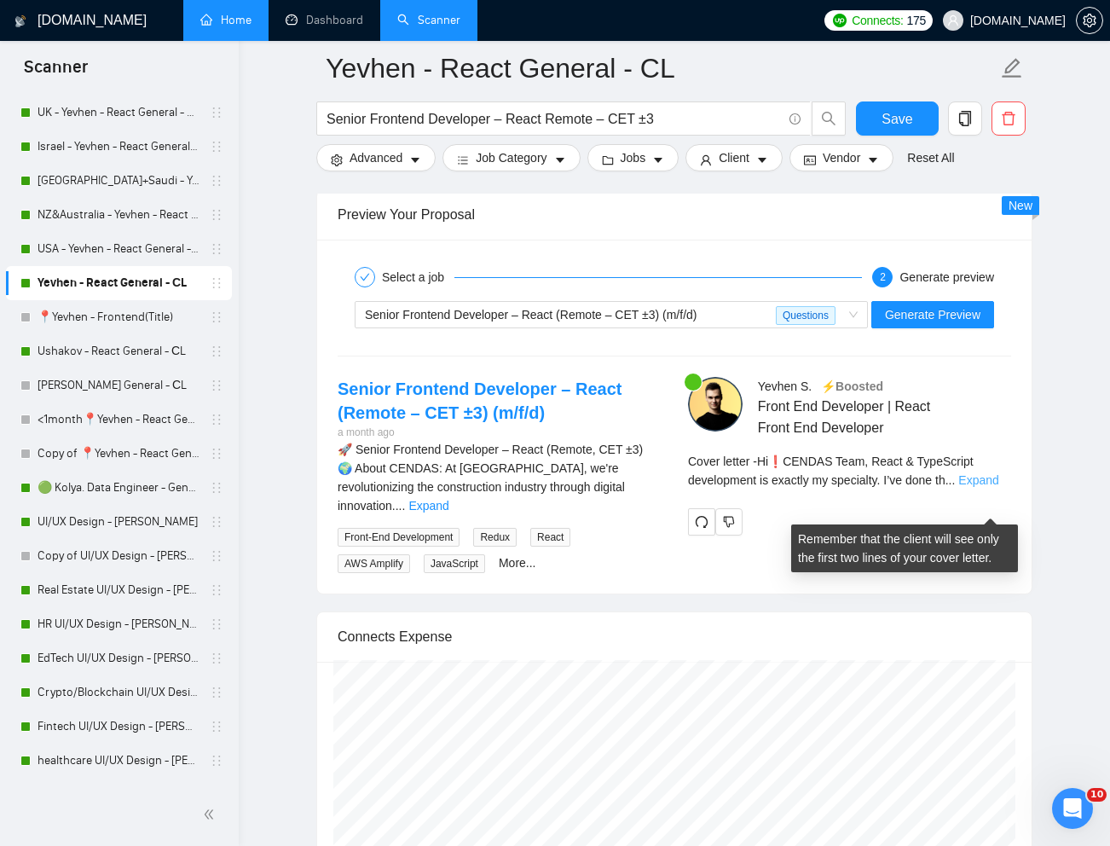
click at [989, 487] on link "Expand" at bounding box center [978, 480] width 40 height 14
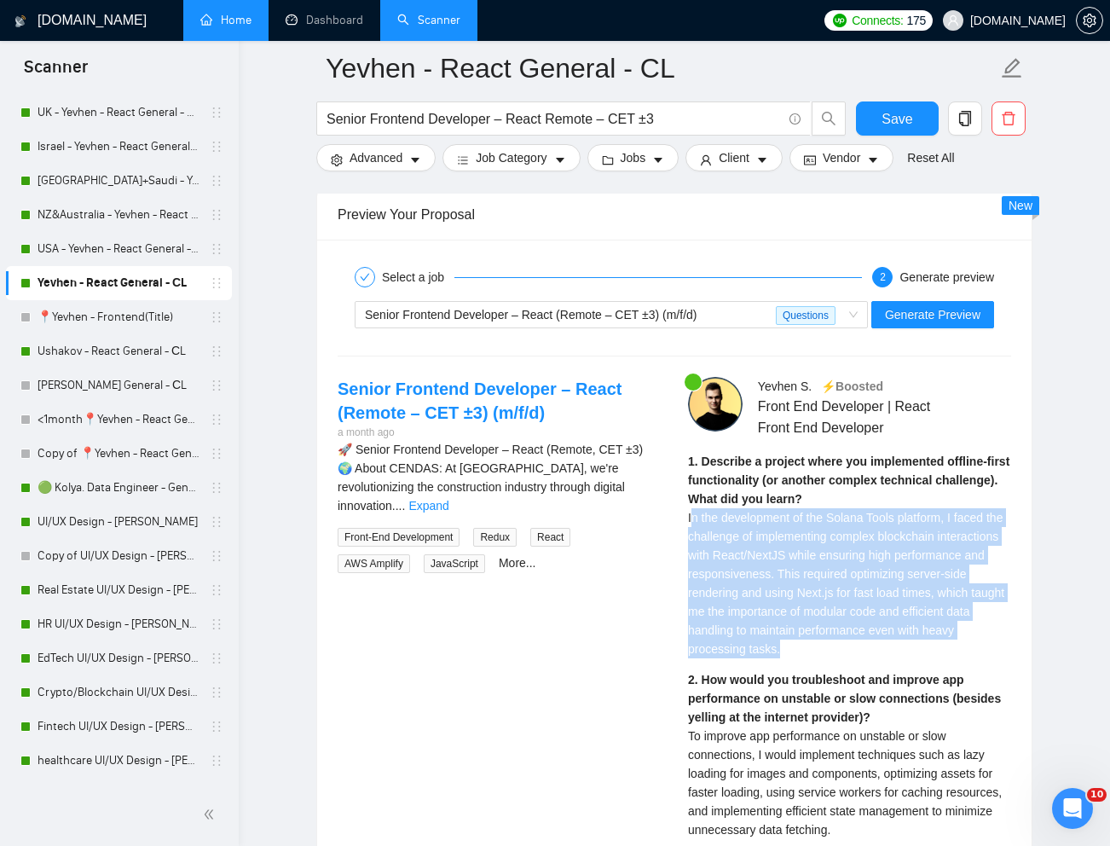
drag, startPoint x: 692, startPoint y: 545, endPoint x: 828, endPoint y: 673, distance: 186.9
click at [828, 658] on div "1. Describe a project where you implemented offline-first functionality (or ano…" at bounding box center [849, 555] width 323 height 206
copy span "n the development of the Solana Tools platform, I faced the challenge of implem…"
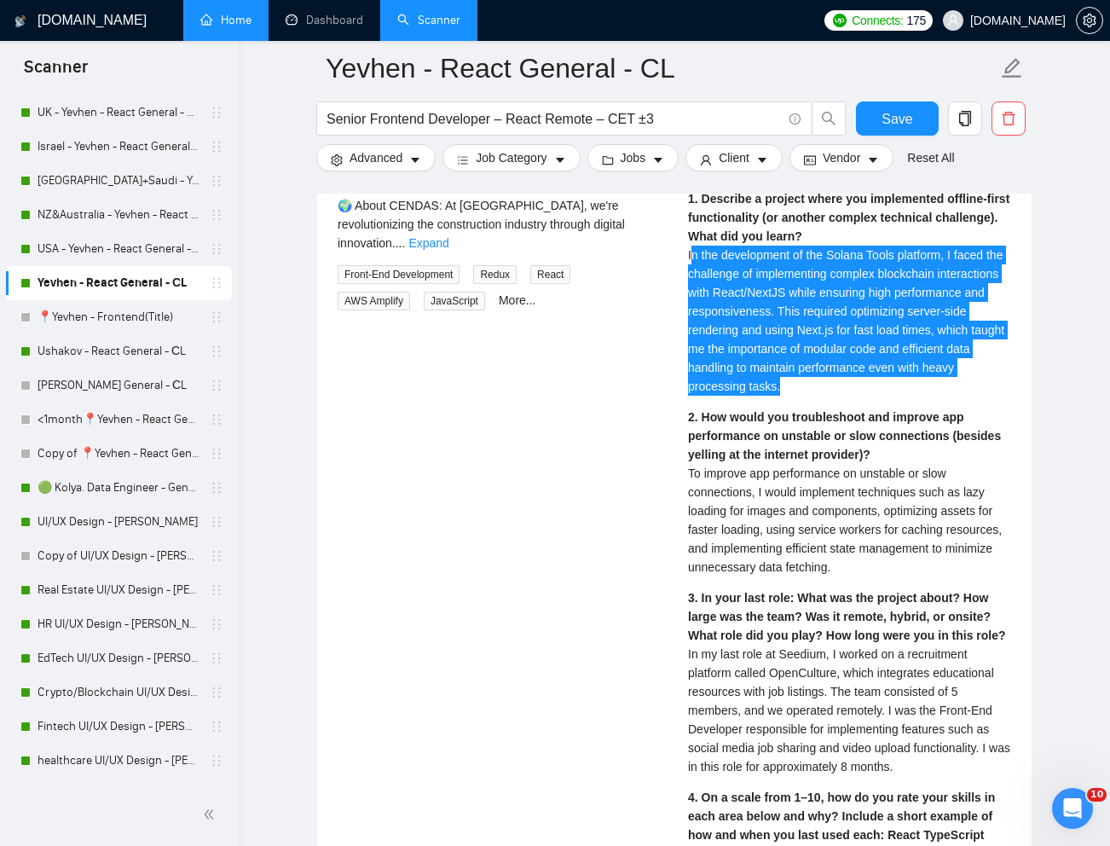
scroll to position [3615, 0]
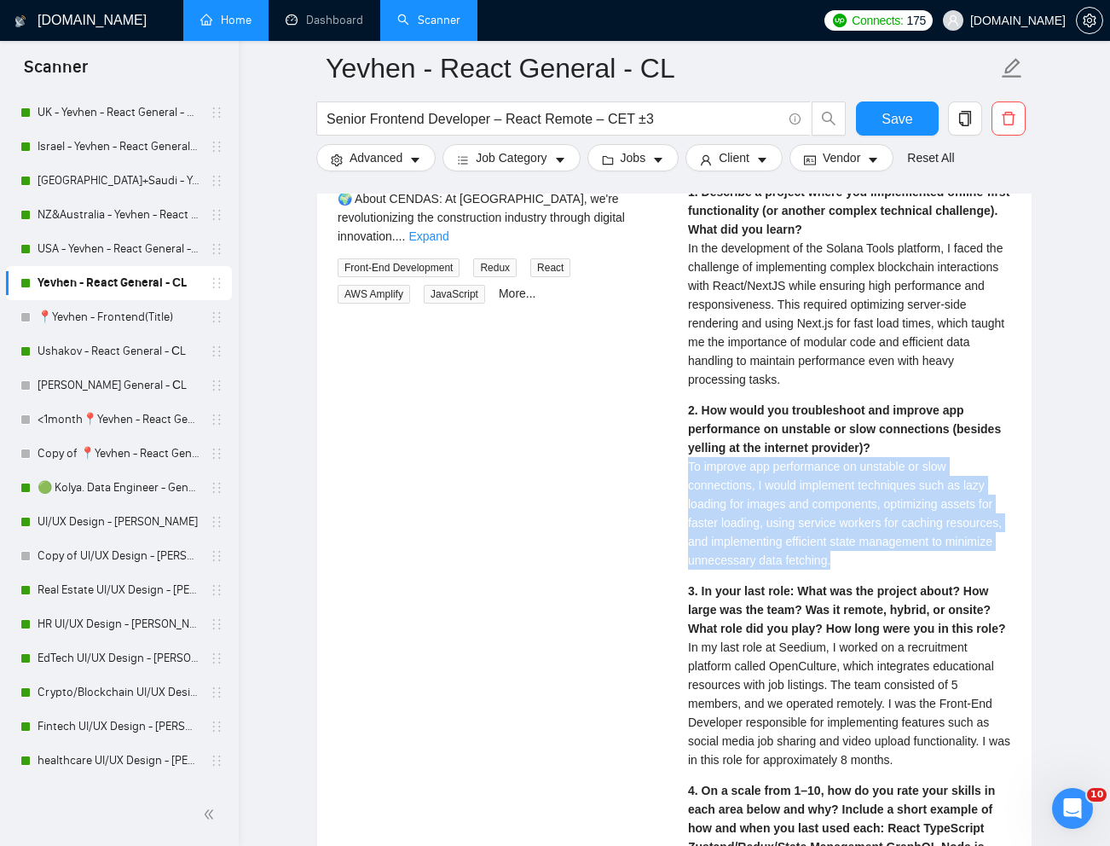
drag, startPoint x: 908, startPoint y: 586, endPoint x: 690, endPoint y: 500, distance: 234.6
click at [690, 500] on div "2. How would you troubleshoot and improve app performance on unstable or slow c…" at bounding box center [849, 485] width 323 height 169
copy span "To improve app performance on unstable or slow connections, I would implement t…"
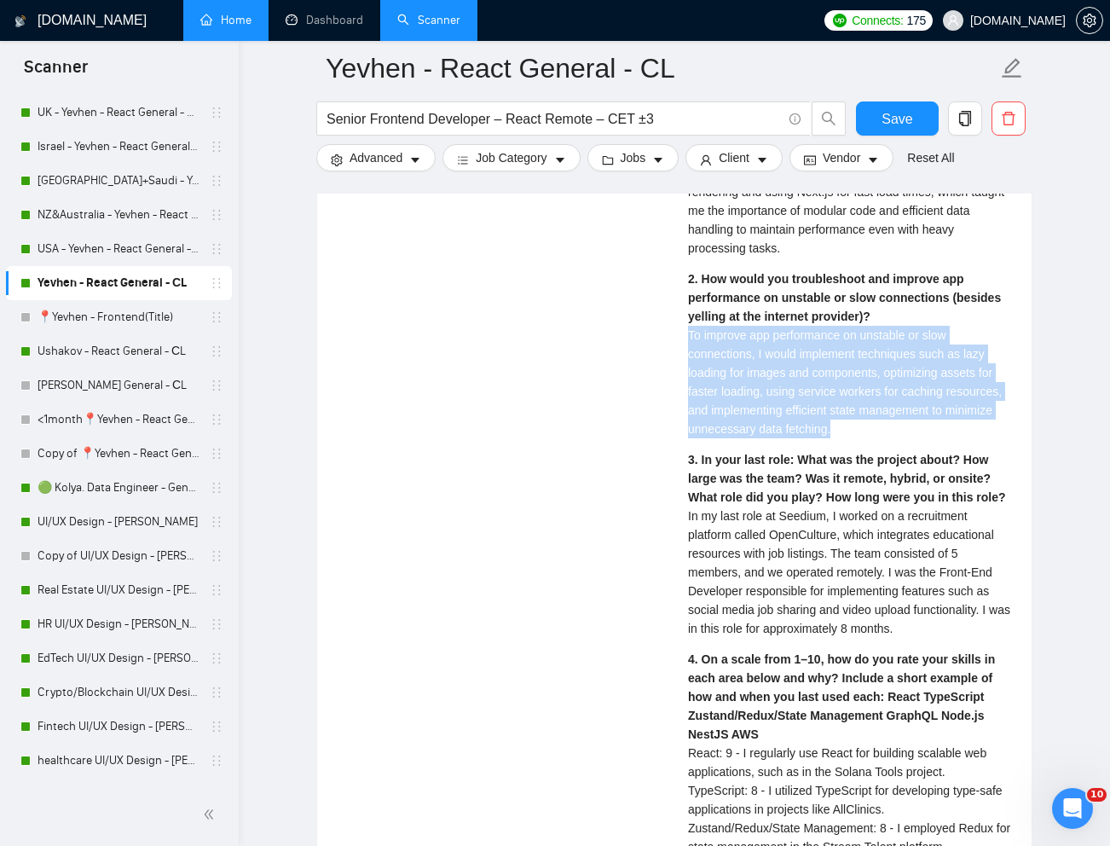
scroll to position [3750, 0]
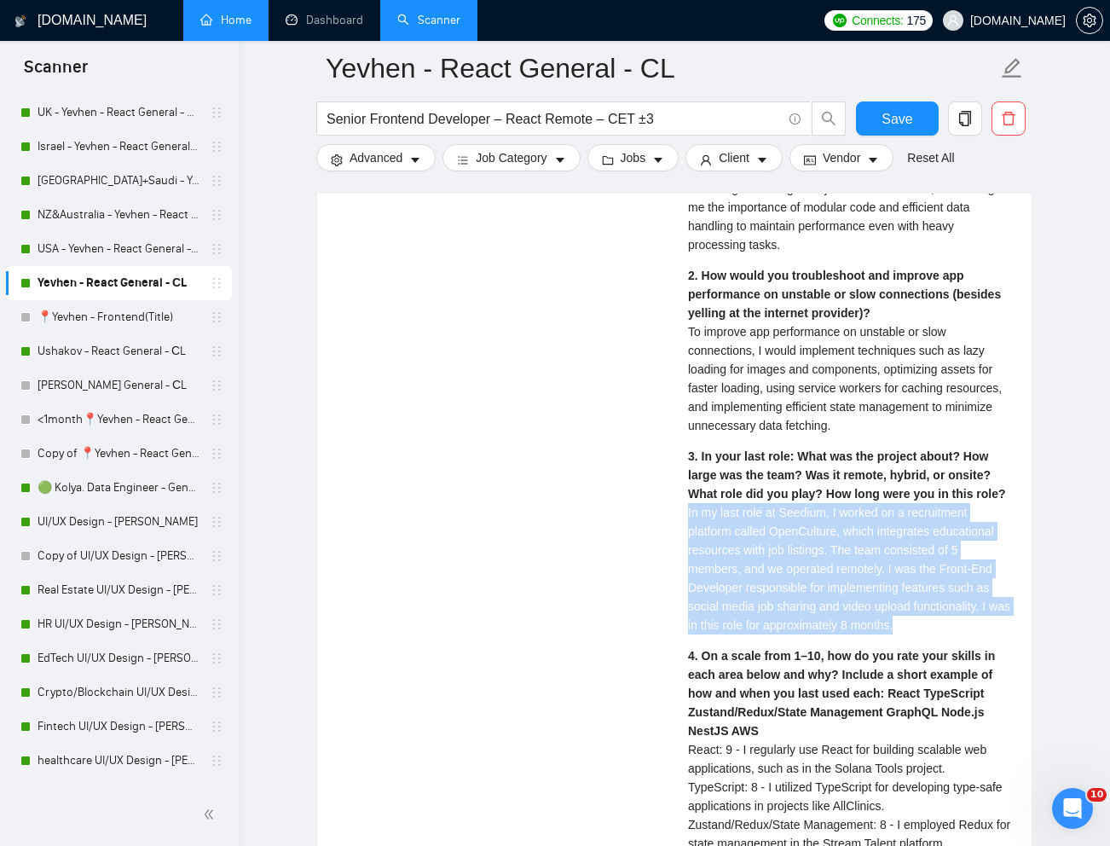
drag, startPoint x: 688, startPoint y: 539, endPoint x: 938, endPoint y: 644, distance: 271.2
click at [938, 634] on div "3. In your last role: What was the project about? How large was the team? Was i…" at bounding box center [849, 541] width 323 height 188
copy span "In my last role at Seedium, I worked on a recruitment platform called OpenCultu…"
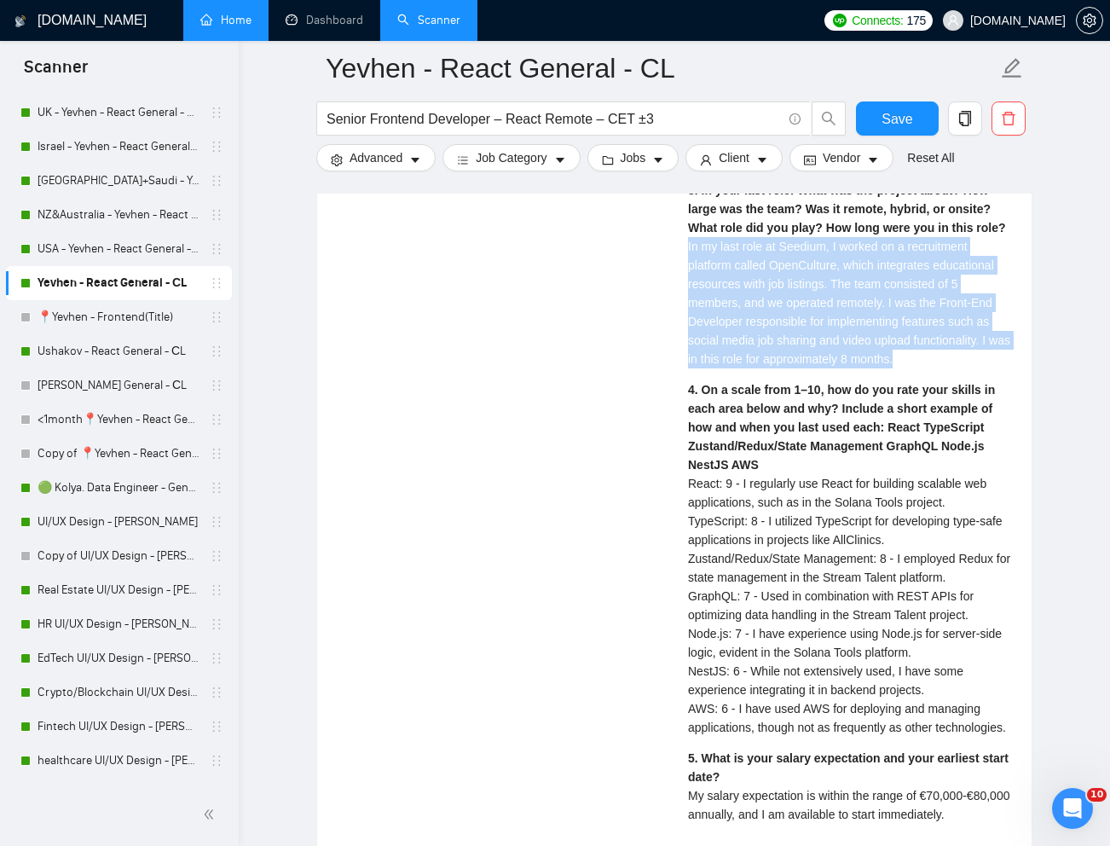
scroll to position [4019, 0]
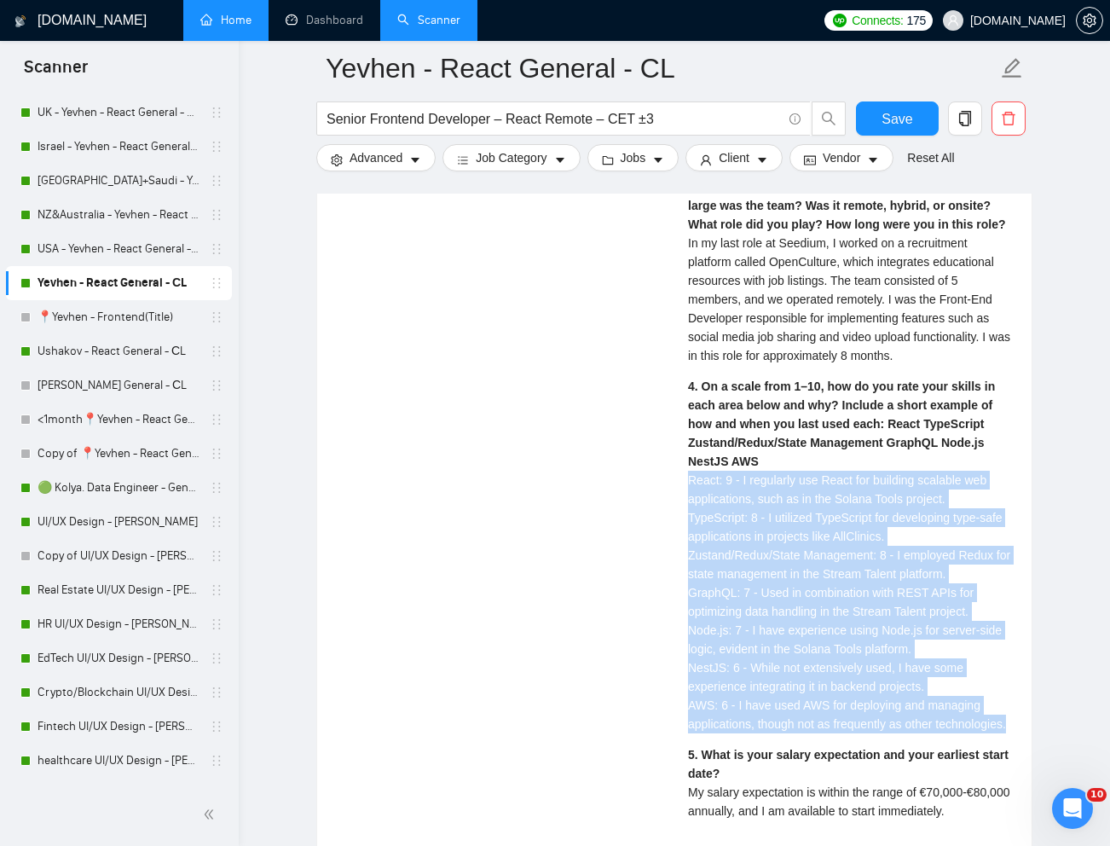
drag, startPoint x: 688, startPoint y: 507, endPoint x: 774, endPoint y: 771, distance: 277.1
click at [774, 733] on div "4. On a scale from 1–10, how do you rate your skills in each area below and why…" at bounding box center [849, 555] width 323 height 356
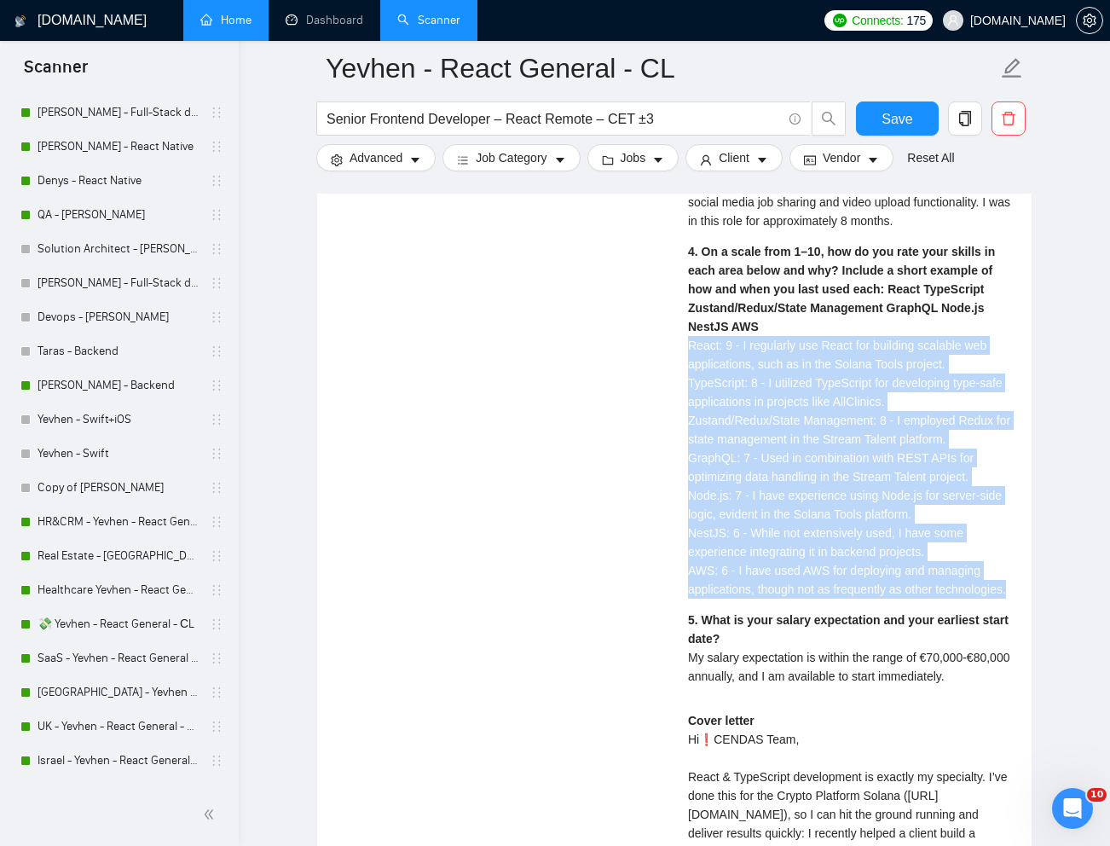
scroll to position [0, 0]
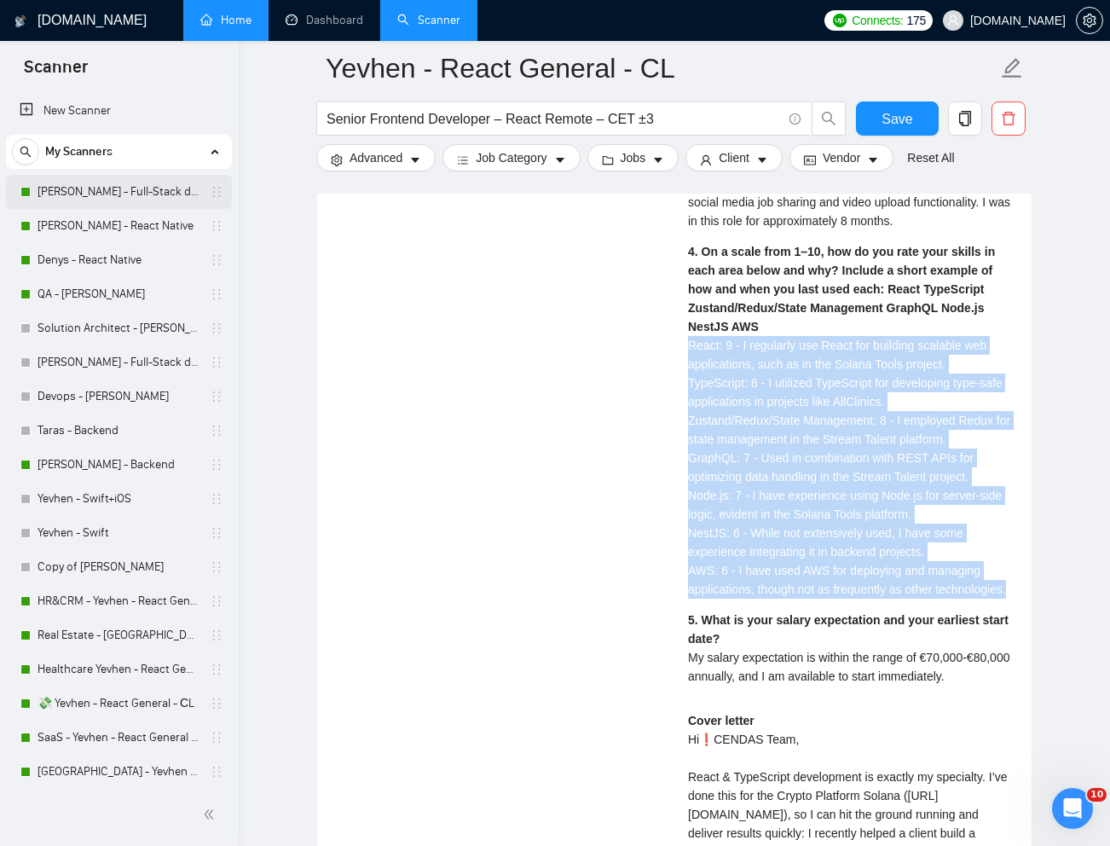
click at [106, 197] on link "[PERSON_NAME] - Full-Stack dev" at bounding box center [119, 192] width 162 height 34
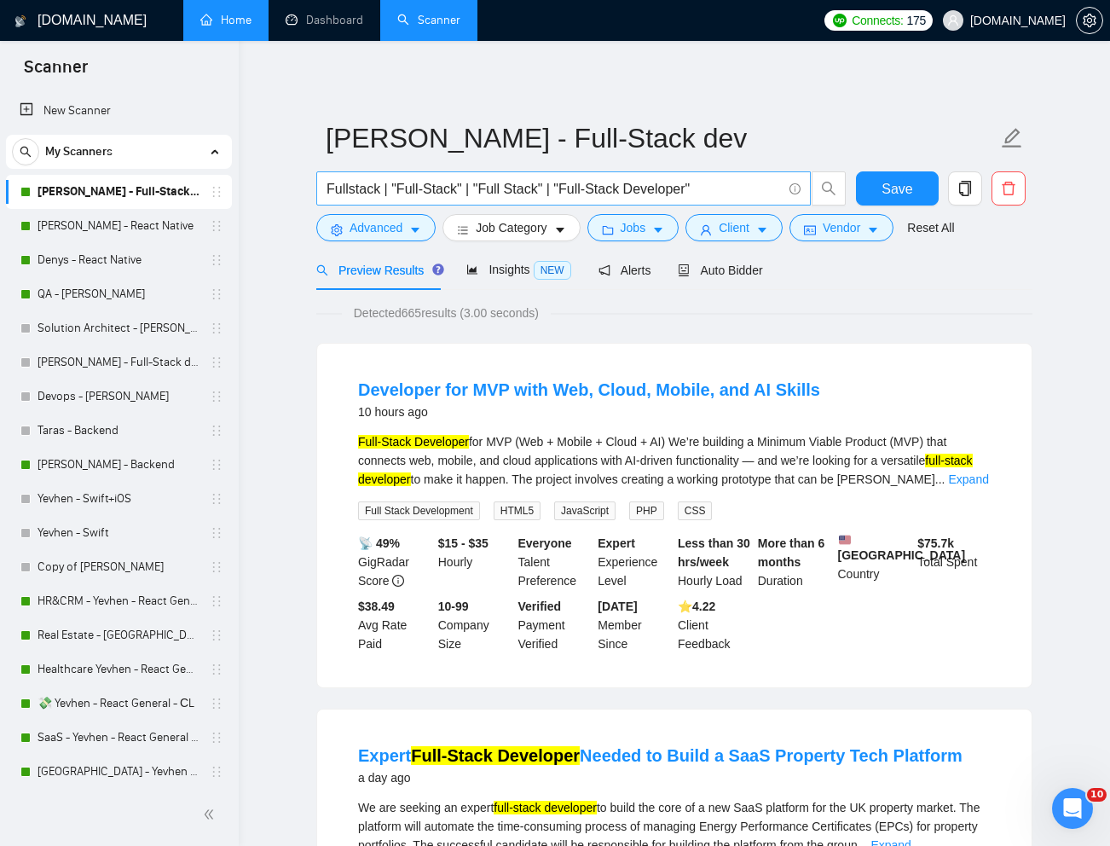
click at [554, 194] on input "Fullstack | "Full-Stack" | "Full Stack" | "Full-Stack Developer"" at bounding box center [554, 188] width 455 height 21
paste input "Senior Frontend Developer – React (Remote – CET ±3) (m/f/d)"
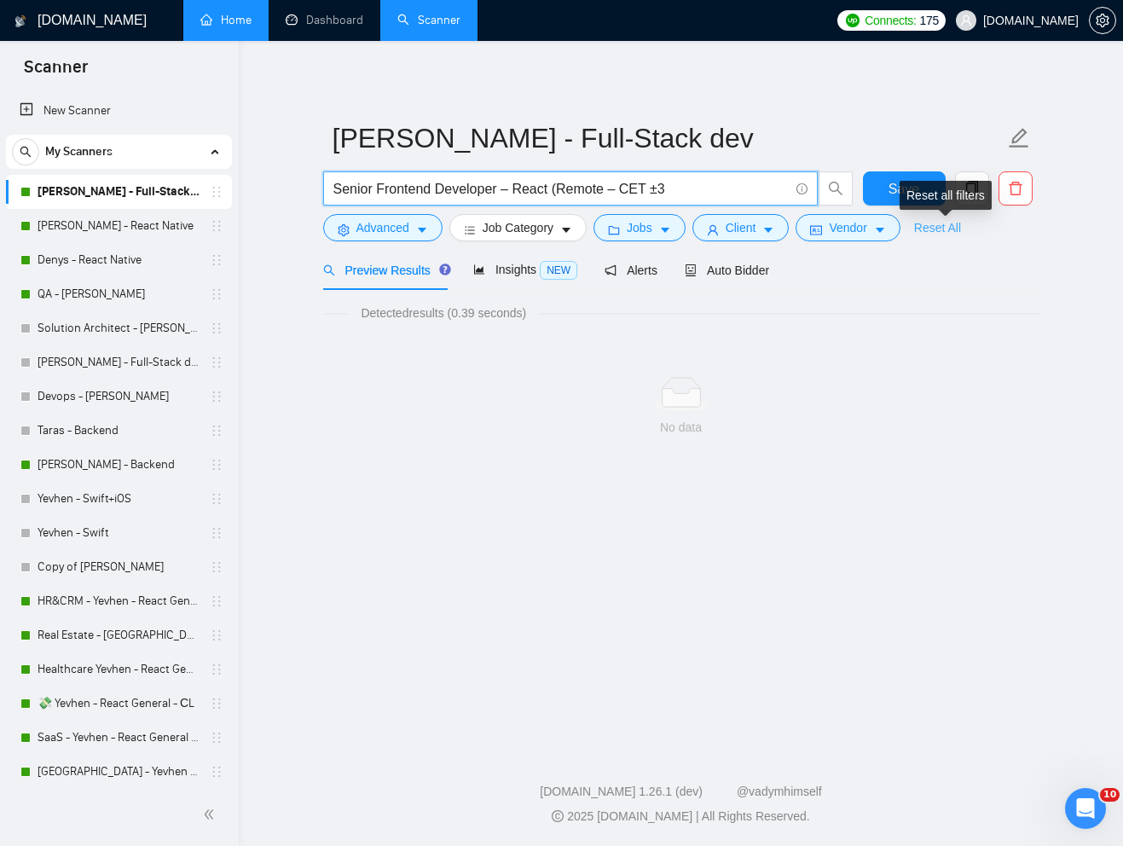
type input "Senior Frontend Developer – React (Remote – CET ±3"
click at [956, 230] on link "Reset All" at bounding box center [937, 227] width 47 height 19
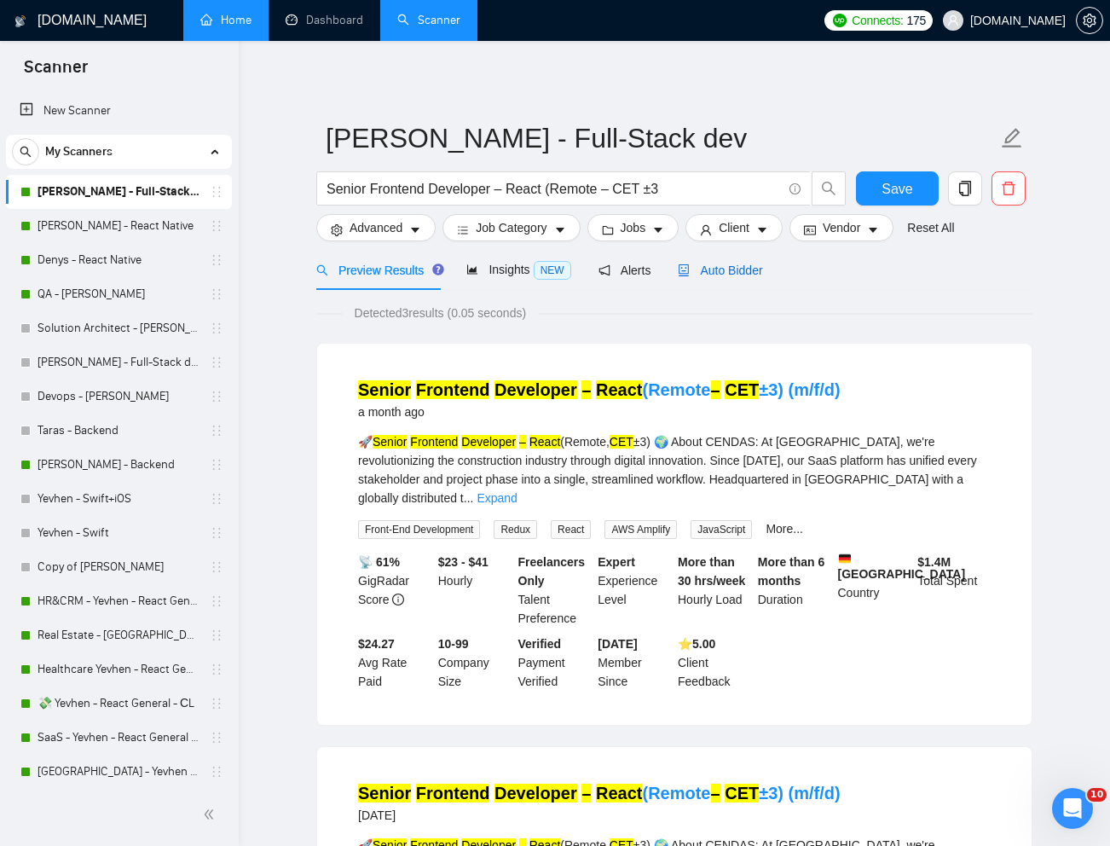
click at [737, 273] on span "Auto Bidder" at bounding box center [720, 270] width 84 height 14
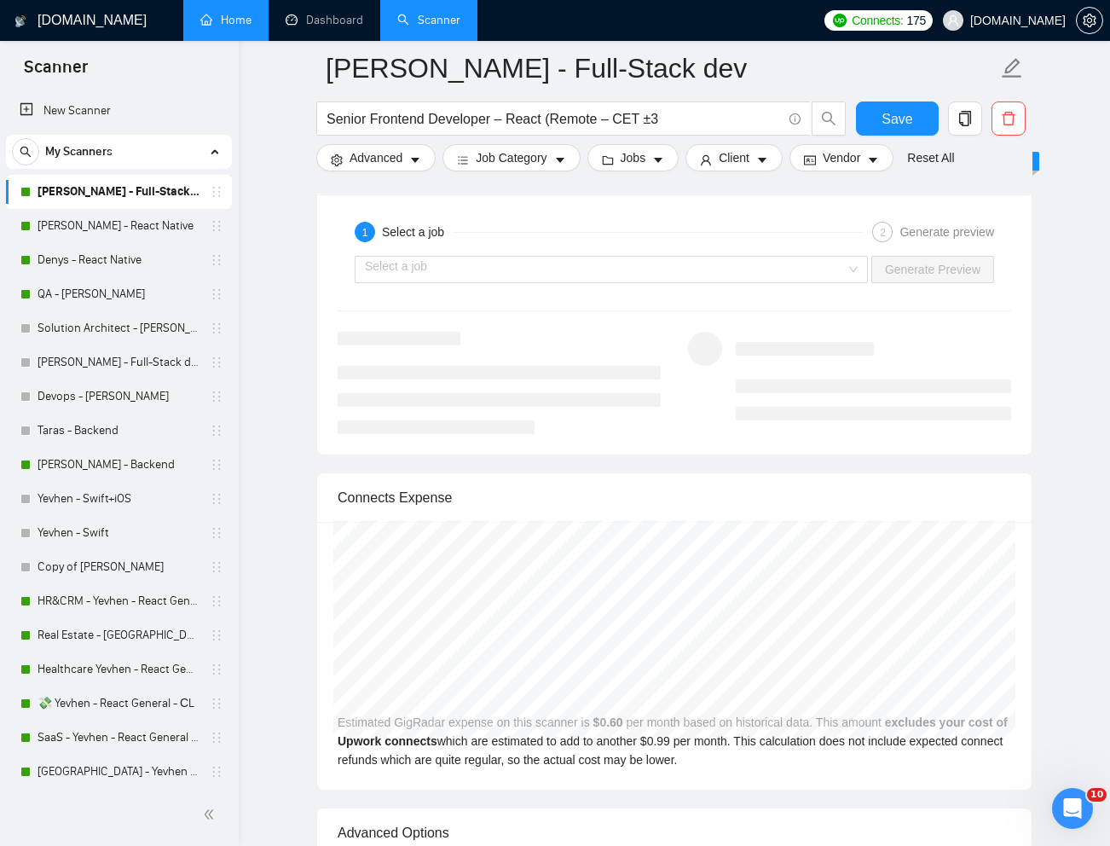
scroll to position [3218, 0]
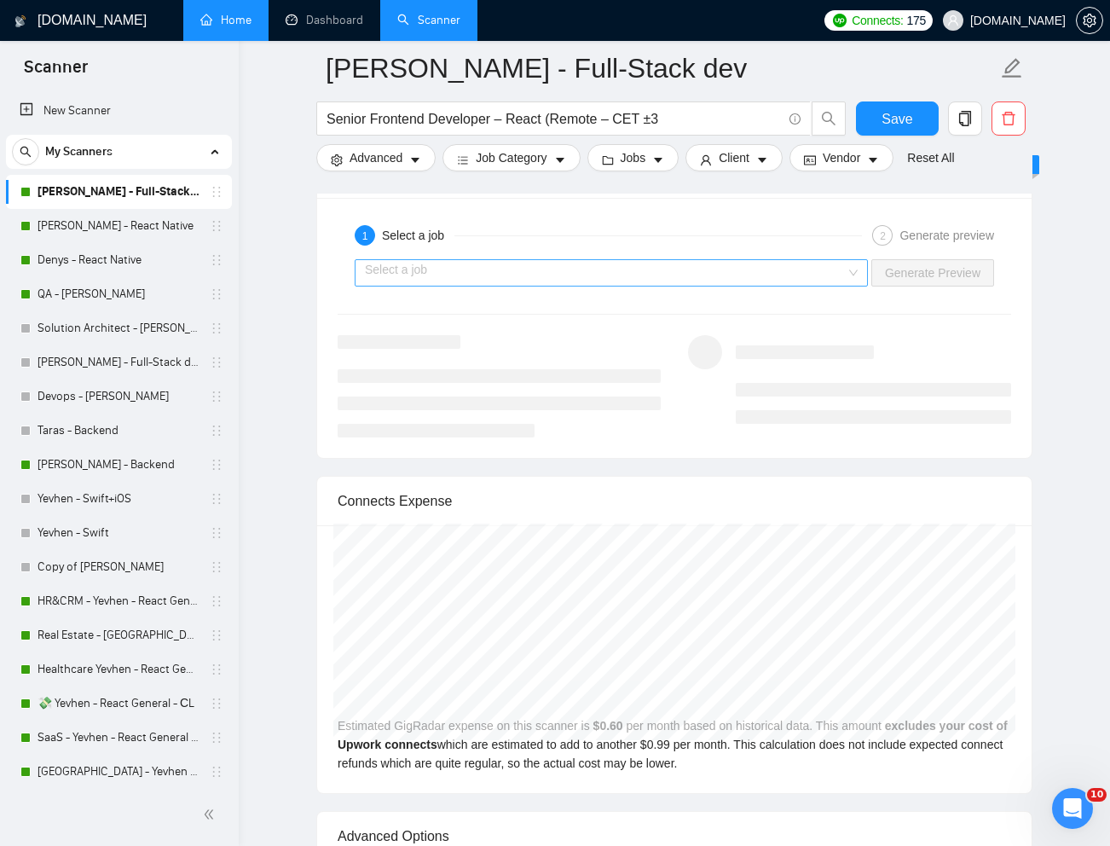
click at [824, 277] on input "search" at bounding box center [605, 273] width 481 height 26
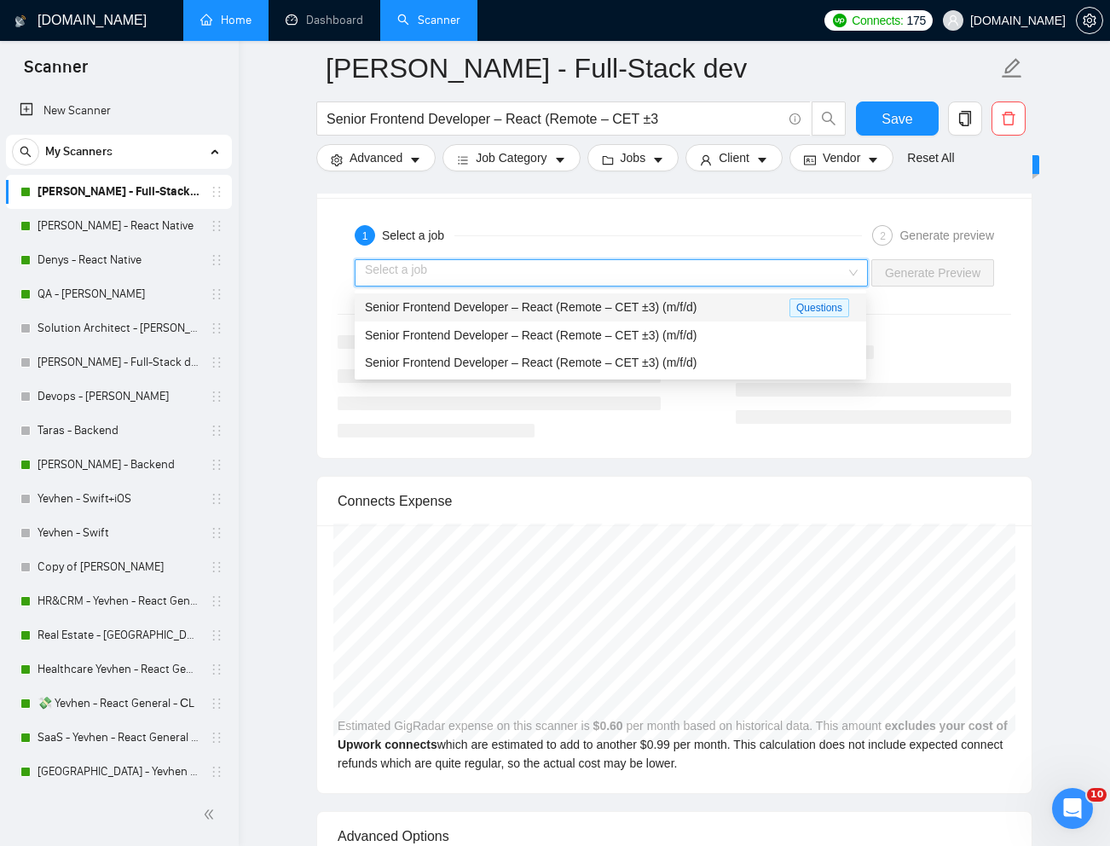
click at [671, 301] on span "Senior Frontend Developer – React (Remote – CET ±3) (m/f/d)" at bounding box center [531, 307] width 332 height 14
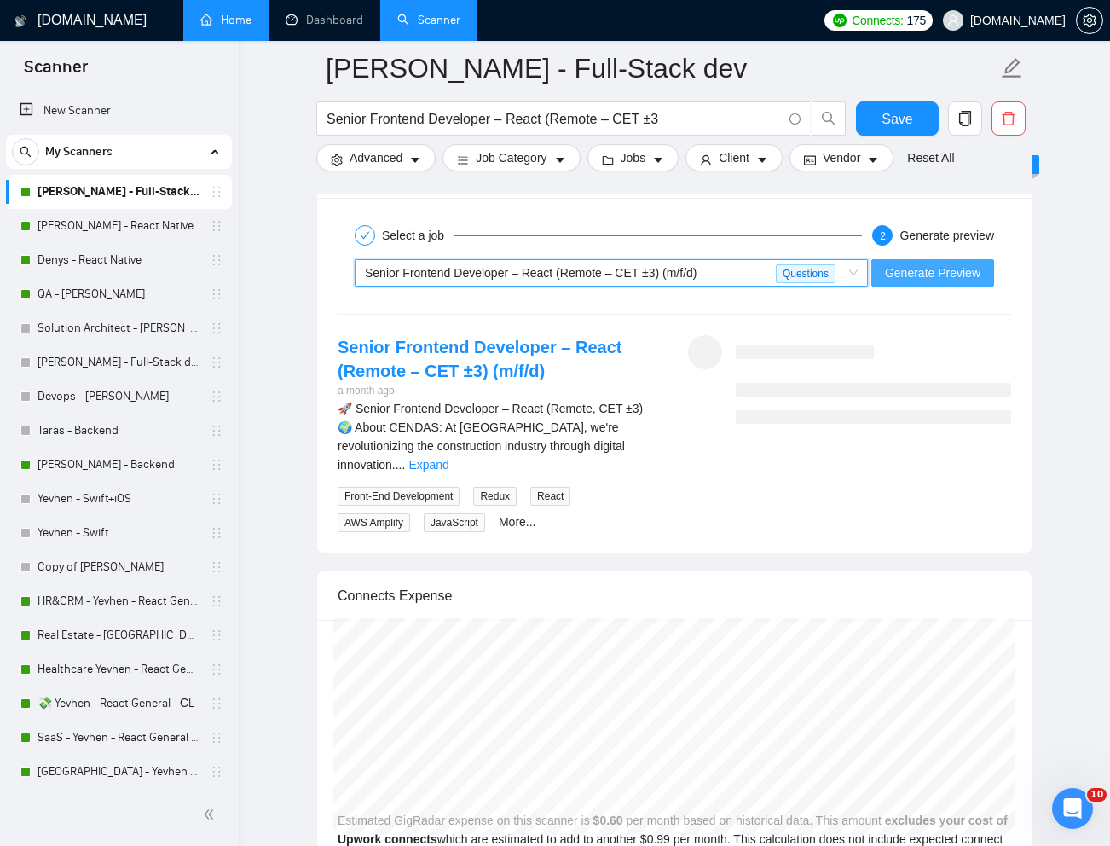
click at [961, 286] on button "Generate Preview" at bounding box center [932, 272] width 123 height 27
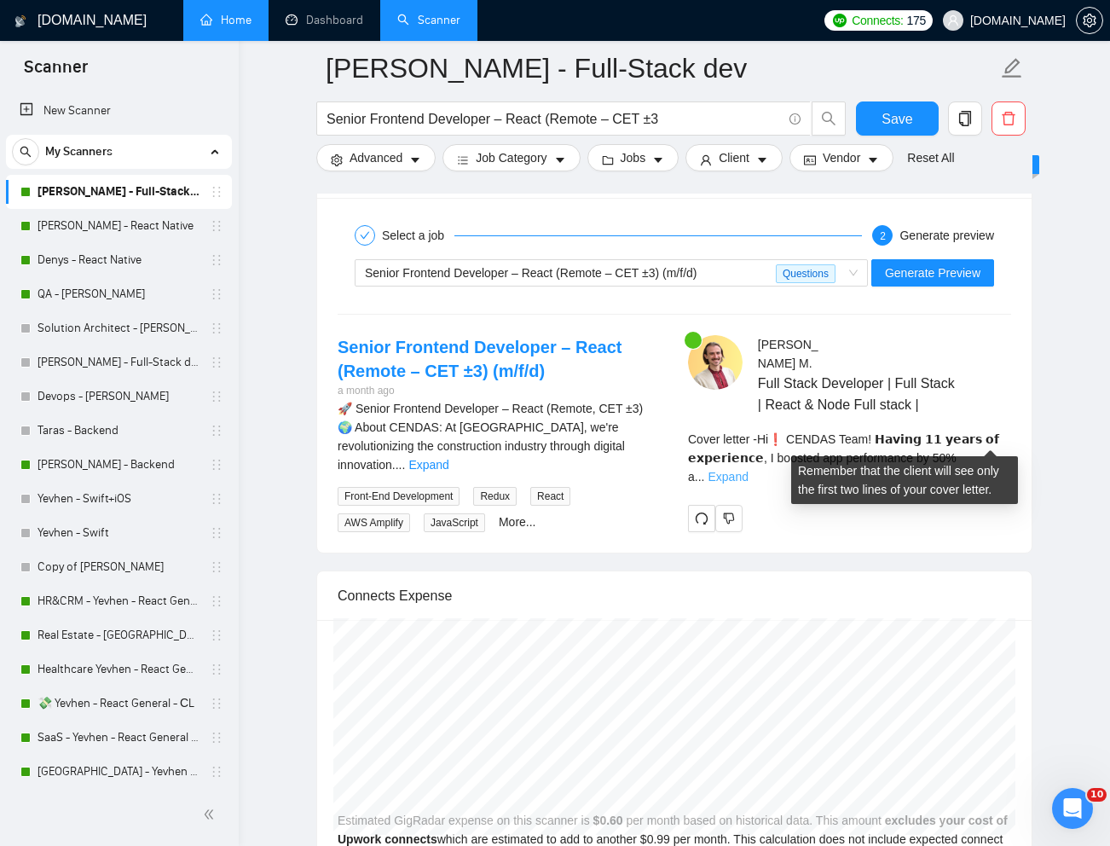
click at [748, 470] on link "Expand" at bounding box center [728, 477] width 40 height 14
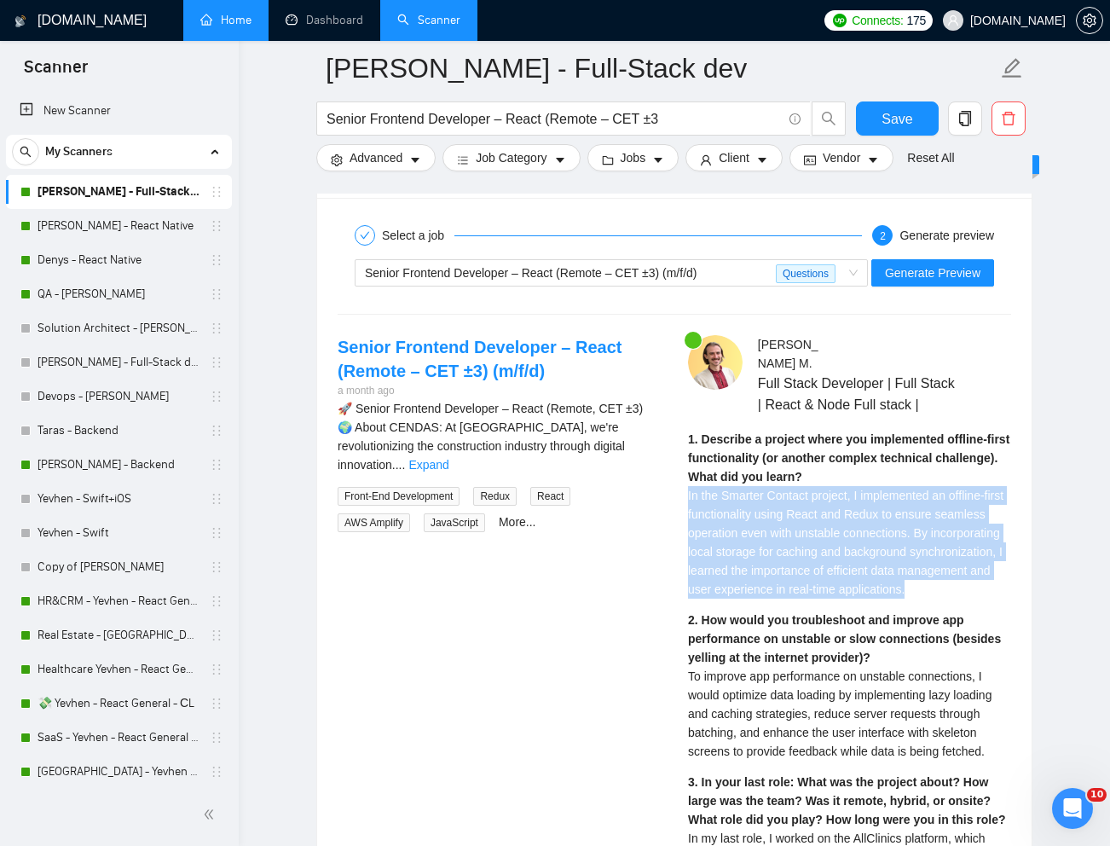
drag, startPoint x: 686, startPoint y: 476, endPoint x: 782, endPoint y: 587, distance: 146.9
click at [803, 510] on span "In the Smarter Contact project, I implemented an offline-first functionality us…" at bounding box center [845, 541] width 315 height 107
drag, startPoint x: 684, startPoint y: 475, endPoint x: 763, endPoint y: 584, distance: 134.9
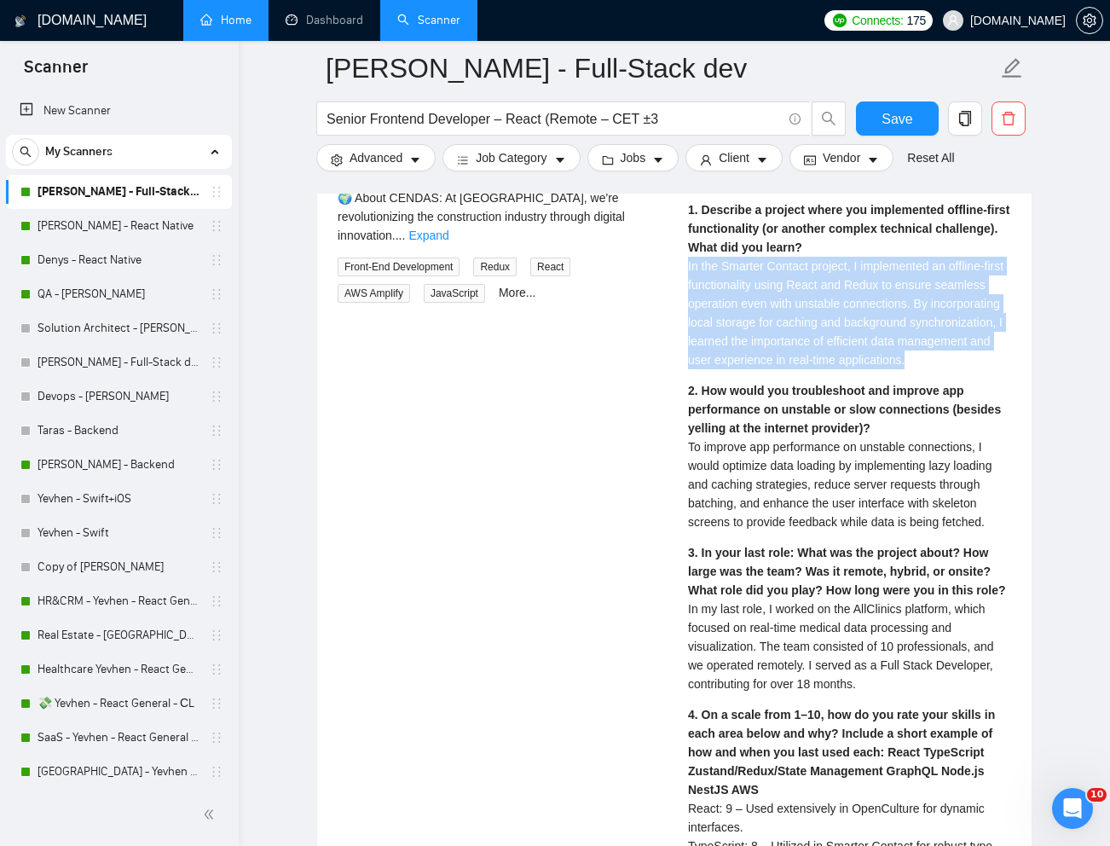
scroll to position [3487, 0]
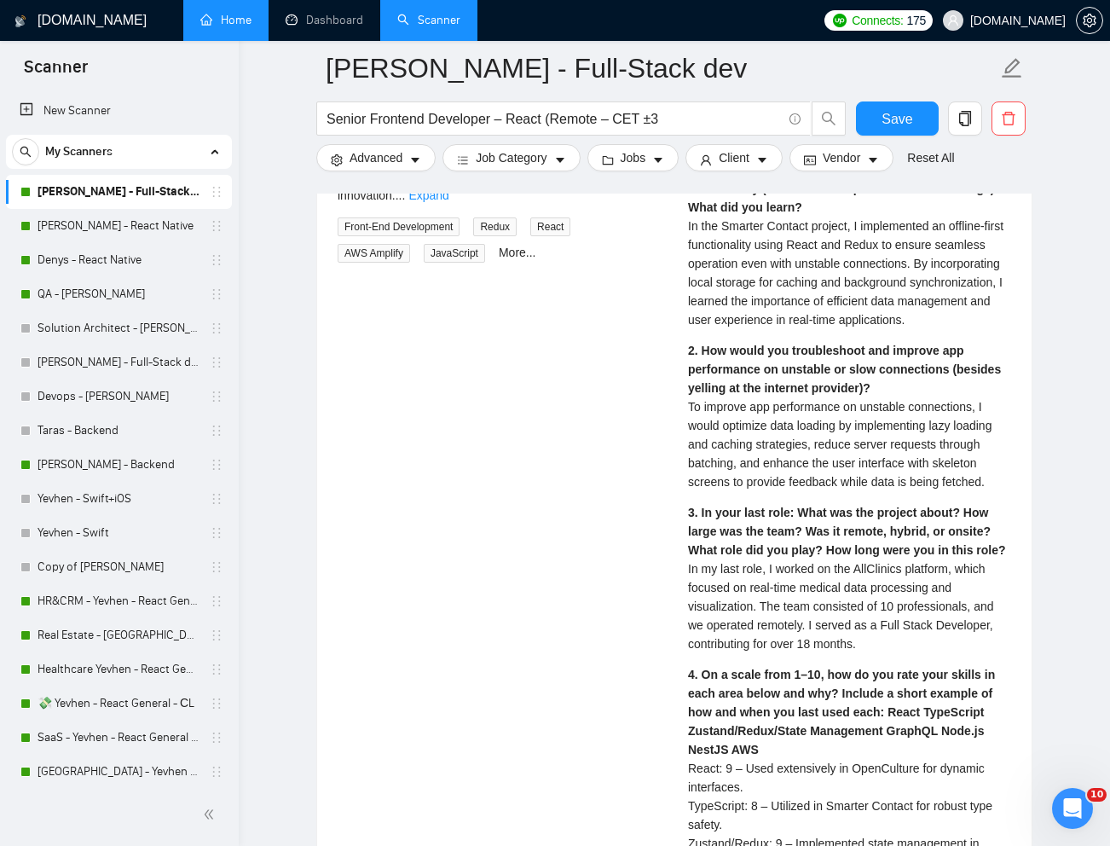
click at [748, 452] on div "2. How would you troubleshoot and improve app performance on unstable or slow c…" at bounding box center [849, 416] width 323 height 150
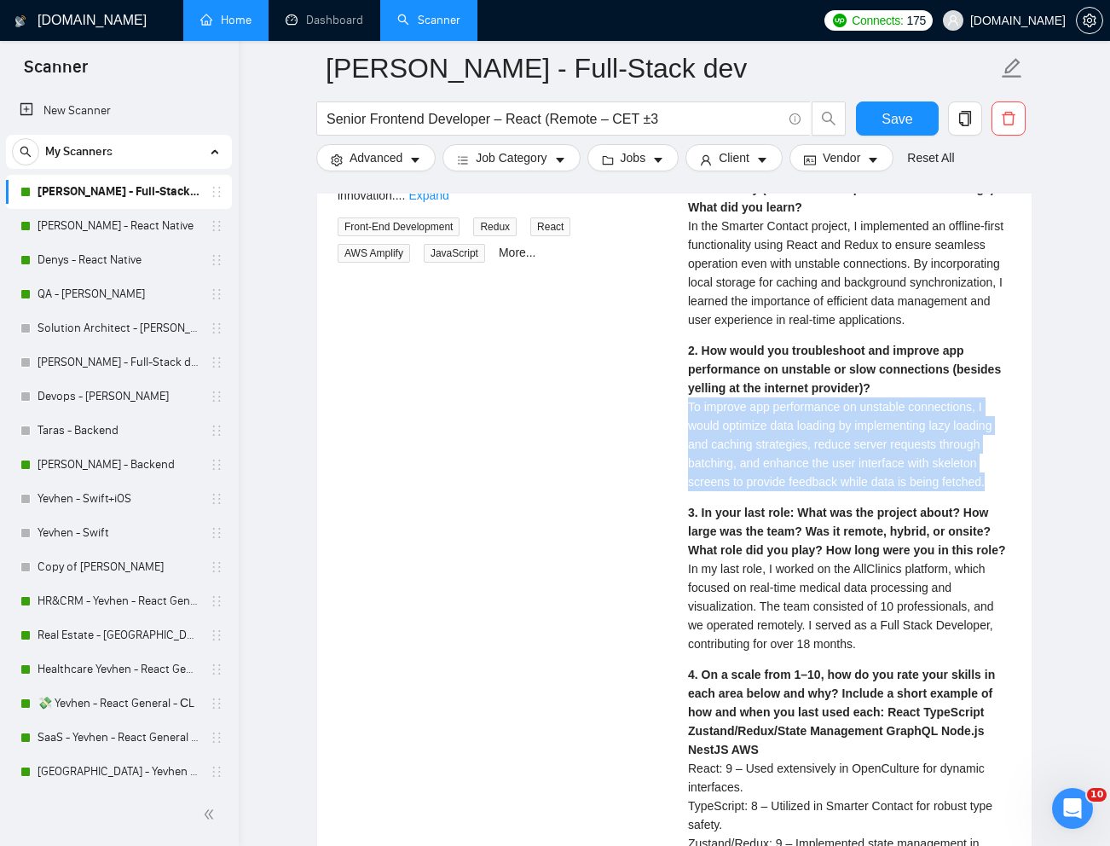
drag, startPoint x: 688, startPoint y: 408, endPoint x: 1011, endPoint y: 486, distance: 332.3
click at [1011, 486] on div "[PERSON_NAME] Full Stack Developer | Full Stack | React & Node Full stack | 1. …" at bounding box center [849, 857] width 350 height 1582
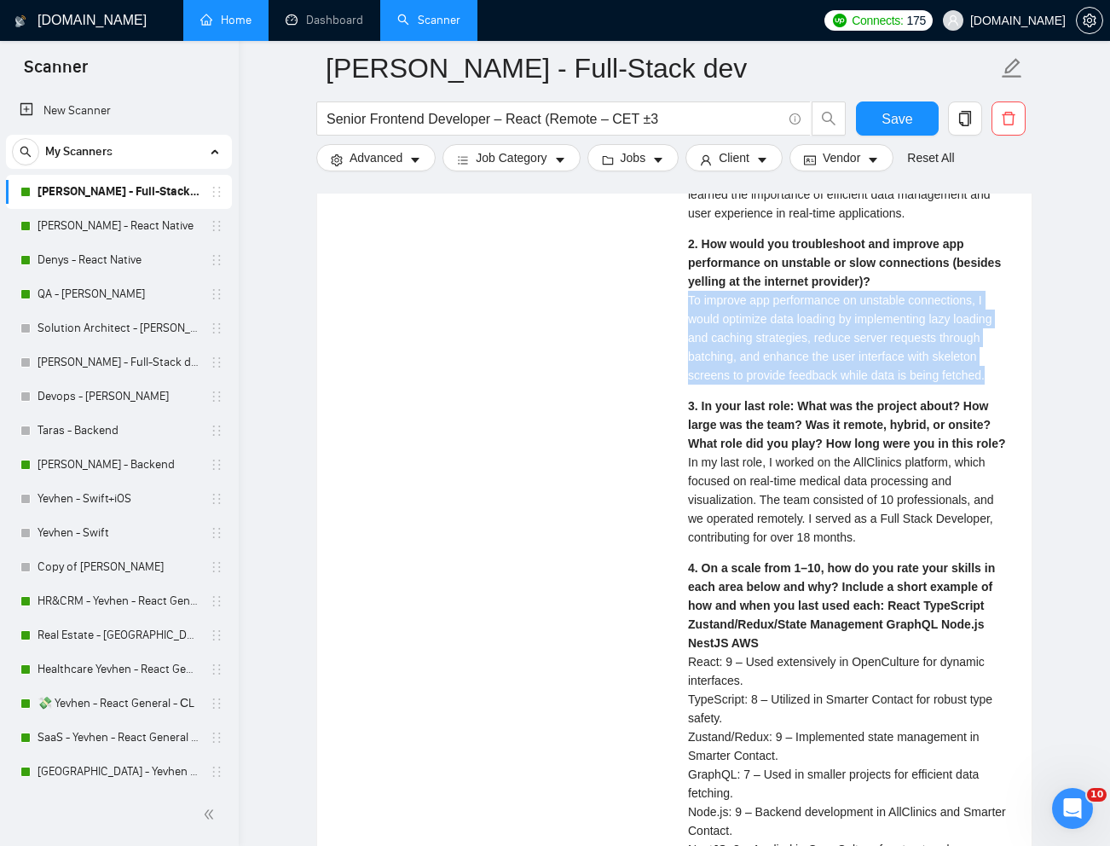
scroll to position [3622, 0]
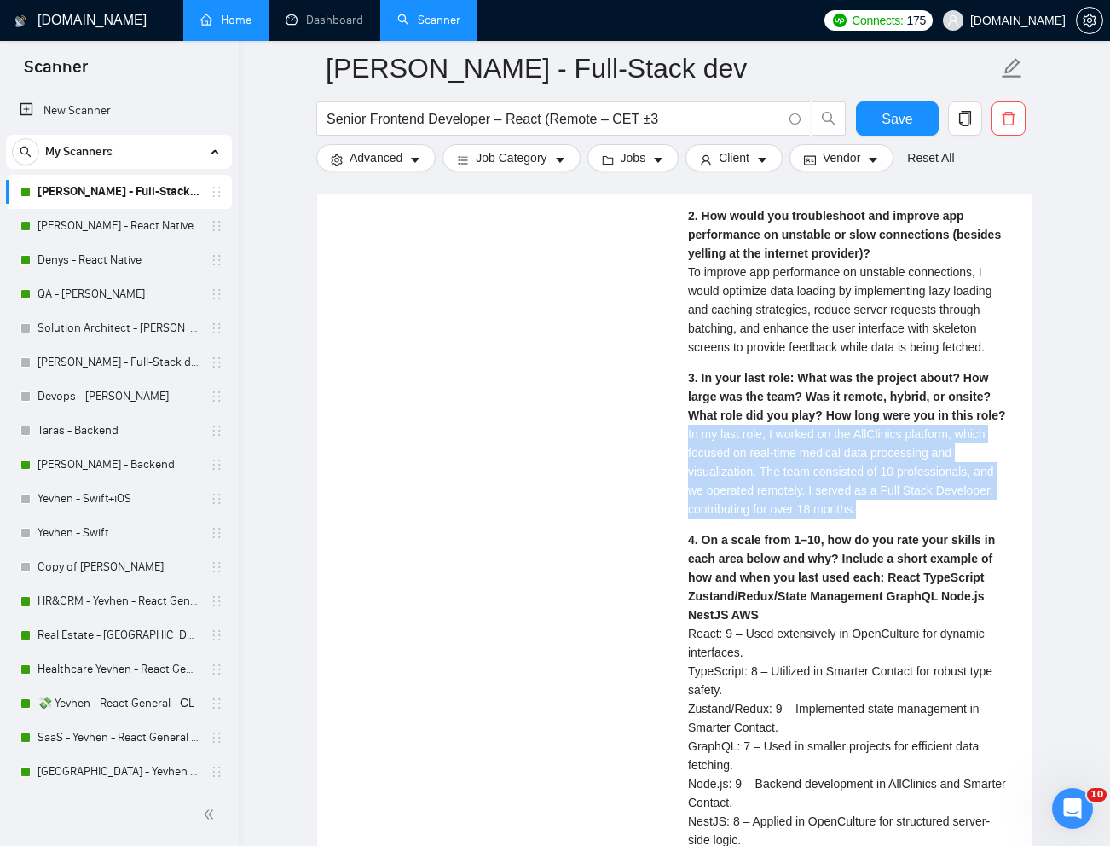
drag, startPoint x: 683, startPoint y: 436, endPoint x: 905, endPoint y: 511, distance: 235.1
click at [905, 511] on div "[PERSON_NAME] Full Stack Developer | Full Stack | React & Node Full stack | 1. …" at bounding box center [849, 722] width 350 height 1582
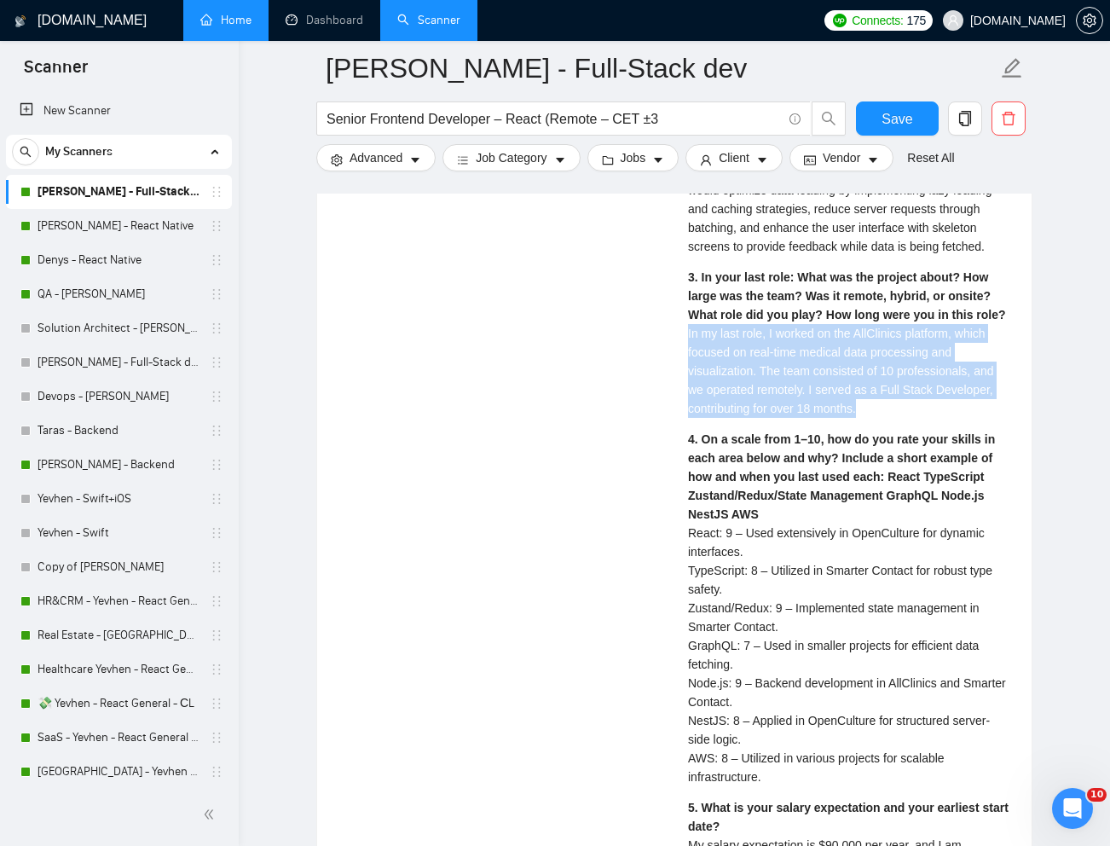
scroll to position [3757, 0]
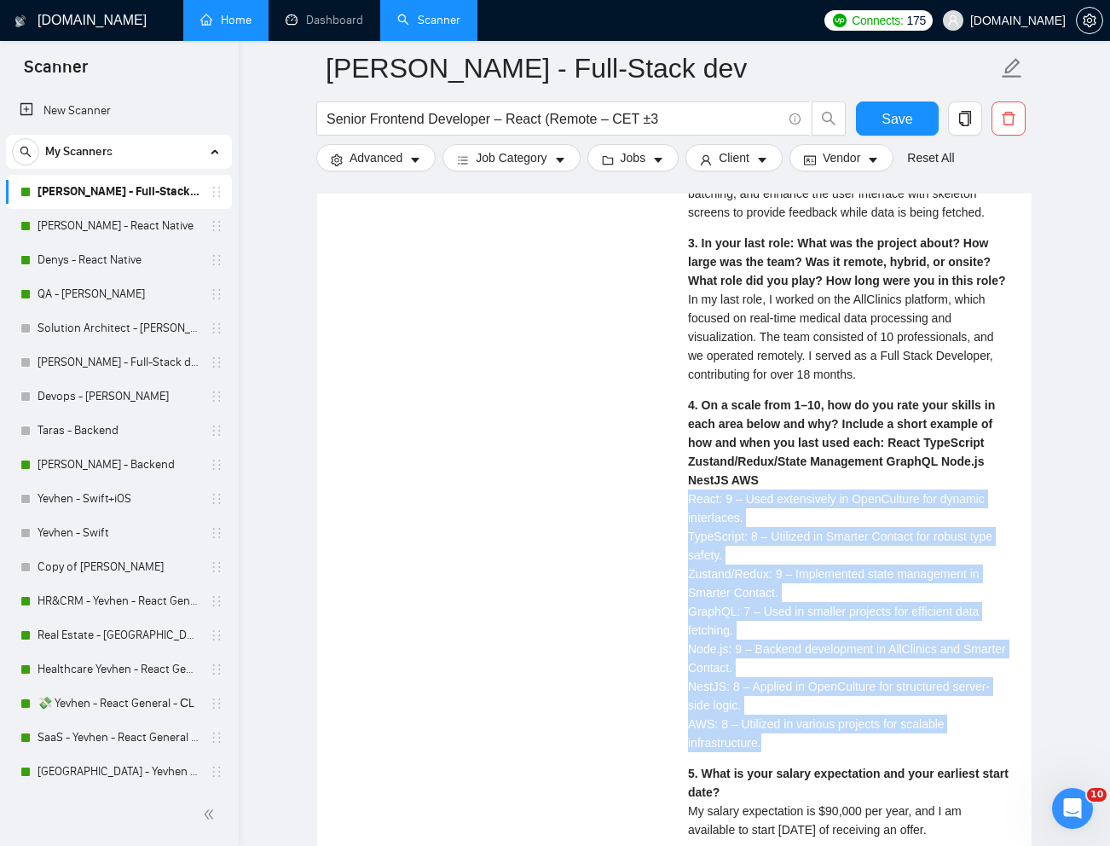
drag, startPoint x: 684, startPoint y: 500, endPoint x: 807, endPoint y: 753, distance: 281.7
click at [807, 753] on div "[PERSON_NAME] Full Stack Developer | Full Stack | React & Node Full stack | 1. …" at bounding box center [849, 587] width 350 height 1582
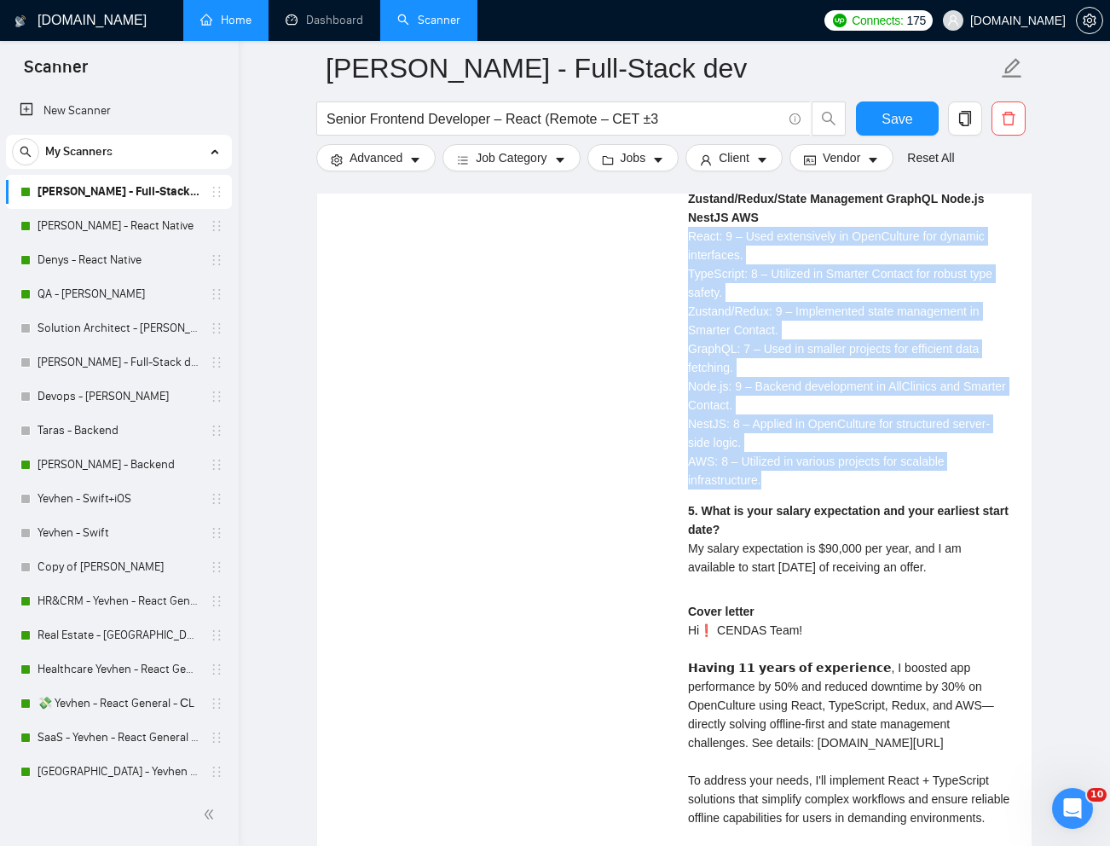
scroll to position [4026, 0]
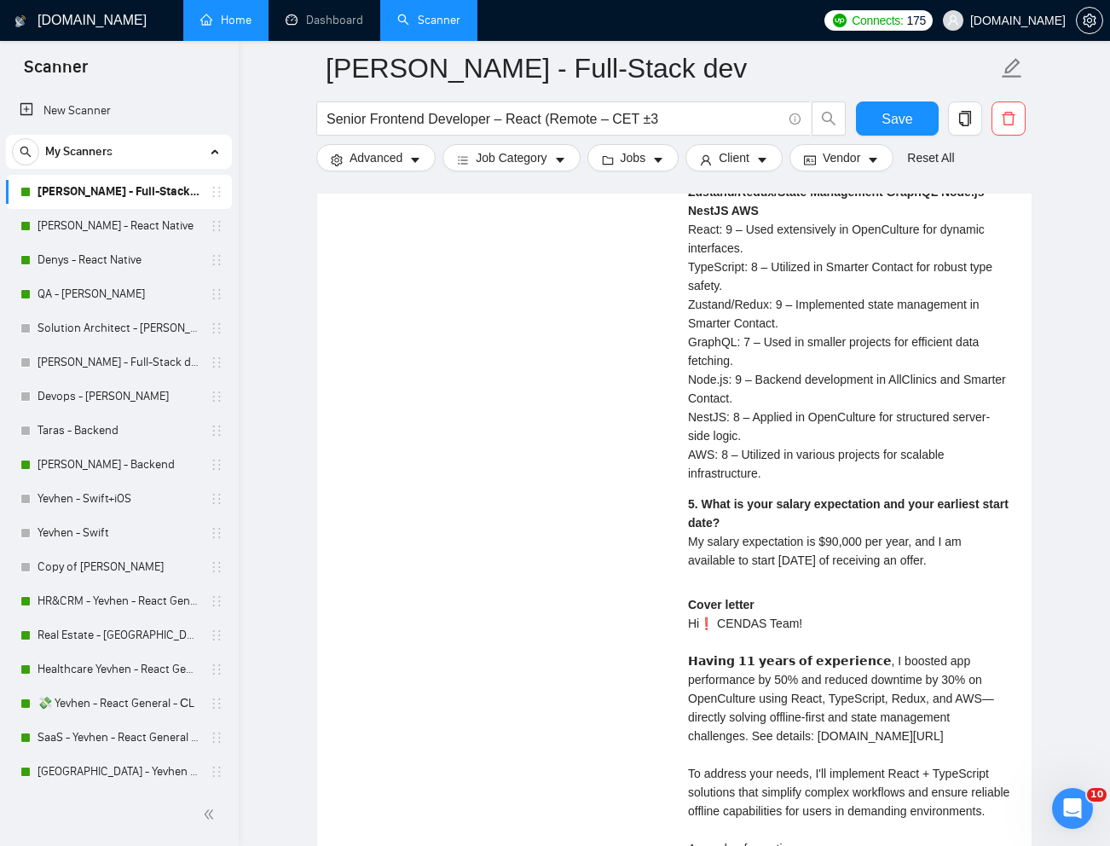
click at [889, 581] on div "1. Describe a project where you implemented offline-first functionality (or ano…" at bounding box center [849, 101] width 323 height 960
drag, startPoint x: 684, startPoint y: 540, endPoint x: 1007, endPoint y: 560, distance: 323.7
click at [1007, 560] on div "[PERSON_NAME] Full Stack Developer | Full Stack | React & Node Full stack | 1. …" at bounding box center [849, 318] width 350 height 1582
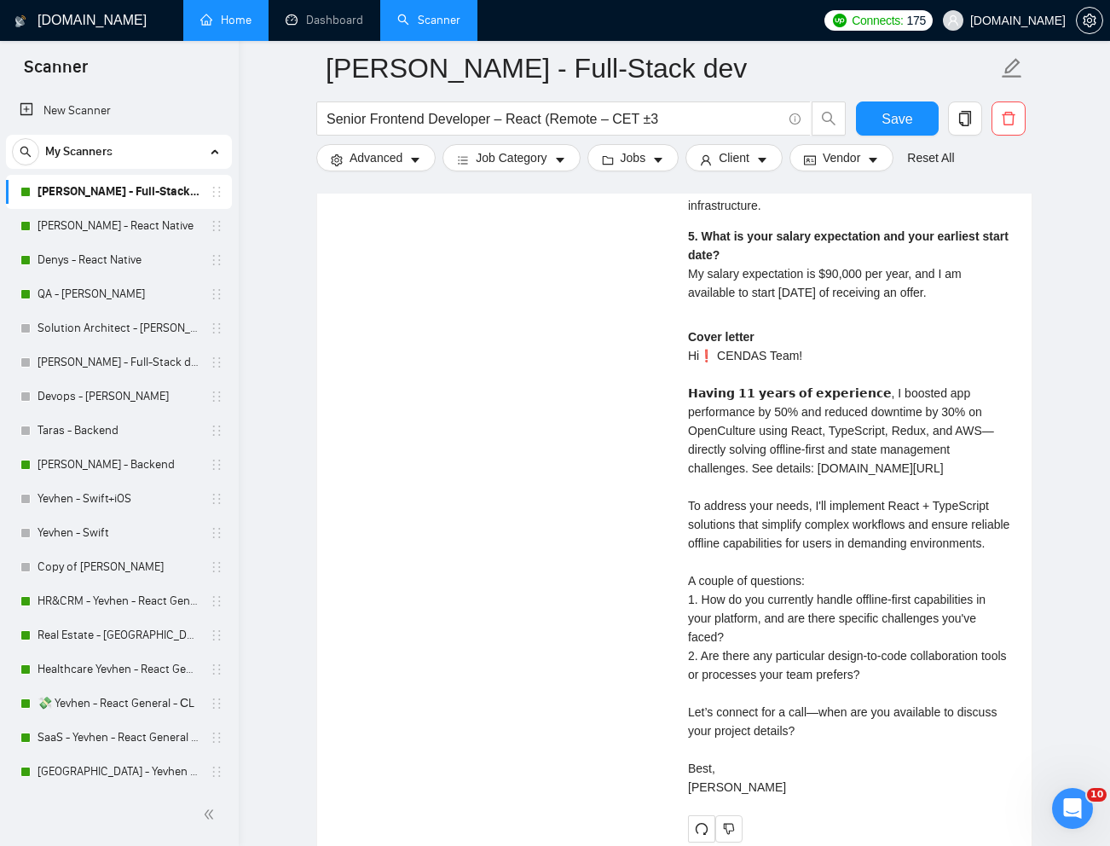
scroll to position [4296, 0]
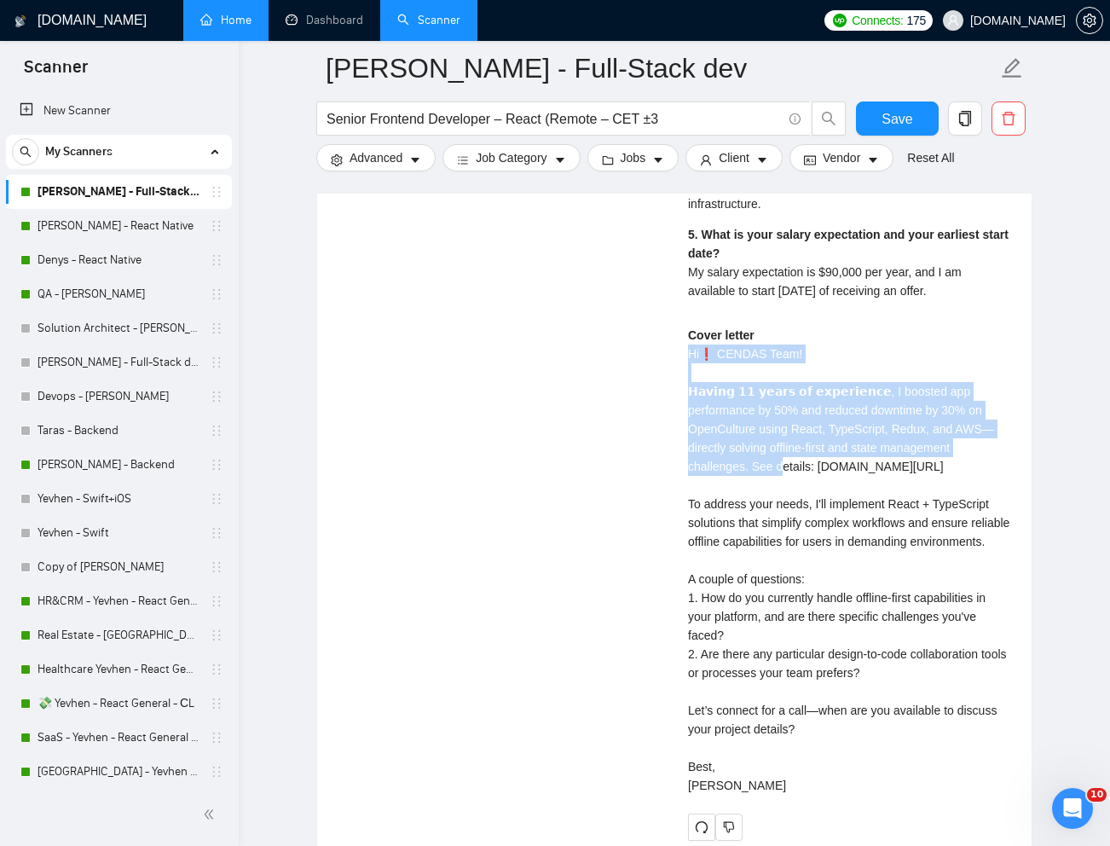
drag, startPoint x: 683, startPoint y: 352, endPoint x: 692, endPoint y: 459, distance: 107.8
click at [692, 459] on div "[PERSON_NAME] Full Stack Developer | Full Stack | React & Node Full stack | 1. …" at bounding box center [849, 48] width 350 height 1582
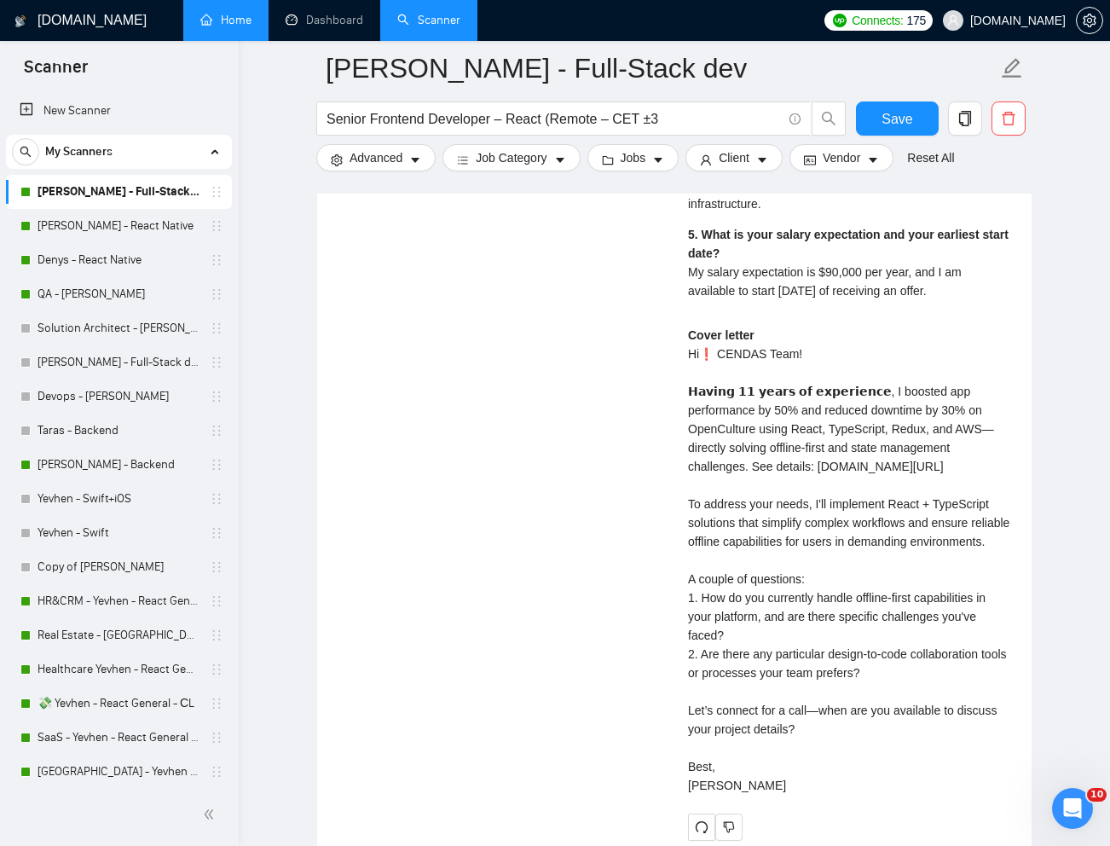
click at [743, 462] on div "Cover letter Hi❗ CENDAS Team! 𝗛𝗮𝘃𝗶𝗻𝗴 𝟭𝟭 𝘆𝗲𝗮𝗿𝘀 𝗼𝗳 𝗲𝘅𝗽𝗲𝗿𝗶𝗲𝗻𝗰𝗲, I boosted app perf…" at bounding box center [849, 560] width 323 height 469
drag, startPoint x: 684, startPoint y: 353, endPoint x: 797, endPoint y: 822, distance: 482.4
click at [797, 822] on div "[PERSON_NAME] Full Stack Developer | Full Stack | React & Node Full stack | 1. …" at bounding box center [849, 48] width 350 height 1582
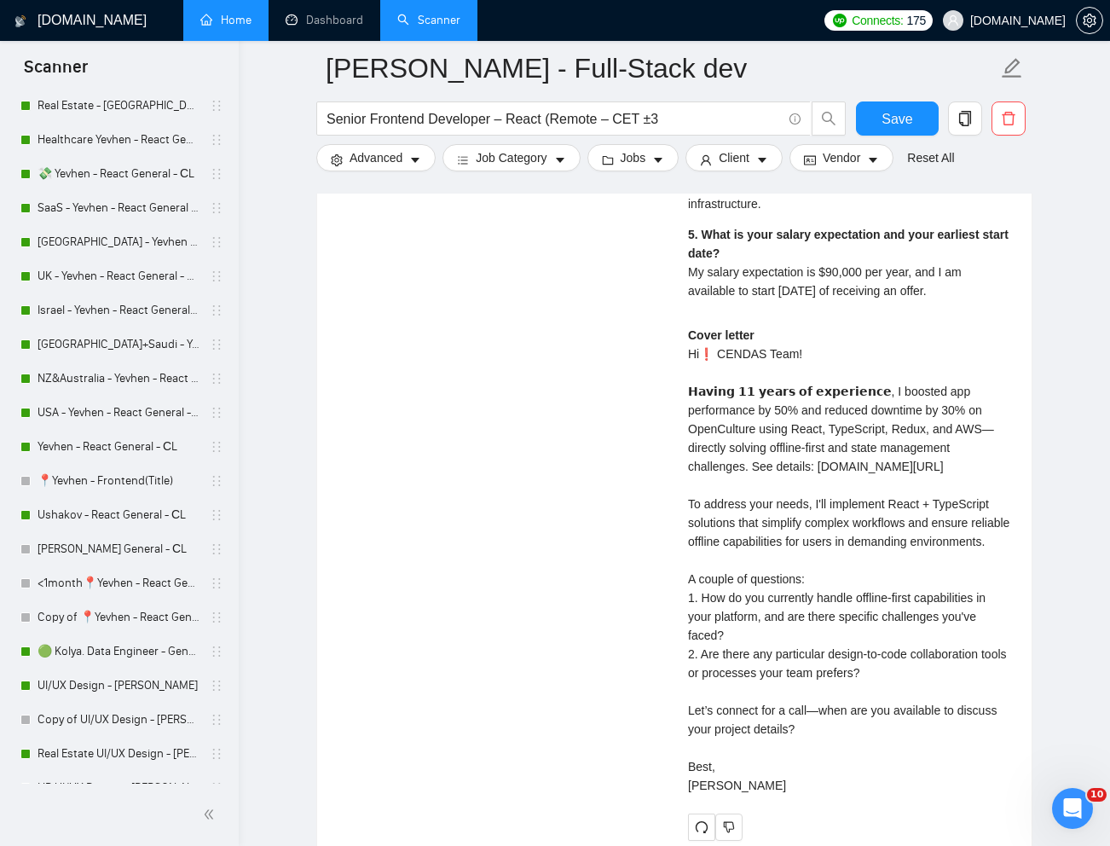
scroll to position [539, 0]
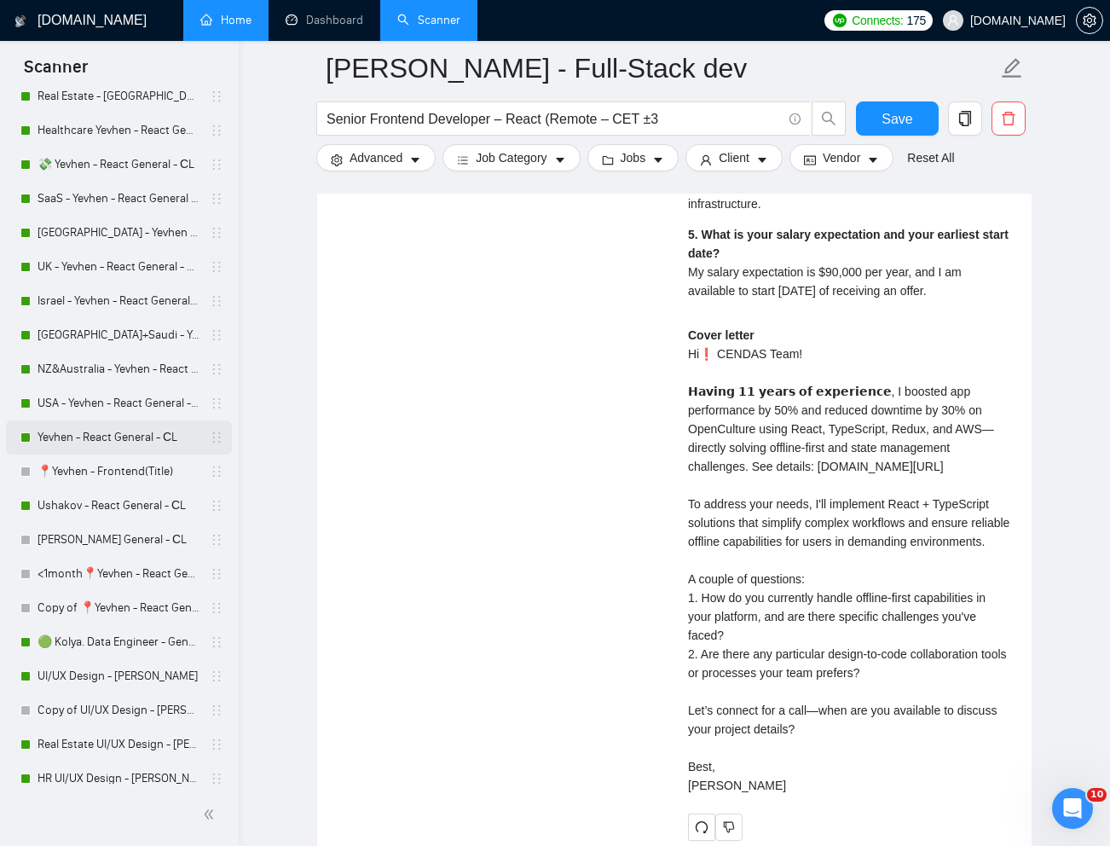
click at [118, 447] on link "Yevhen - React General - СL" at bounding box center [119, 437] width 162 height 34
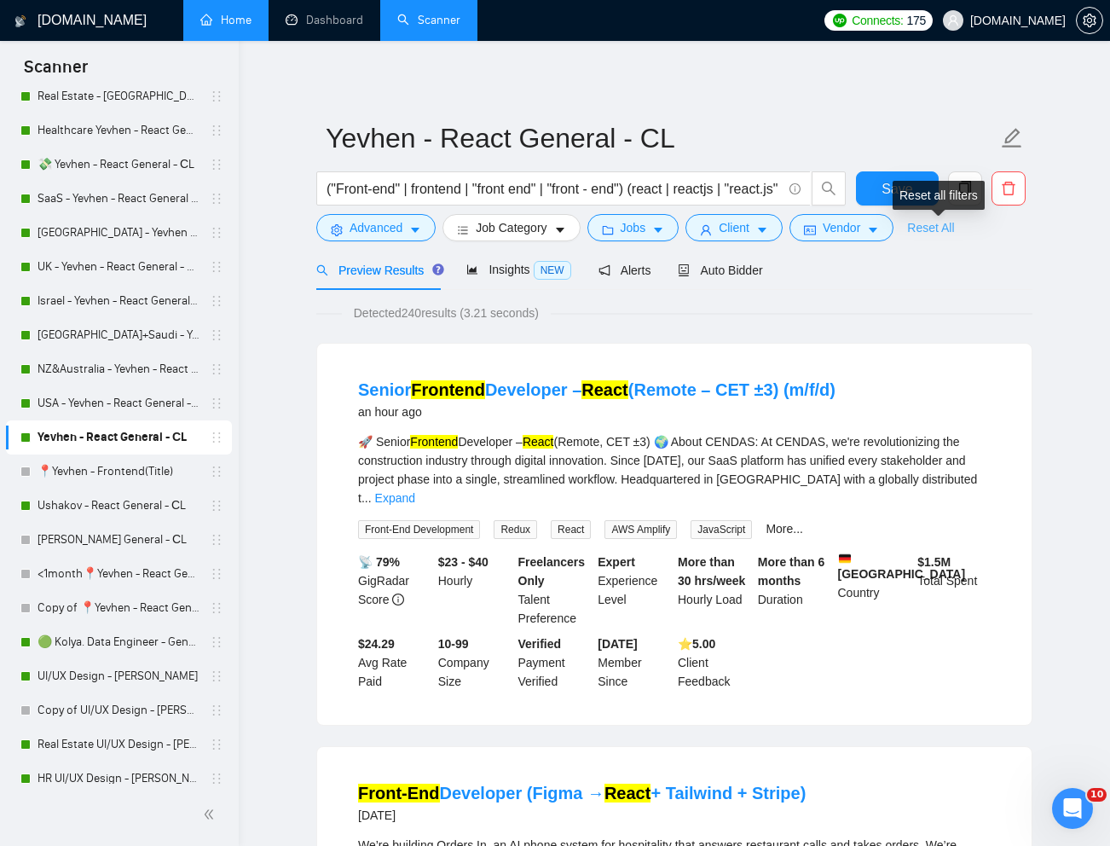
click at [940, 224] on link "Reset All" at bounding box center [930, 227] width 47 height 19
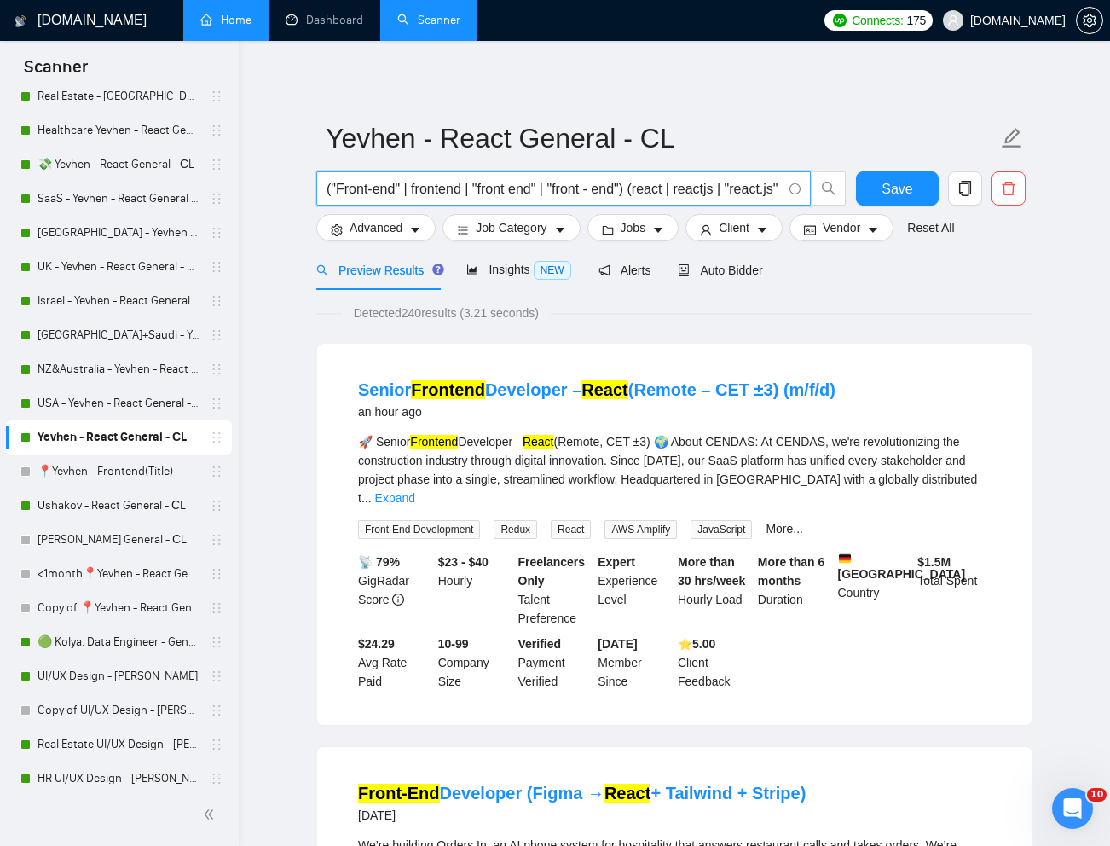
click at [689, 183] on input "("Front-end" | frontend | "front end" | "front - end") (react | reactjs | "reac…" at bounding box center [554, 188] width 455 height 21
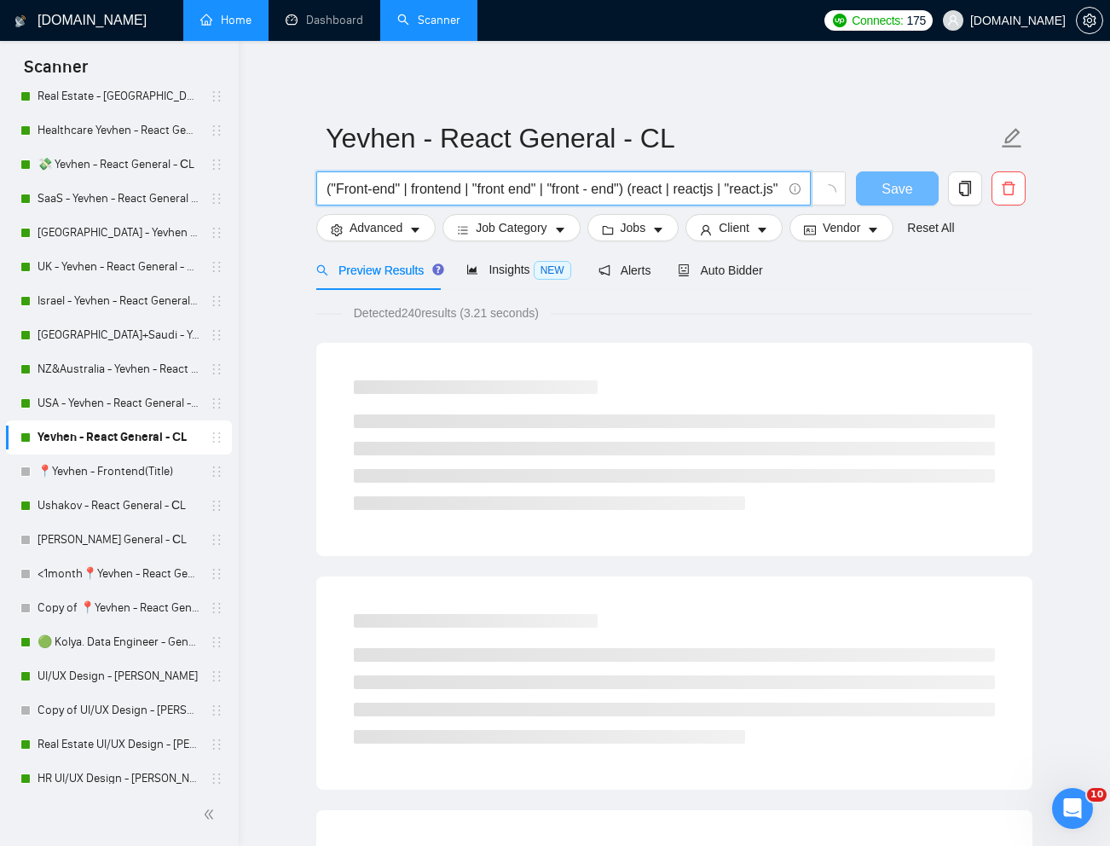
paste input "React Developer for National Pharmaceutical Information System (EKFO"
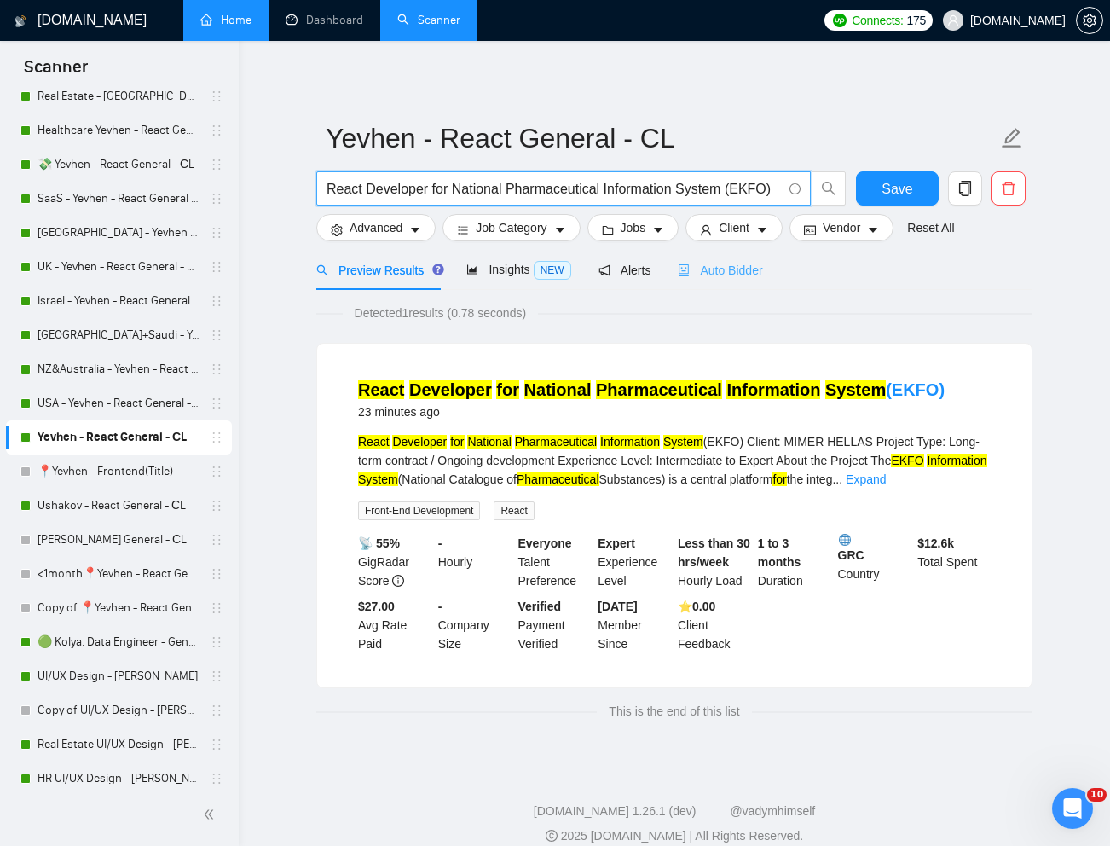
type input "React Developer for National Pharmaceutical Information System (EKFO)"
click at [740, 267] on span "Auto Bidder" at bounding box center [720, 270] width 84 height 14
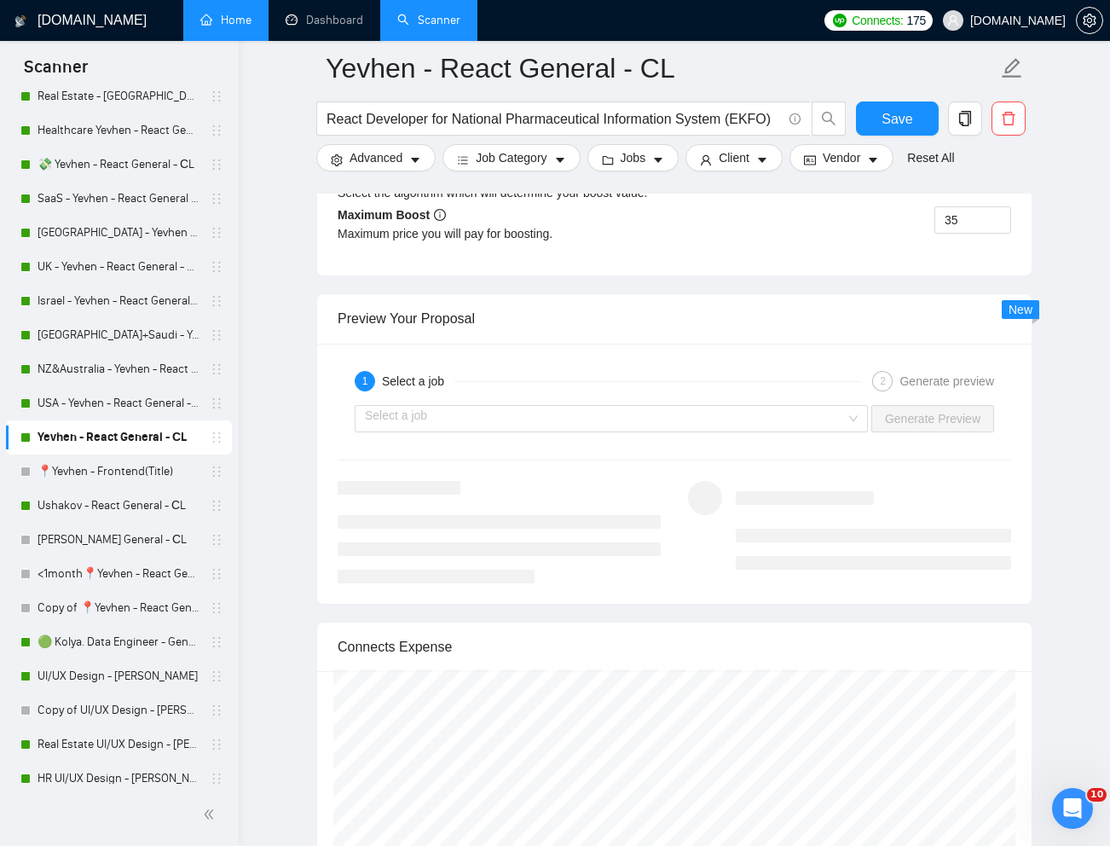
scroll to position [3263, 0]
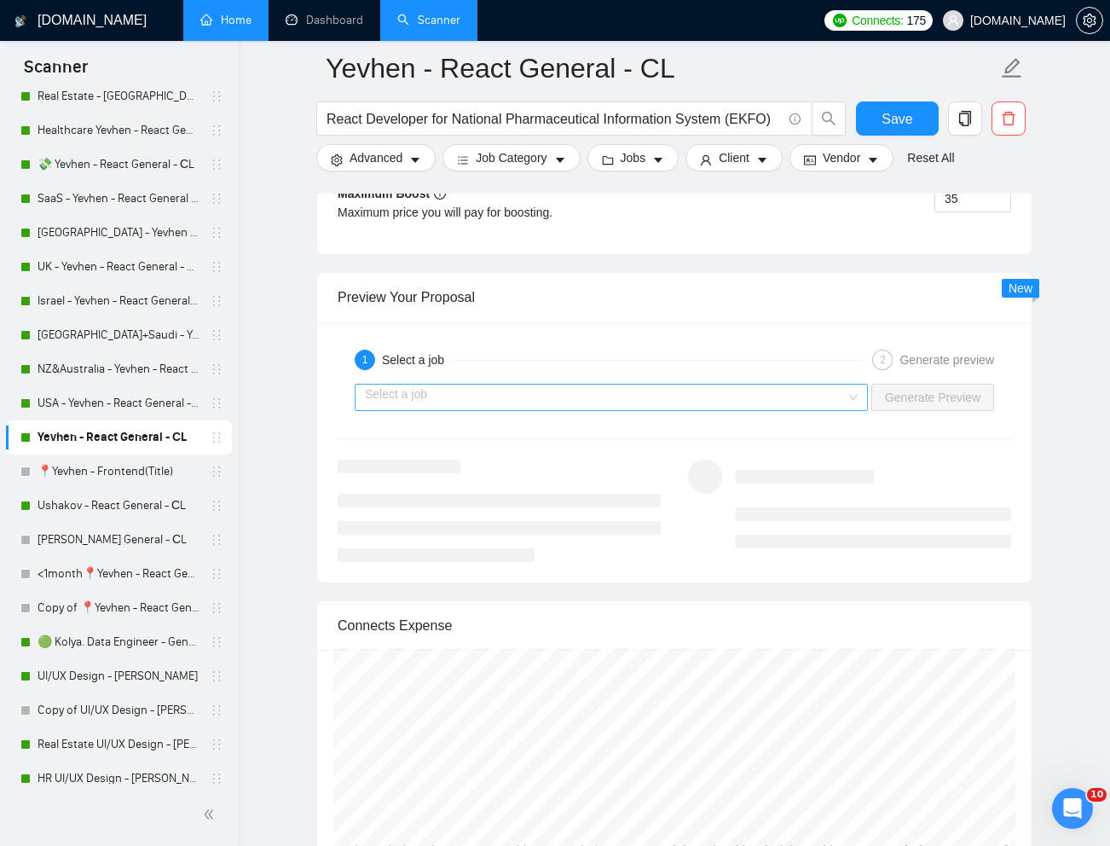
click at [845, 411] on div "Select a job" at bounding box center [611, 397] width 513 height 27
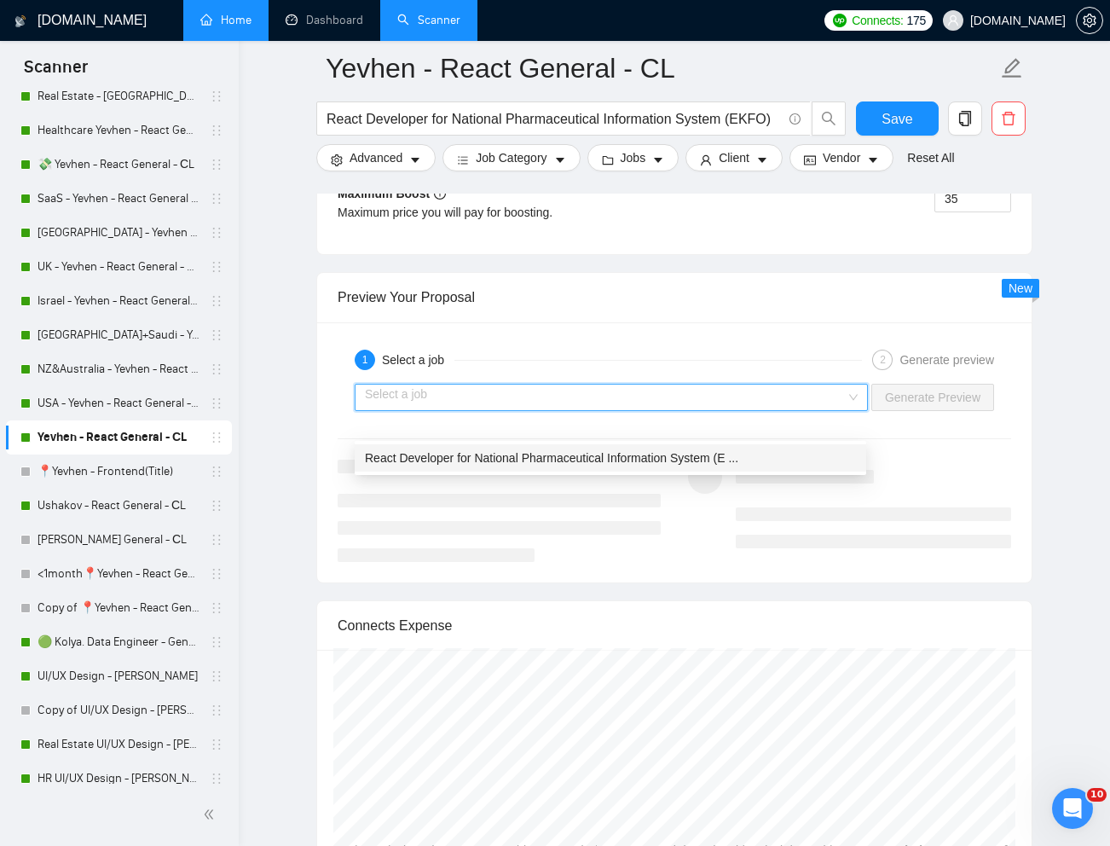
click at [776, 459] on div "React Developer for National Pharmaceutical Information System (E ..." at bounding box center [610, 457] width 491 height 19
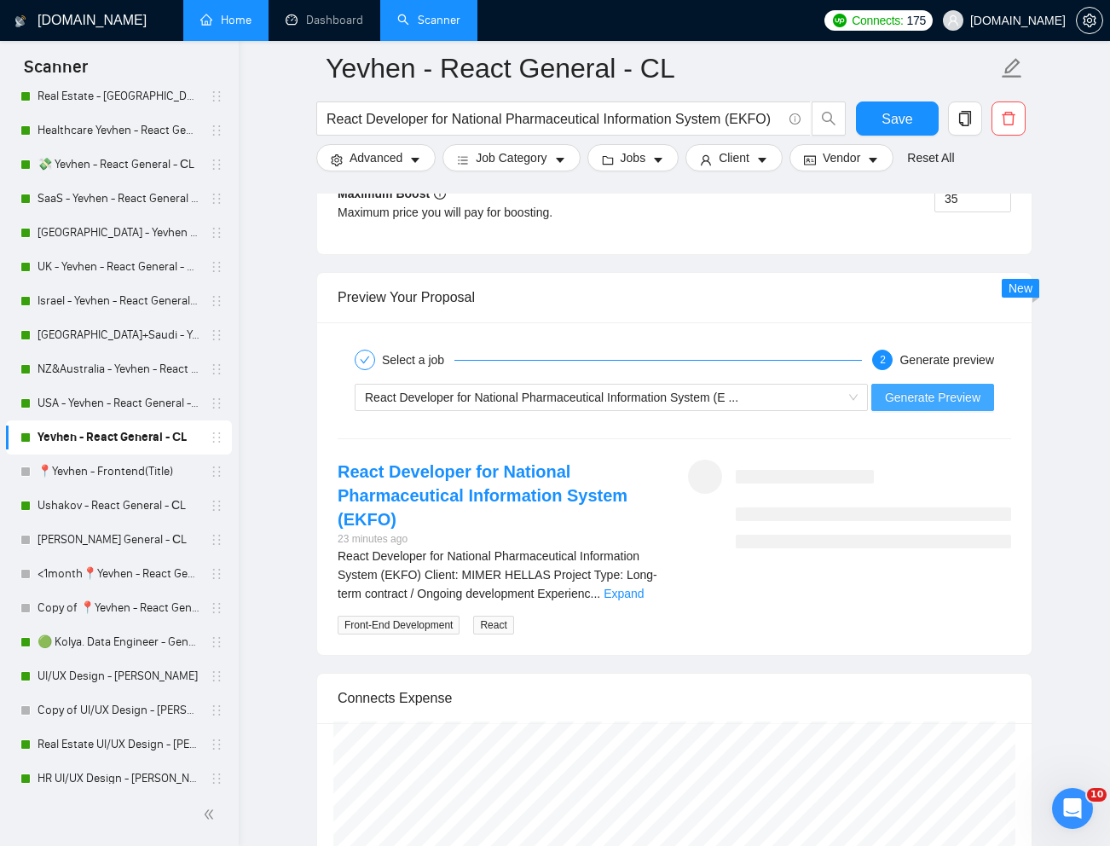
click at [914, 407] on span "Generate Preview" at bounding box center [932, 397] width 95 height 19
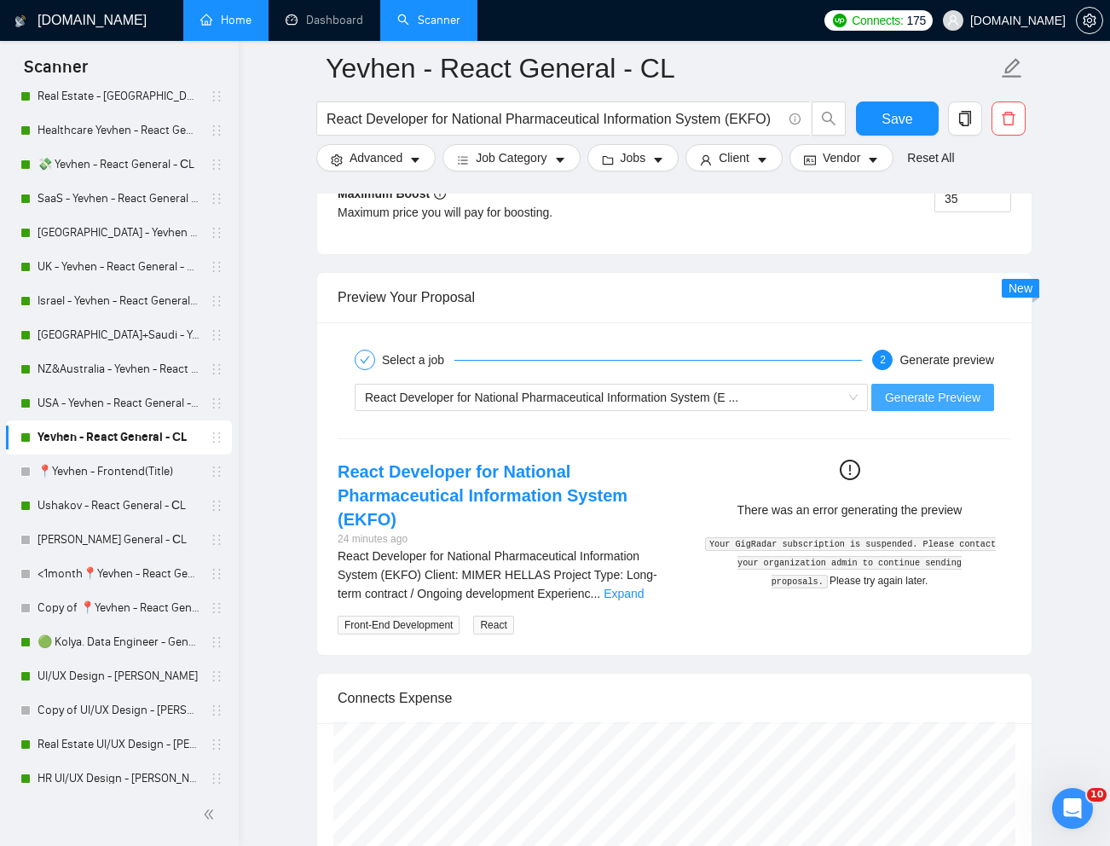
click at [919, 407] on span "Generate Preview" at bounding box center [932, 397] width 95 height 19
click at [939, 407] on span "Generate Preview" at bounding box center [932, 397] width 95 height 19
click at [890, 407] on span "Generate Preview" at bounding box center [932, 397] width 95 height 19
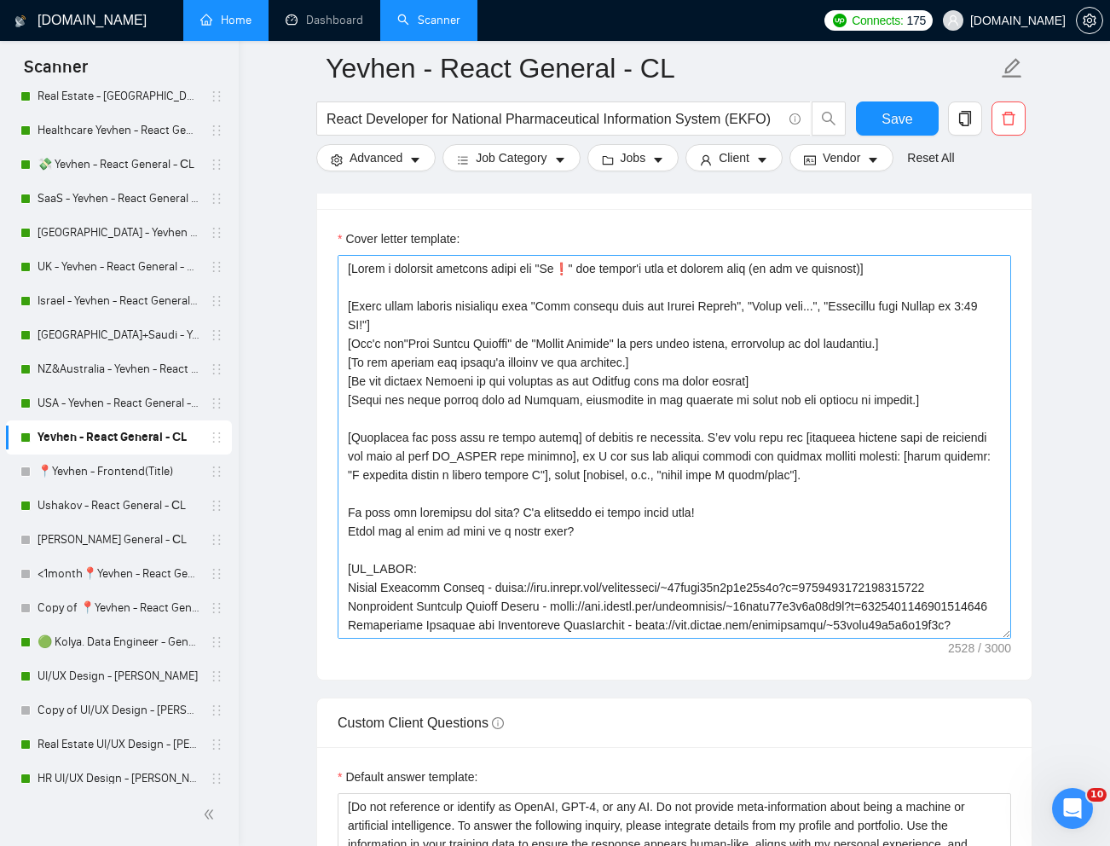
scroll to position [1918, 0]
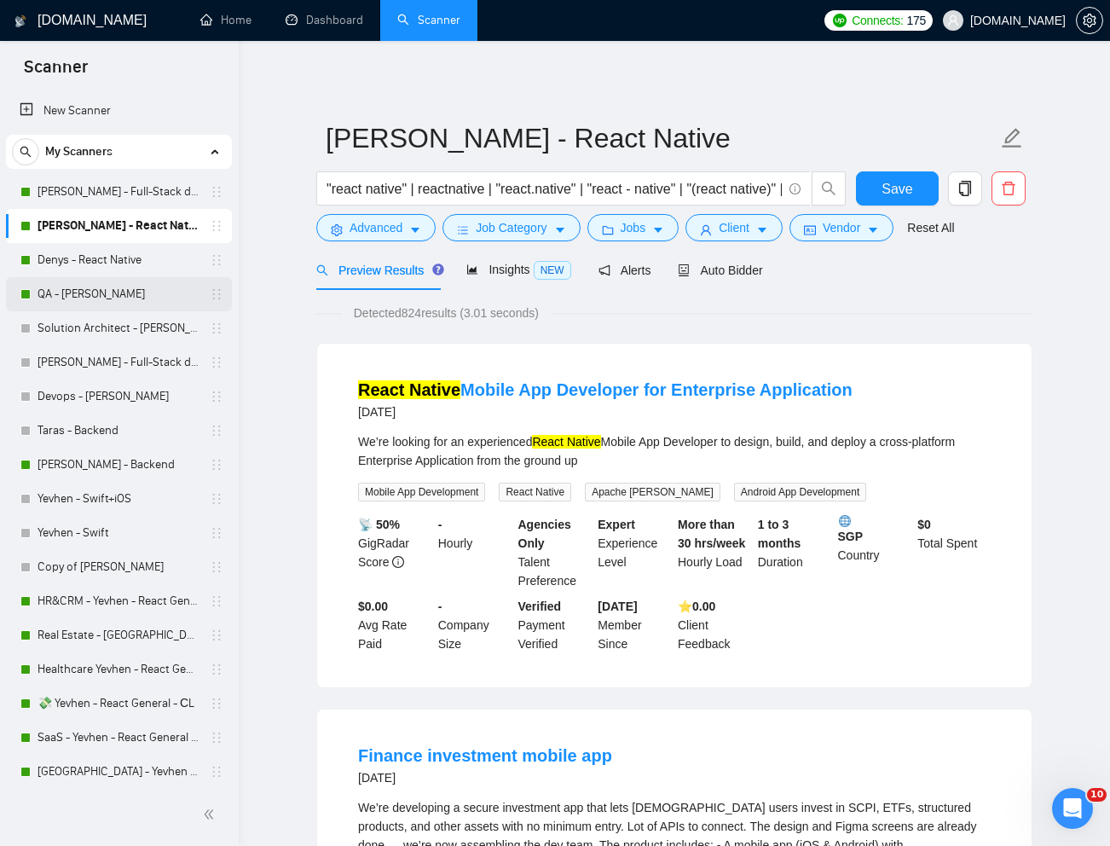
click at [84, 295] on link "QA - [PERSON_NAME]" at bounding box center [119, 294] width 162 height 34
click at [84, 255] on link "Denys - React Native" at bounding box center [119, 260] width 162 height 34
click at [739, 276] on span "Auto Bidder" at bounding box center [720, 270] width 84 height 14
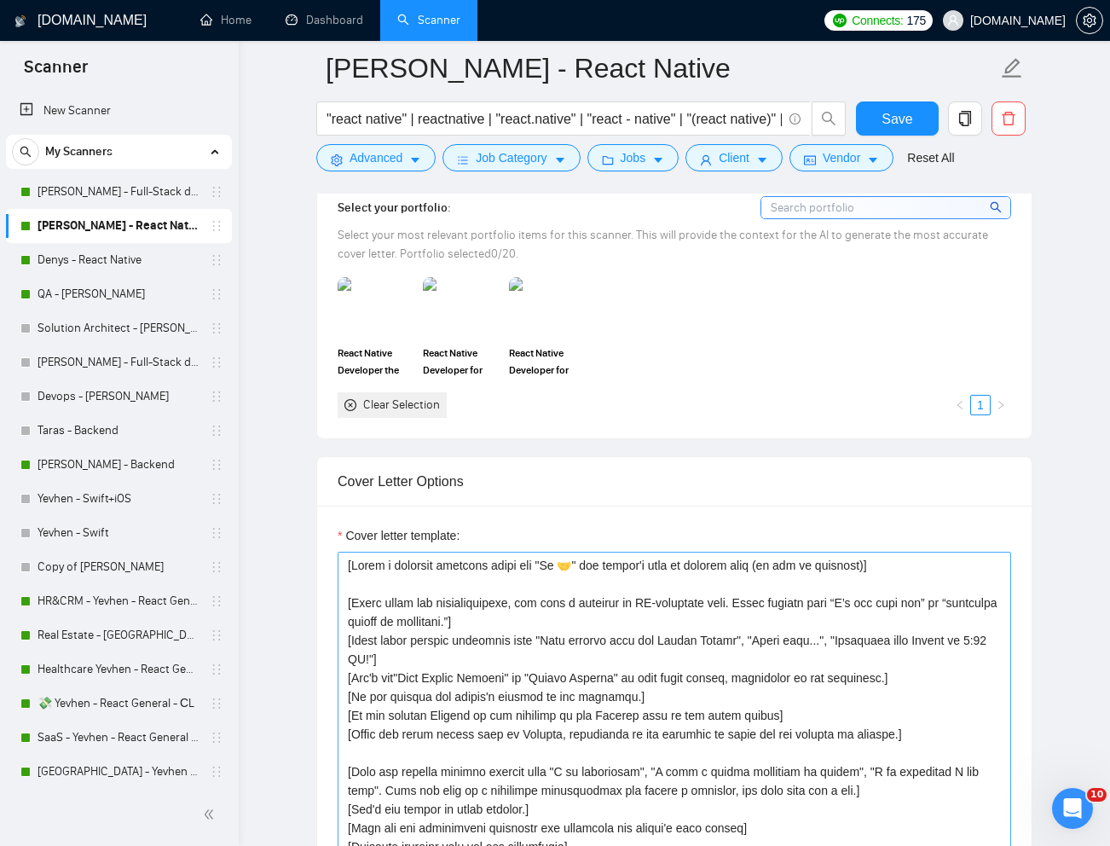
scroll to position [1559, 0]
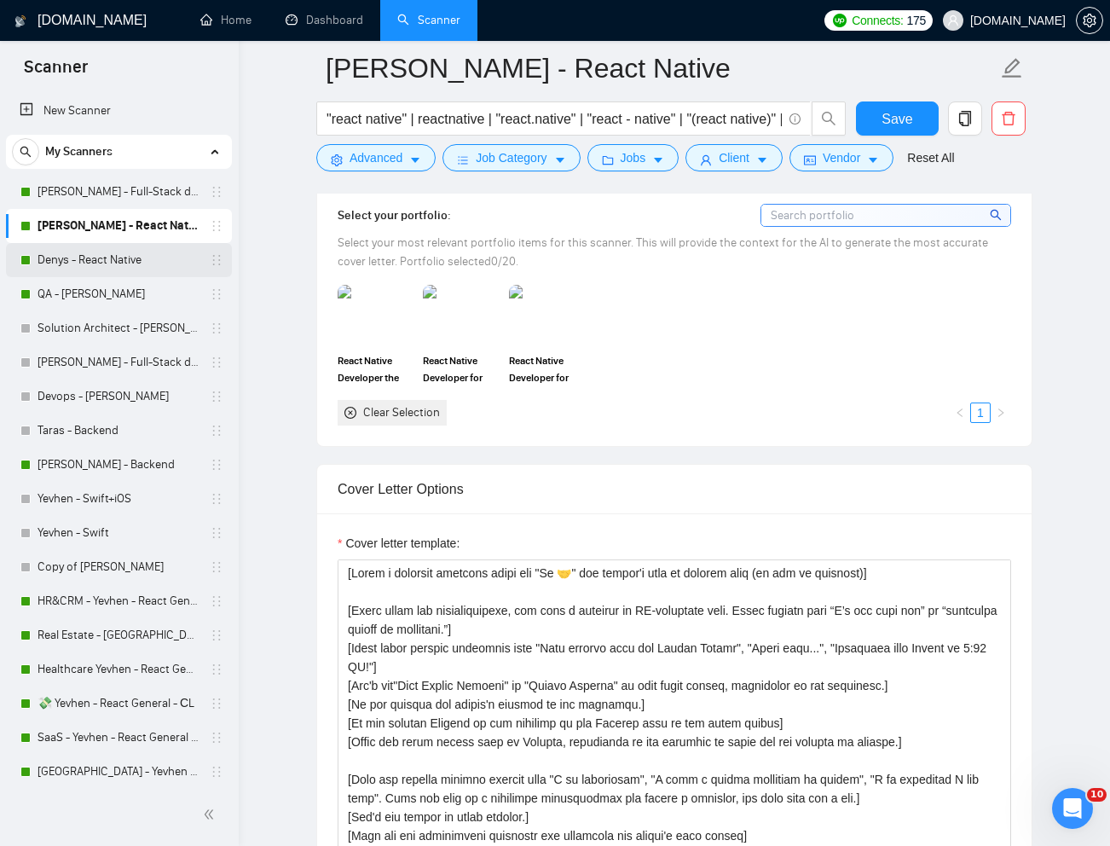
click at [97, 264] on link "Denys - React Native" at bounding box center [119, 260] width 162 height 34
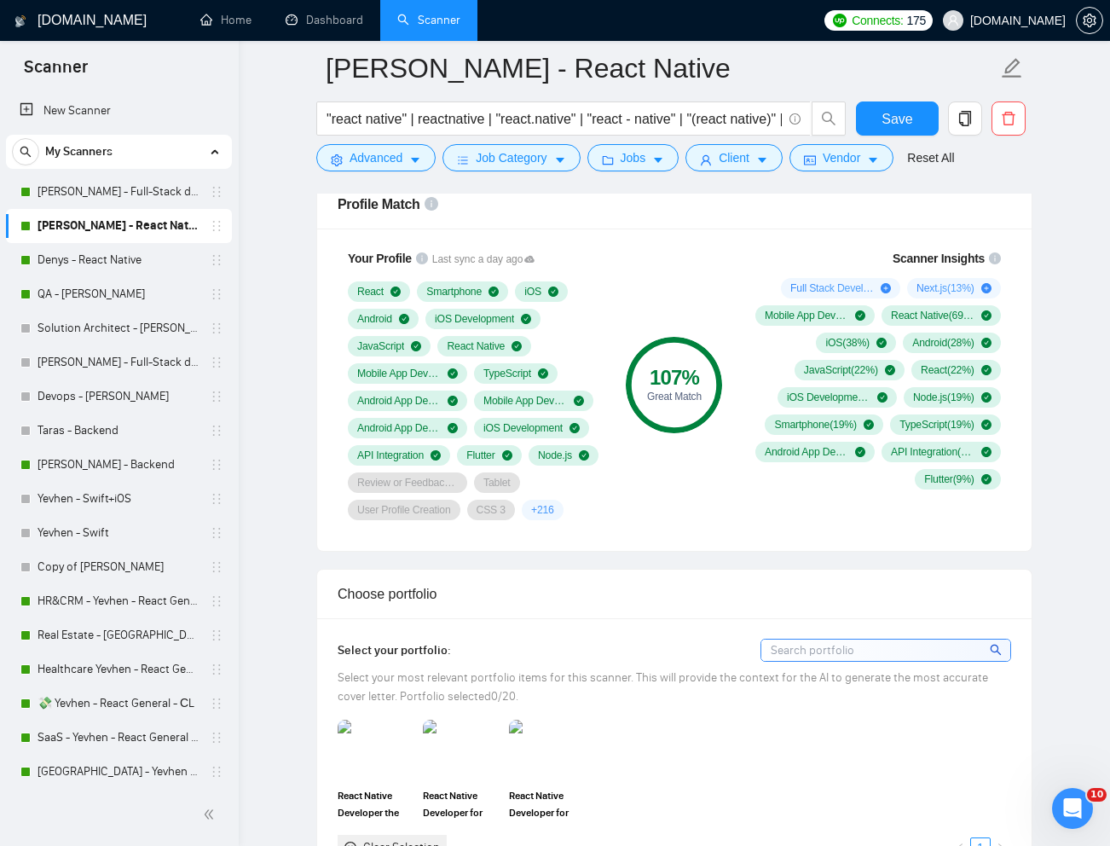
scroll to position [1118, 0]
